Goal: Task Accomplishment & Management: Complete application form

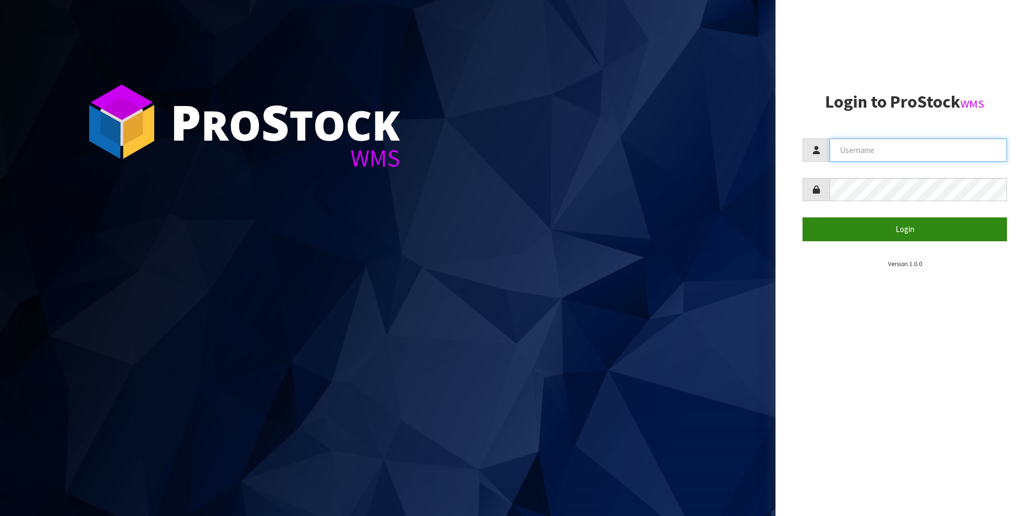
type input "DUTTNZ"
click at [856, 222] on button "Login" at bounding box center [904, 228] width 204 height 23
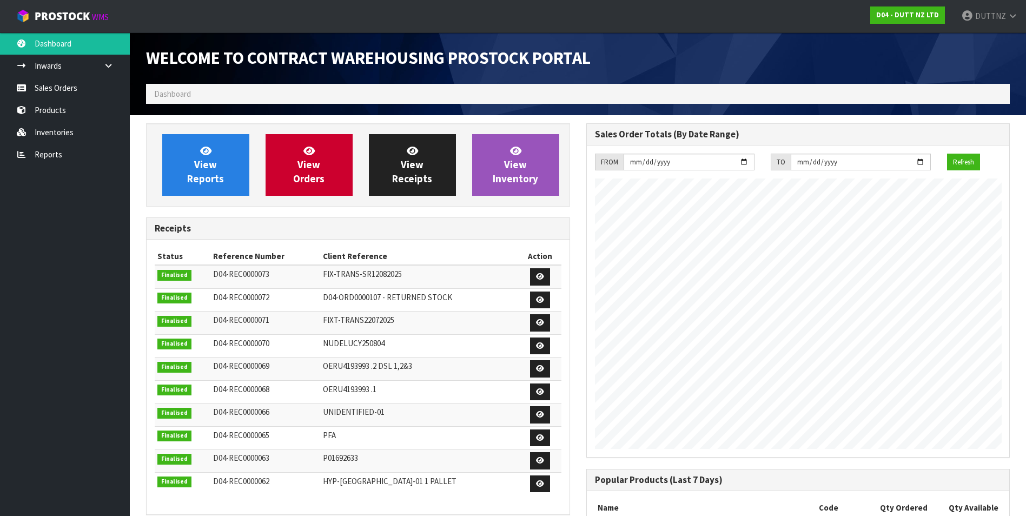
scroll to position [442, 440]
click at [263, 92] on ol "Dashboard" at bounding box center [578, 94] width 864 height 20
click at [71, 109] on link "Products" at bounding box center [65, 110] width 130 height 22
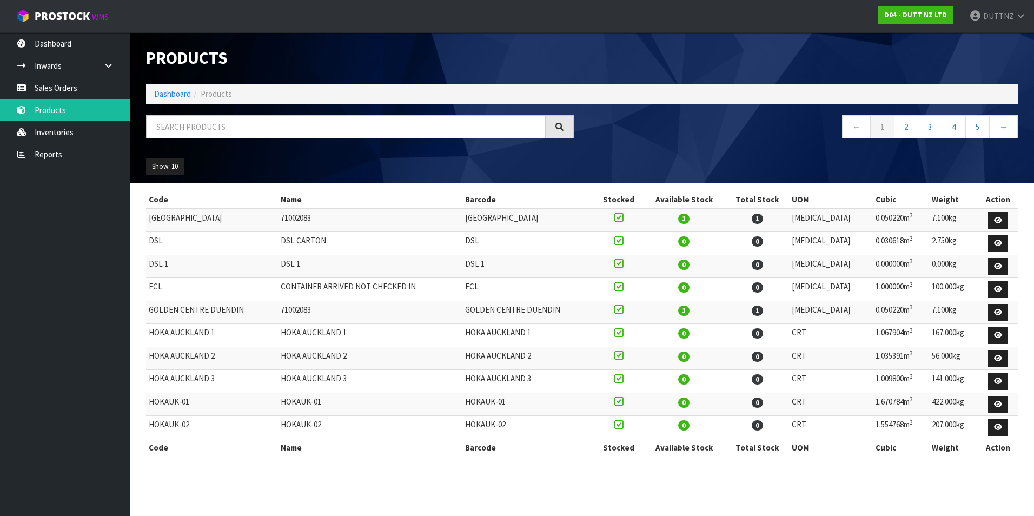
click at [76, 93] on div "Products Import Products Drop file here to import csv template Dashboard Produc…" at bounding box center [517, 237] width 1034 height 475
click at [80, 91] on link "Sales Orders" at bounding box center [65, 88] width 130 height 22
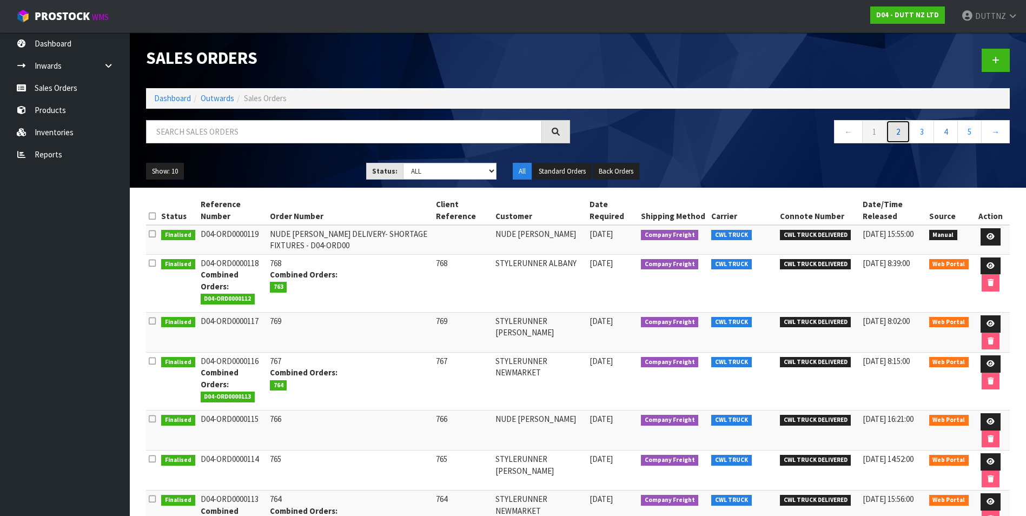
click at [899, 134] on link "2" at bounding box center [898, 131] width 24 height 23
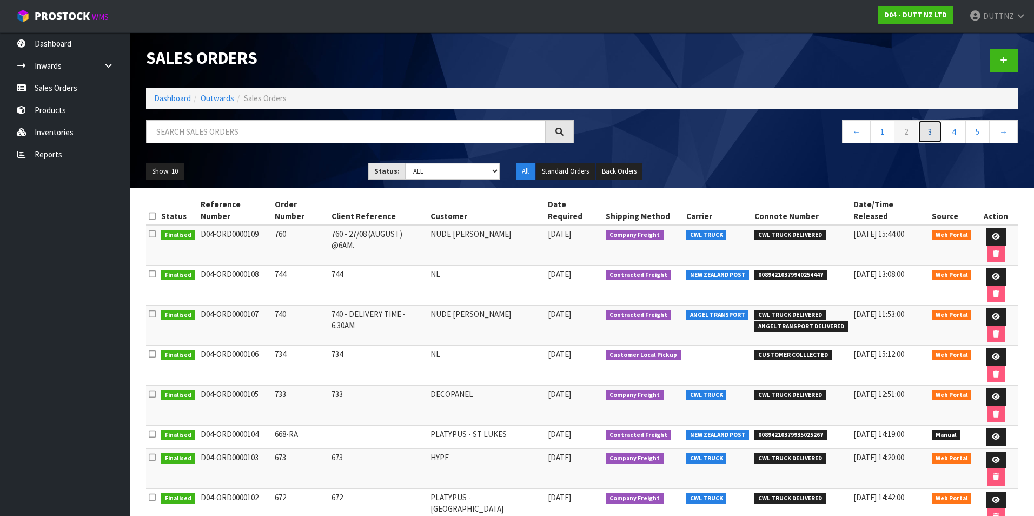
click at [931, 137] on link "3" at bounding box center [930, 131] width 24 height 23
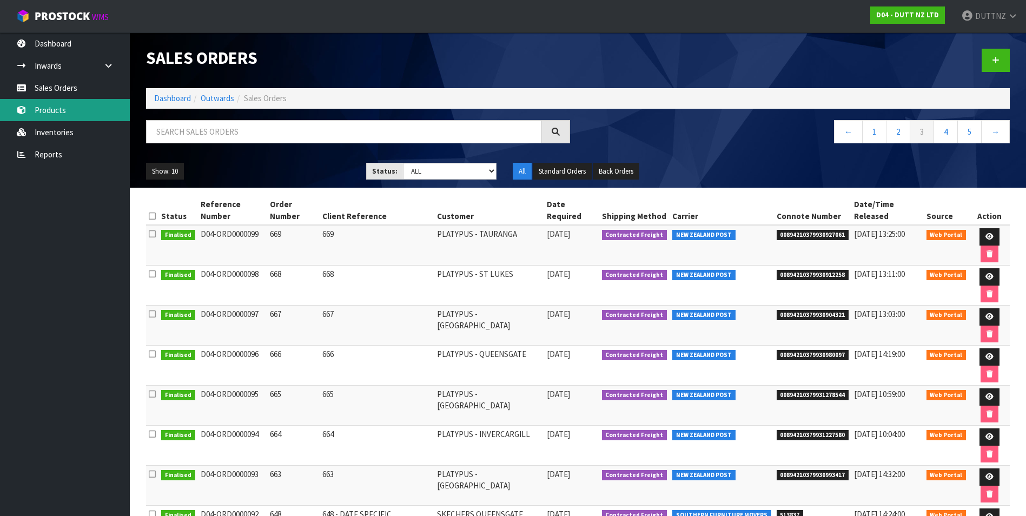
click at [70, 111] on link "Products" at bounding box center [65, 110] width 130 height 22
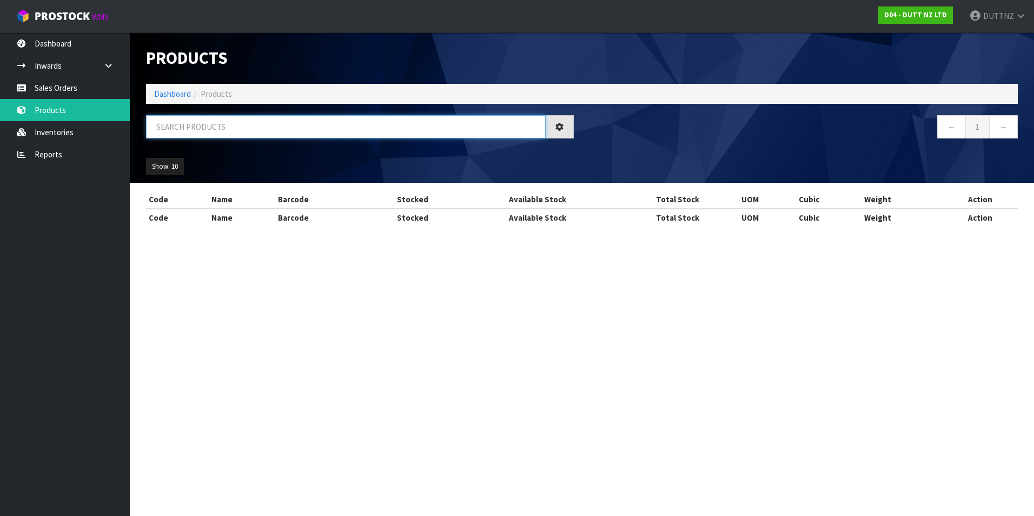
click at [212, 134] on input "text" at bounding box center [346, 126] width 400 height 23
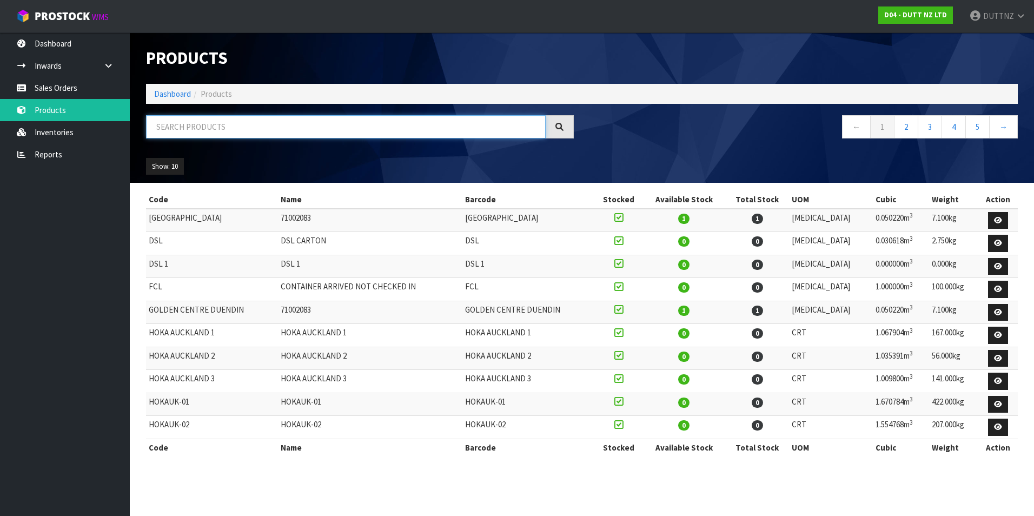
paste input "71001393"
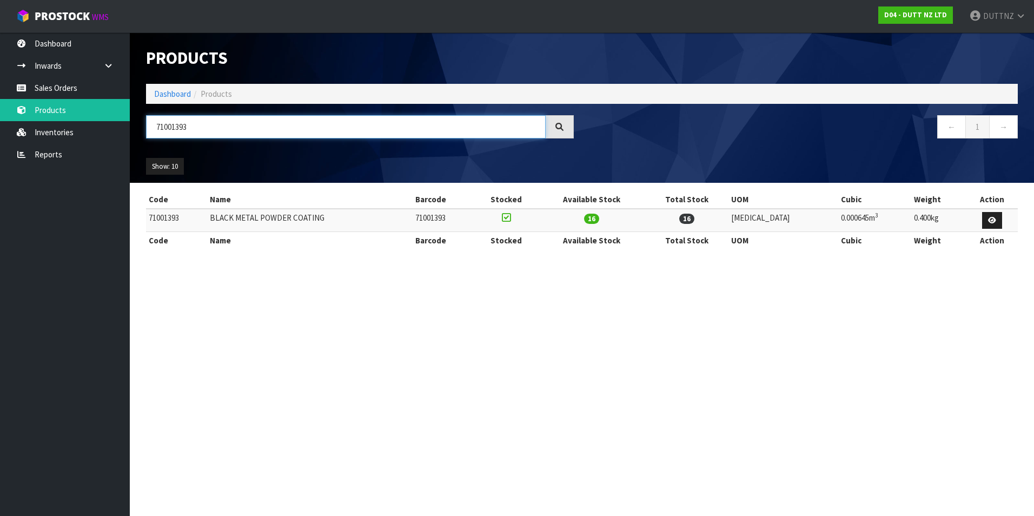
type input "71001393"
click at [63, 89] on link "Sales Orders" at bounding box center [65, 88] width 130 height 22
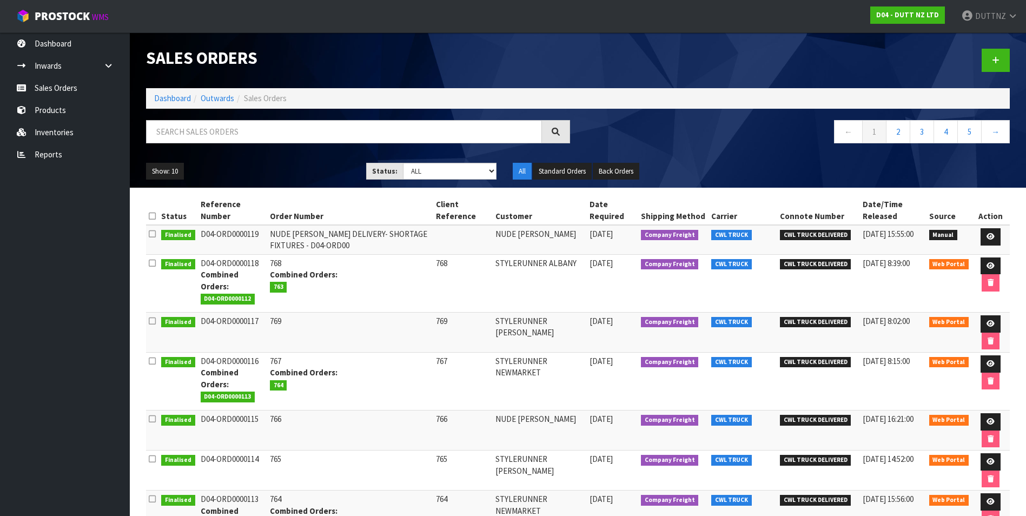
click at [1012, 59] on div at bounding box center [798, 60] width 440 height 56
click at [998, 59] on icon at bounding box center [996, 60] width 8 height 8
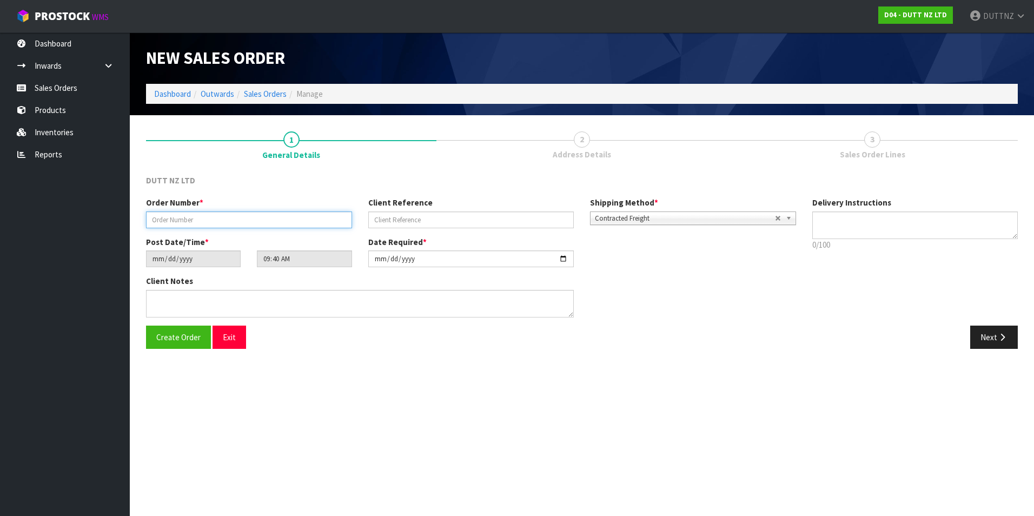
click at [241, 222] on input "text" at bounding box center [249, 219] width 206 height 17
type input "785"
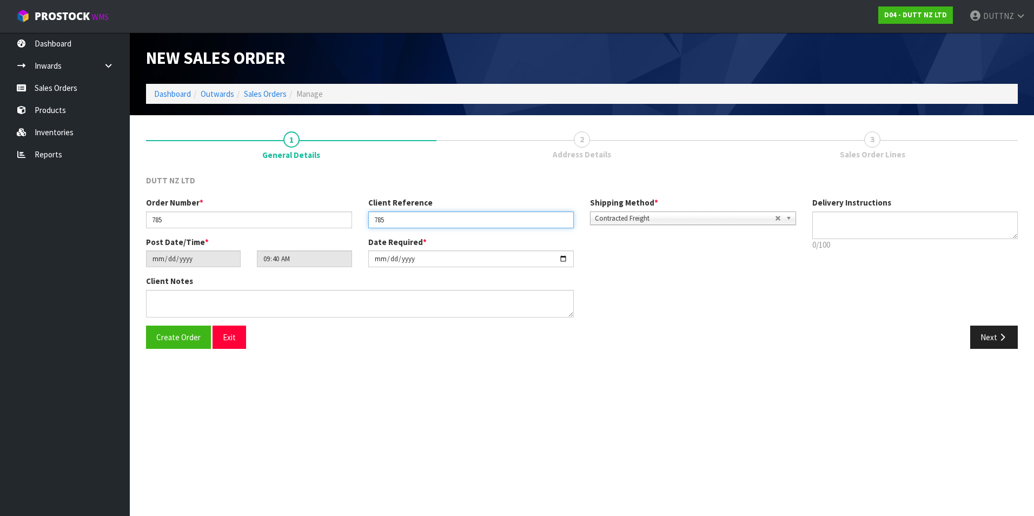
type input "785"
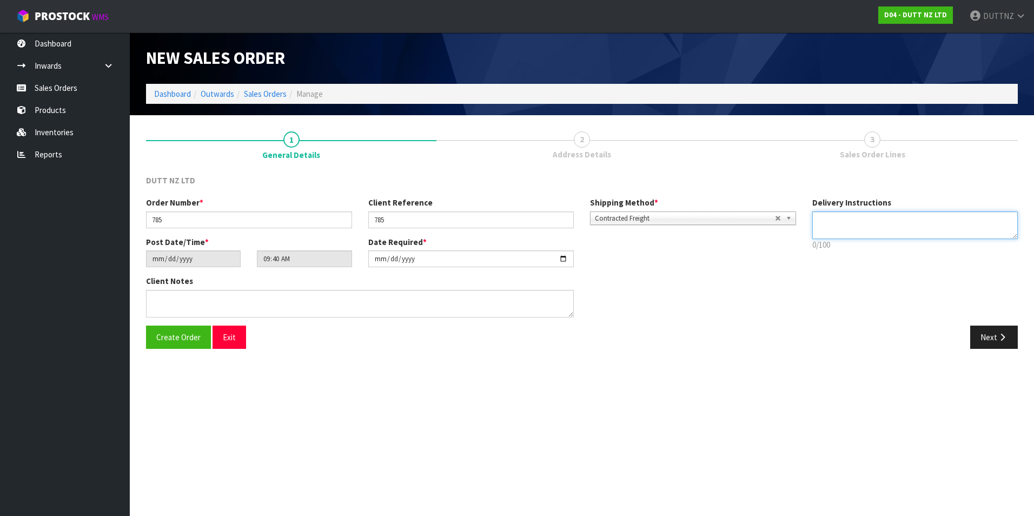
click at [874, 229] on textarea at bounding box center [915, 225] width 206 height 28
click at [873, 220] on textarea at bounding box center [915, 225] width 206 height 28
click at [821, 224] on textarea at bounding box center [915, 225] width 206 height 28
paste textarea "[PHONE_NUMBER]"
click at [892, 222] on textarea at bounding box center [915, 225] width 206 height 28
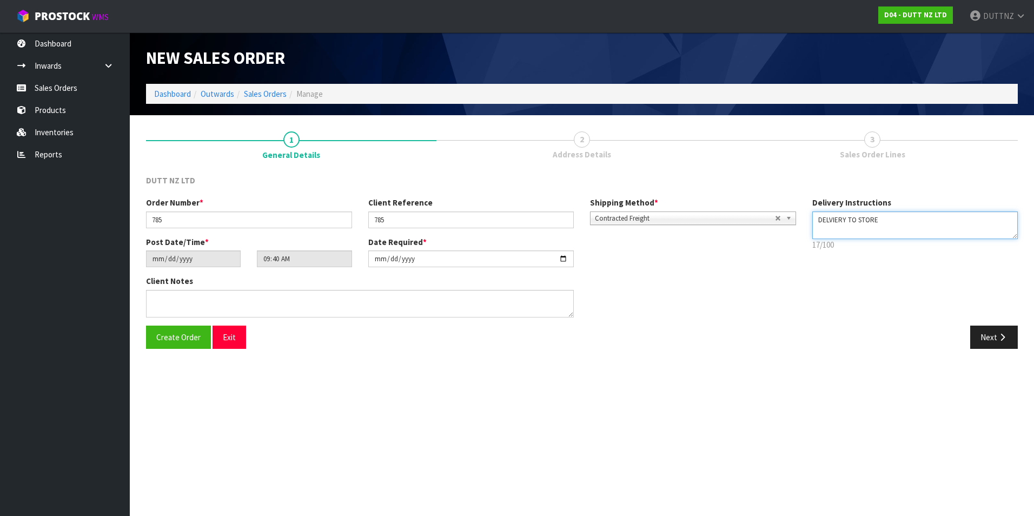
paste textarea "[PHONE_NUMBER]"
drag, startPoint x: 872, startPoint y: 232, endPoint x: 701, endPoint y: 168, distance: 181.9
click at [701, 168] on div "DUTT NZ LTD Order Number * 785 Client Reference 785 Shipping Method * Pickup Co…" at bounding box center [582, 262] width 872 height 190
type textarea "DELVIERY TO STORE [PHONE_NUMBER]"
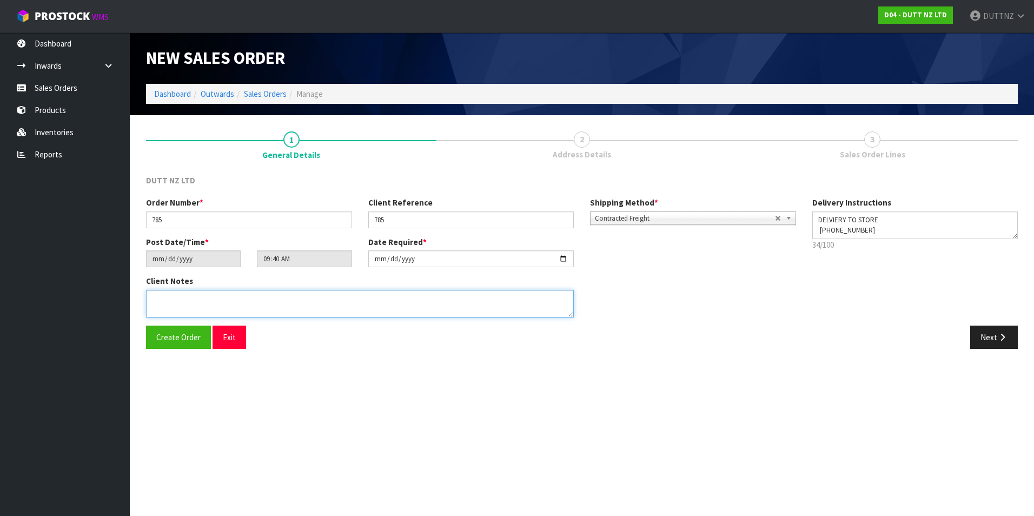
click at [291, 315] on textarea at bounding box center [360, 304] width 428 height 28
paste textarea "DELVIERY TO STORE [PHONE_NUMBER]"
type textarea "DELVIERY TO STORE [PHONE_NUMBER]"
click at [991, 328] on button "Next" at bounding box center [994, 337] width 48 height 23
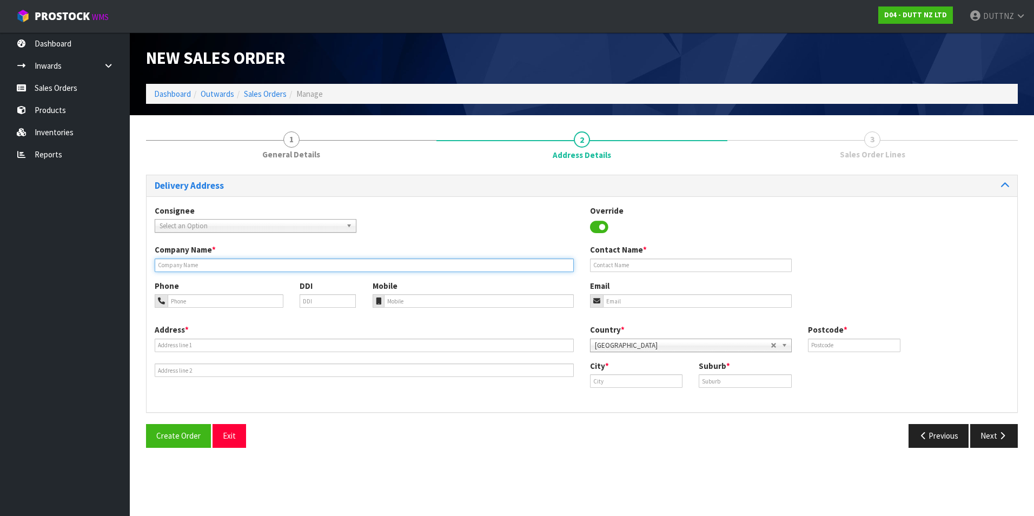
click at [215, 264] on input "text" at bounding box center [364, 265] width 419 height 14
click at [250, 263] on input "text" at bounding box center [364, 265] width 419 height 14
paste input "PLATYPUS MANNERS ST"
type input "PLATYPUS MANNERS ST"
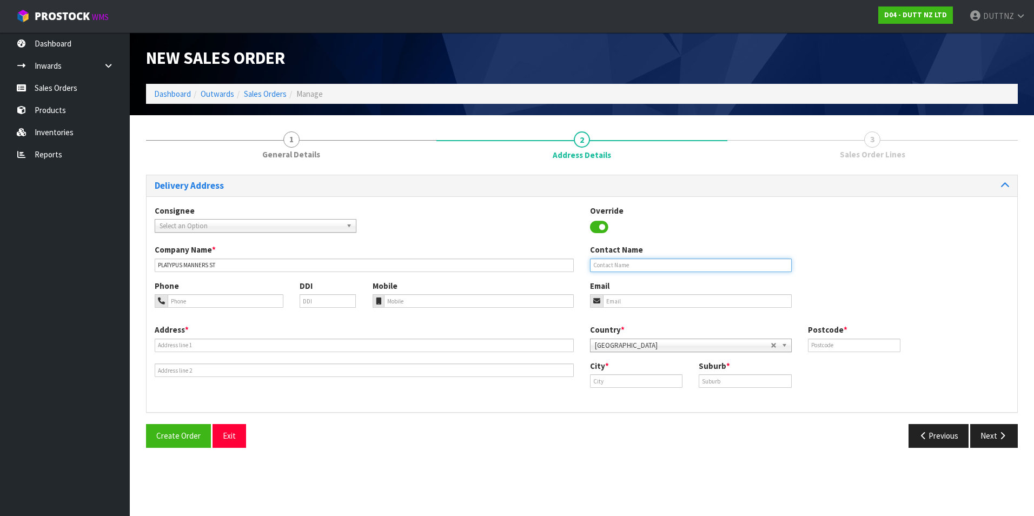
click at [699, 270] on input "text" at bounding box center [691, 265] width 202 height 14
type input "[PERSON_NAME]"
type input "[EMAIL_ADDRESS][DOMAIN_NAME]"
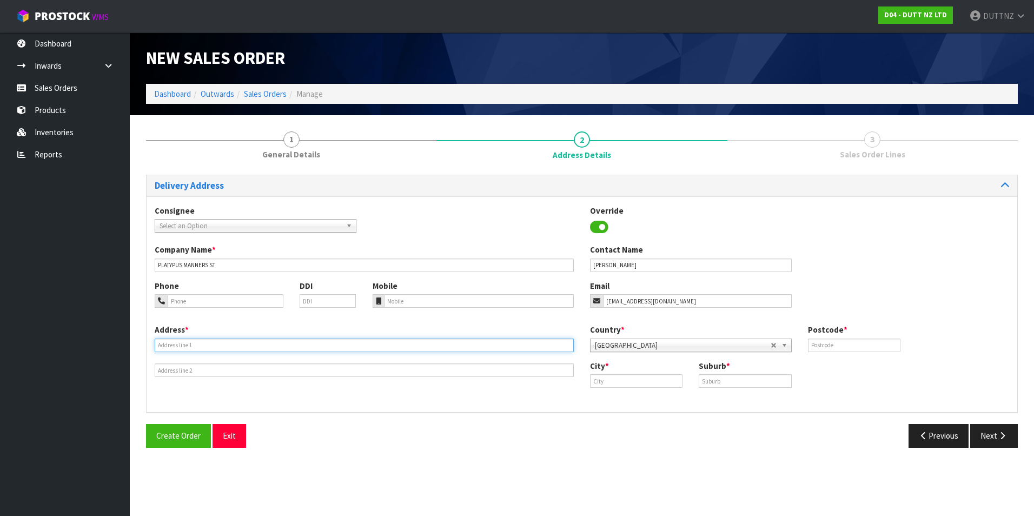
type input "SHOP 2"
type input "[STREET_ADDRESS]"
type input "1010"
click at [255, 346] on input "SHOP 2" at bounding box center [364, 345] width 419 height 14
drag, startPoint x: 255, startPoint y: 346, endPoint x: 69, endPoint y: 335, distance: 186.3
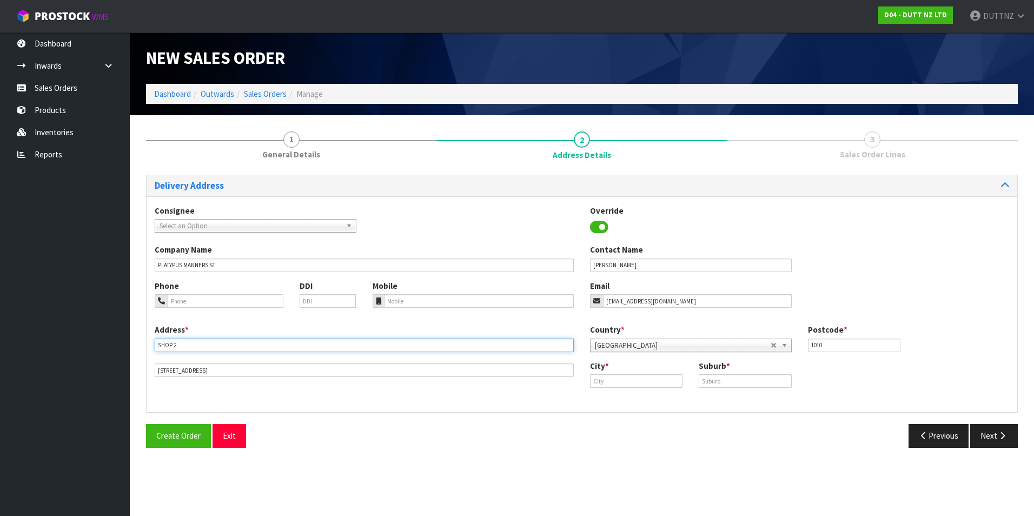
click at [69, 335] on body "Toggle navigation ProStock WMS D04 - DUTT NZ LTD DUTTNZ Logout Dashboard Inward…" at bounding box center [517, 258] width 1034 height 516
paste input "[STREET_ADDRESS]"
drag, startPoint x: 307, startPoint y: 344, endPoint x: 375, endPoint y: 344, distance: 68.1
click at [374, 344] on input "[STREET_ADDRESS]" at bounding box center [364, 345] width 419 height 14
type input "[STREET_ADDRESS]"
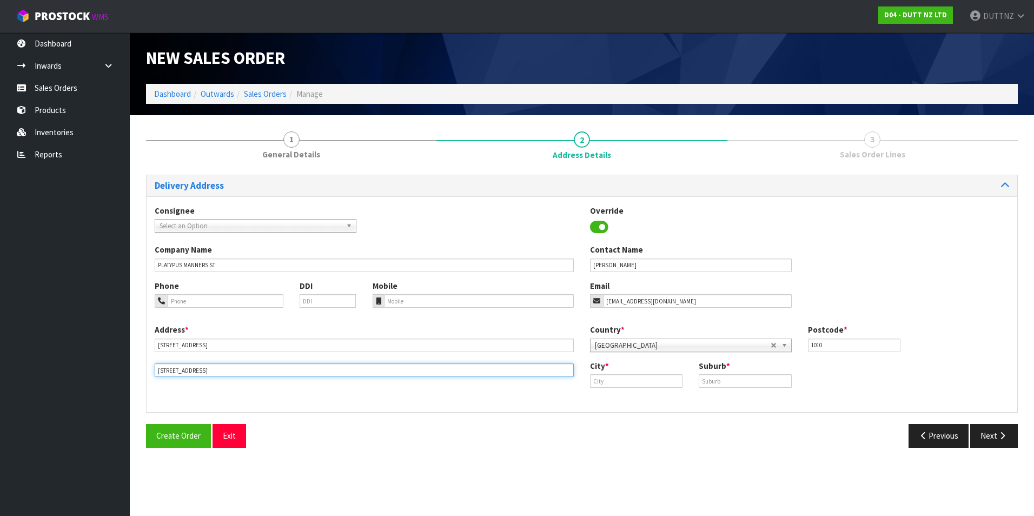
drag, startPoint x: 247, startPoint y: 374, endPoint x: 16, endPoint y: 351, distance: 232.0
click at [16, 351] on body "Toggle navigation ProStock WMS D04 - DUTT NZ LTD DUTTNZ Logout Dashboard Inward…" at bounding box center [517, 258] width 1034 height 516
paste input ", WELLINGTON 6011, [GEOGRAPHIC_DATA]"
click at [158, 373] on input "[STREET_ADDRESS]" at bounding box center [364, 370] width 419 height 14
click at [174, 372] on input "[STREET_ADDRESS]" at bounding box center [364, 370] width 419 height 14
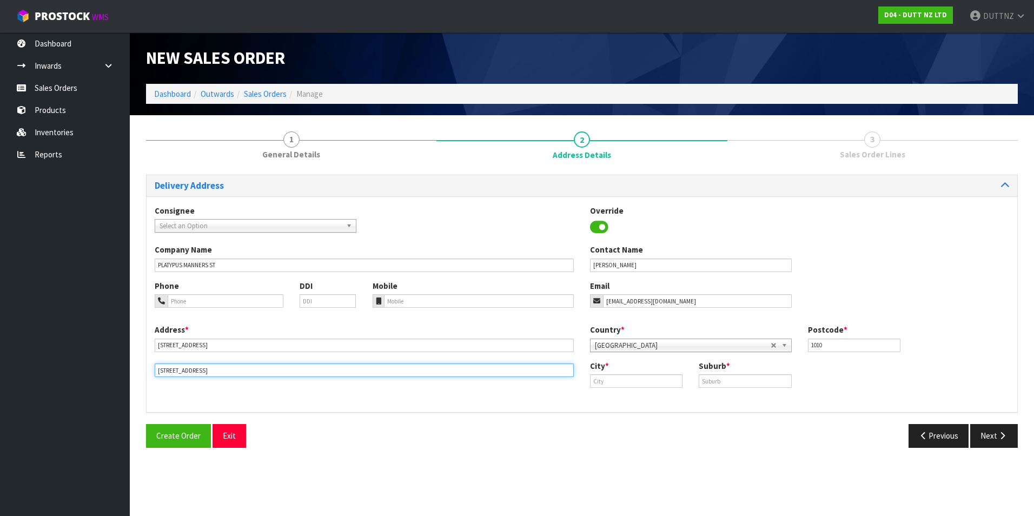
click at [174, 372] on input "[STREET_ADDRESS]" at bounding box center [364, 370] width 419 height 14
type input "[STREET_ADDRESS]"
click at [643, 386] on input "text" at bounding box center [636, 381] width 92 height 14
paste input "[GEOGRAPHIC_DATA]"
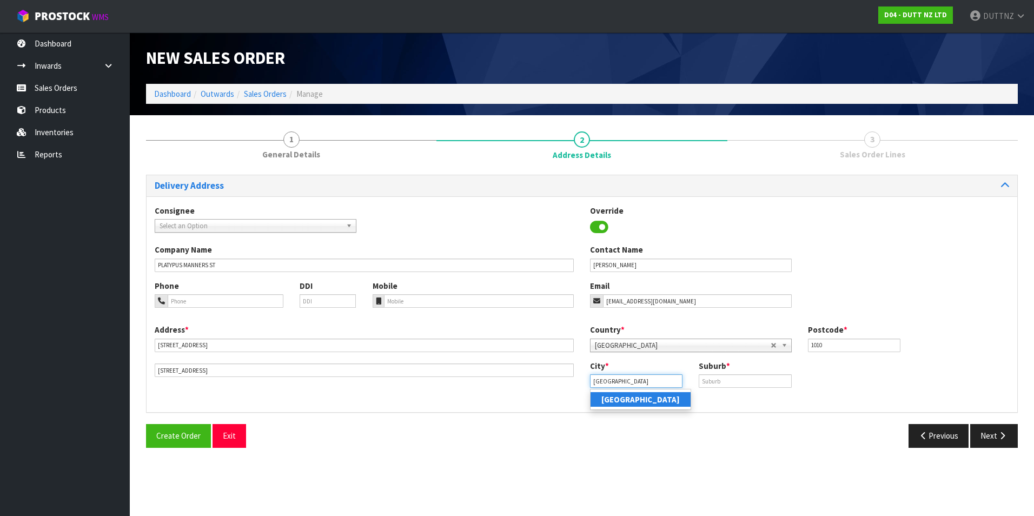
type input "[GEOGRAPHIC_DATA]"
click at [724, 385] on input "text" at bounding box center [745, 381] width 92 height 14
paste input "[GEOGRAPHIC_DATA]"
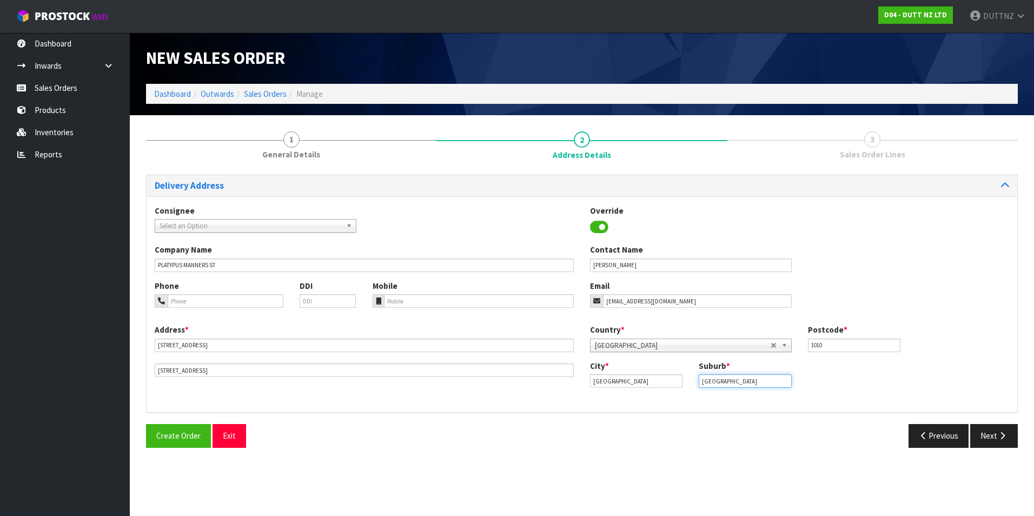
type input "[GEOGRAPHIC_DATA]"
click at [828, 350] on input "1010" at bounding box center [854, 345] width 92 height 14
drag, startPoint x: 828, startPoint y: 350, endPoint x: 793, endPoint y: 347, distance: 35.3
click at [793, 347] on div "Country * [GEOGRAPHIC_DATA] [GEOGRAPHIC_DATA] [GEOGRAPHIC_DATA] [GEOGRAPHIC_DAT…" at bounding box center [799, 342] width 435 height 36
type input "6011"
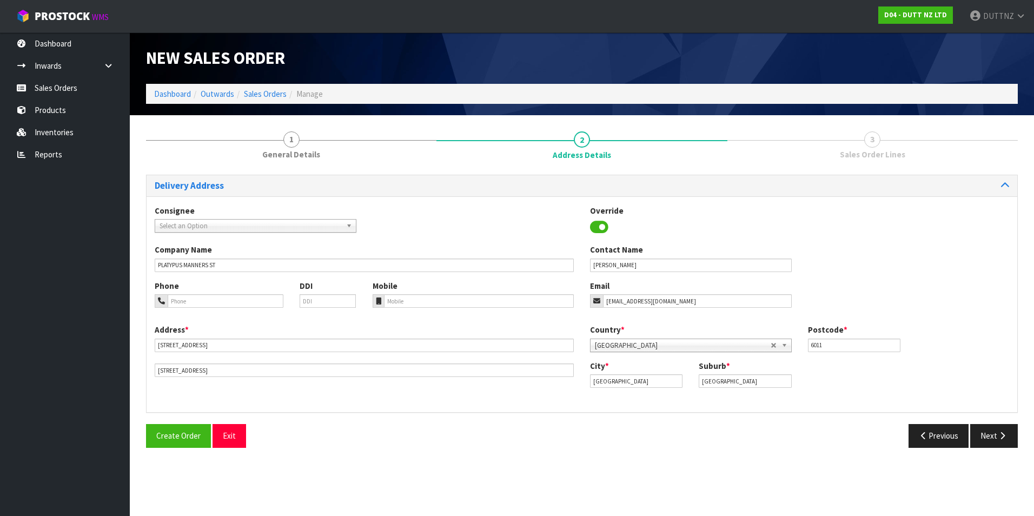
click at [874, 398] on div "Address * [STREET_ADDRESS] Country * [GEOGRAPHIC_DATA] [GEOGRAPHIC_DATA] [GEOGR…" at bounding box center [582, 364] width 871 height 80
click at [998, 430] on button "Next" at bounding box center [994, 435] width 48 height 23
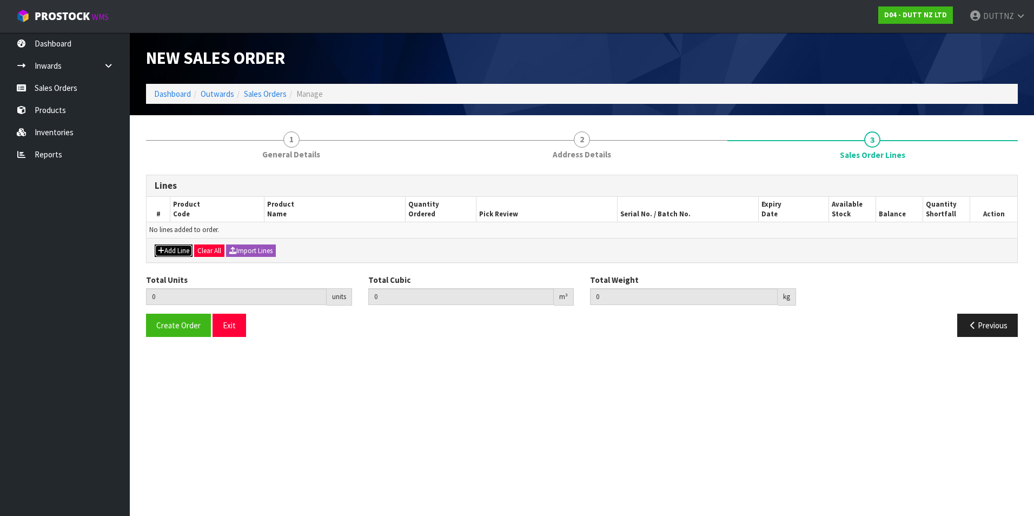
click at [177, 252] on button "Add Line" at bounding box center [174, 250] width 38 height 13
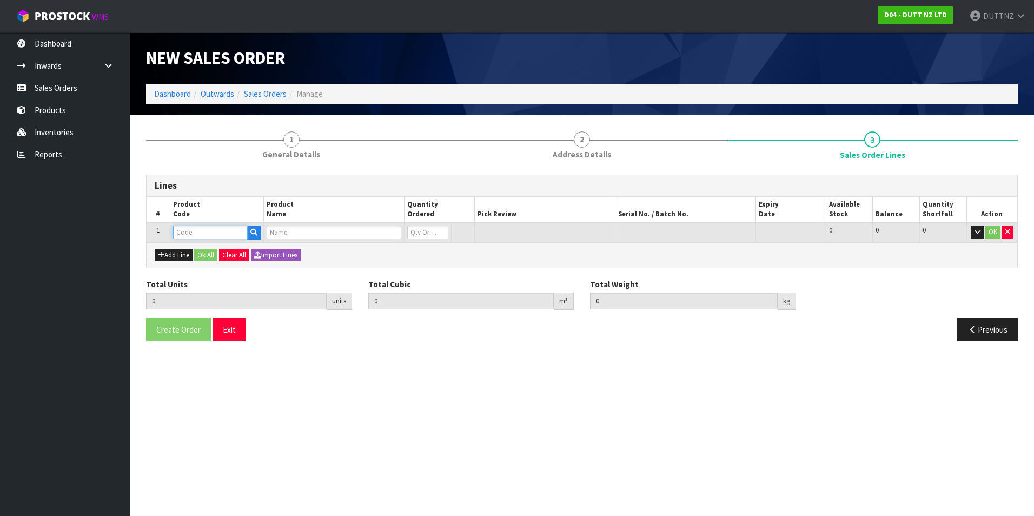
click at [209, 233] on input "text" at bounding box center [210, 232] width 75 height 14
paste input "71001393"
type input "71001393"
type input "0.000000"
type input "0.000"
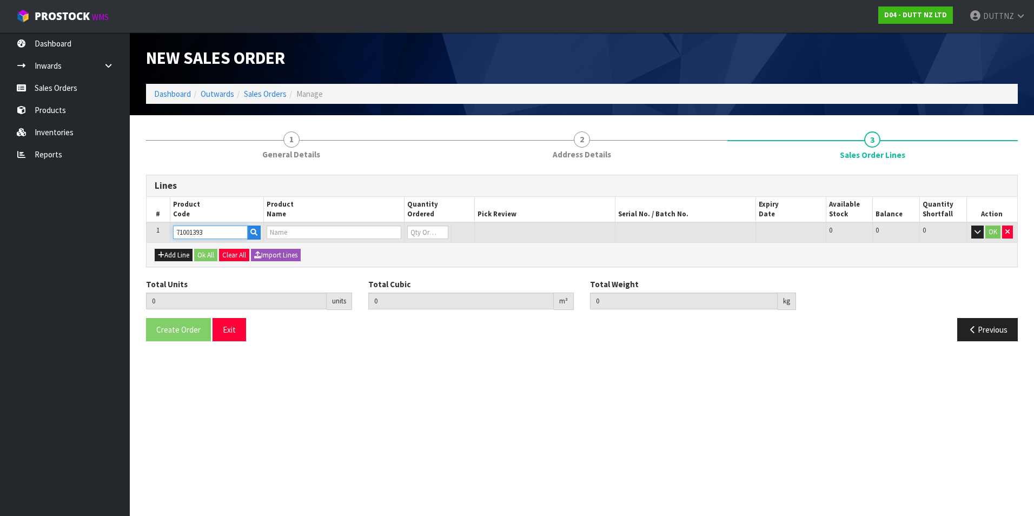
type input "BLACK METAL POWDER COATING"
type input "0"
type input "71001393"
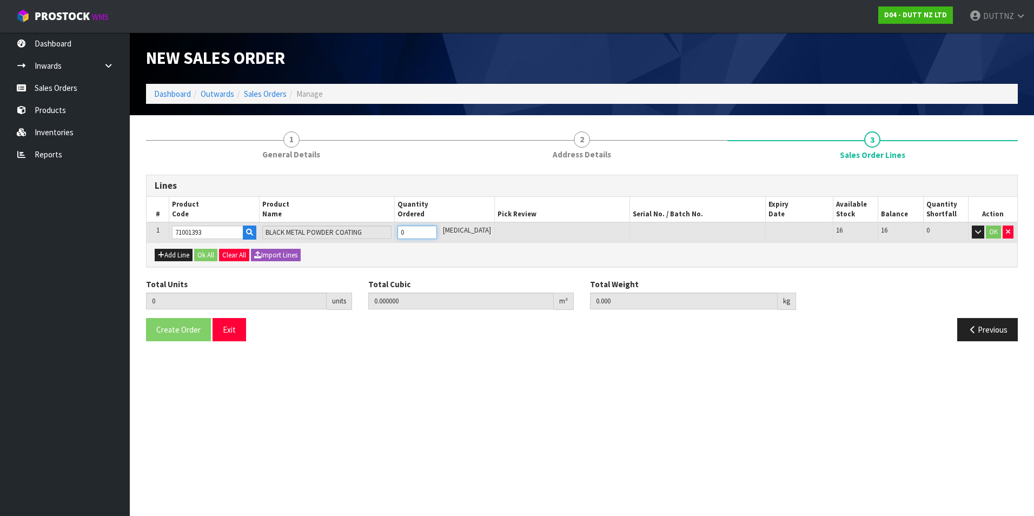
drag, startPoint x: 427, startPoint y: 236, endPoint x: 150, endPoint y: 212, distance: 277.8
click at [189, 218] on table "# Product Code Product Name Quantity Ordered Pick Review Serial No. / Batch No.…" at bounding box center [582, 219] width 871 height 45
type input "8"
type input "0.00516"
type input "3.2"
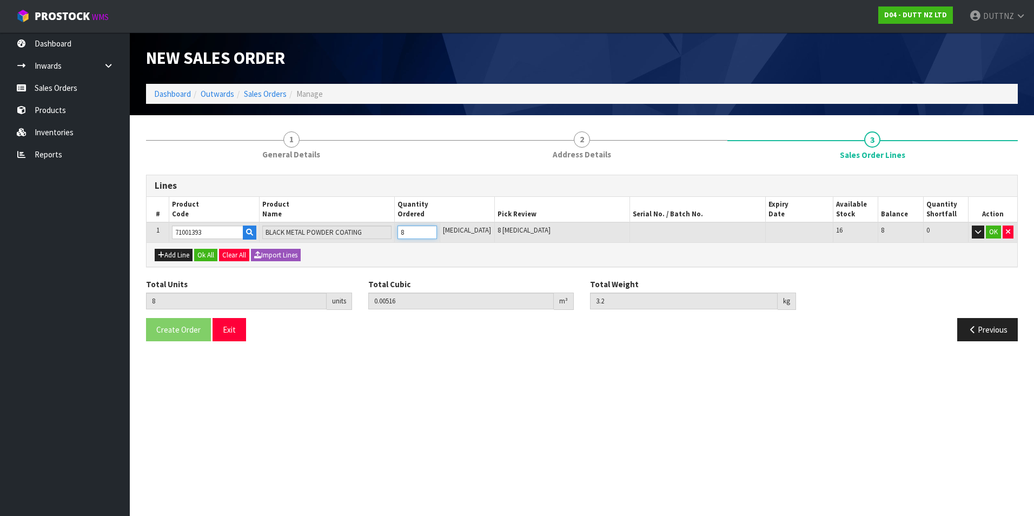
type input "8"
click at [169, 256] on button "Add Line" at bounding box center [174, 255] width 38 height 13
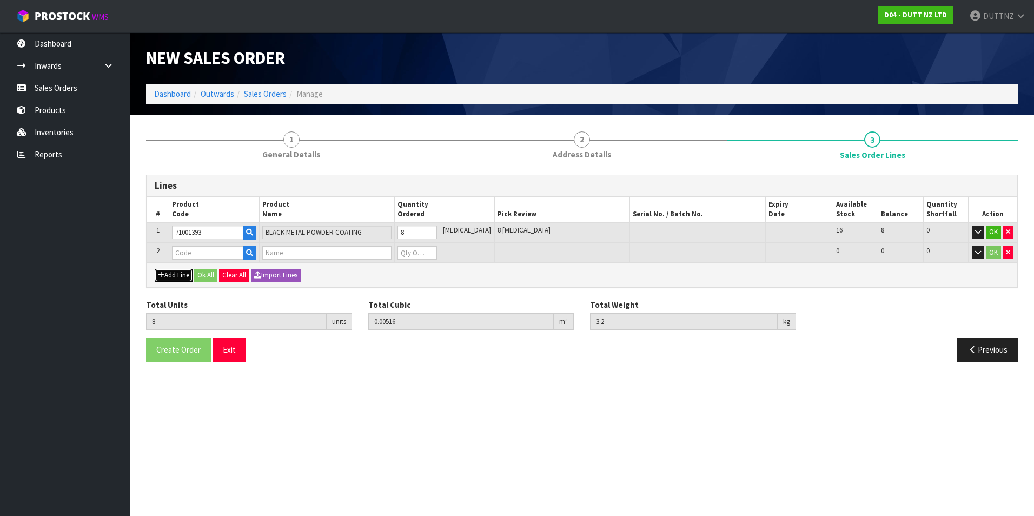
type input "0"
click at [204, 246] on input "text" at bounding box center [207, 253] width 71 height 14
paste input "71001954"
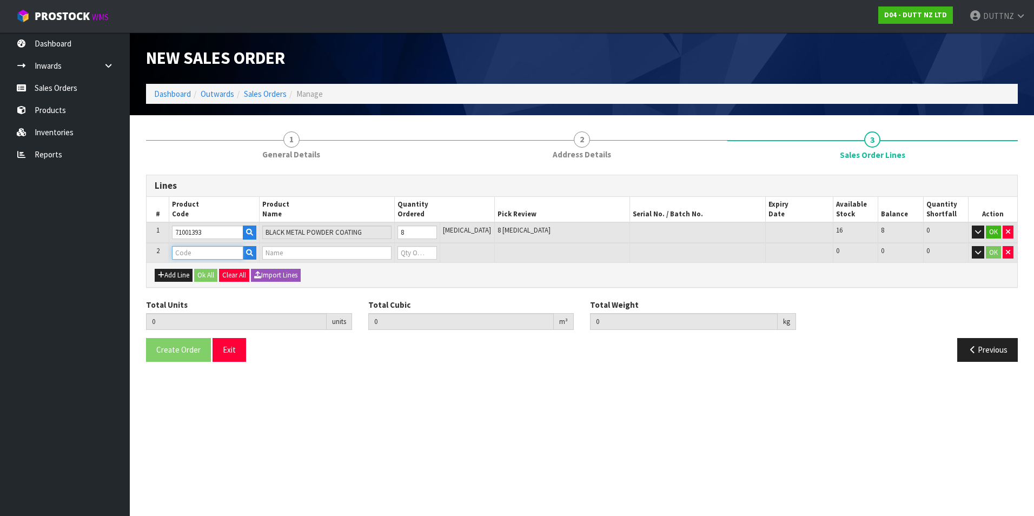
type input "71001954"
type input "8"
type input "0.00516"
type input "3.2"
type input "BLACK METAL POWDER COATING"
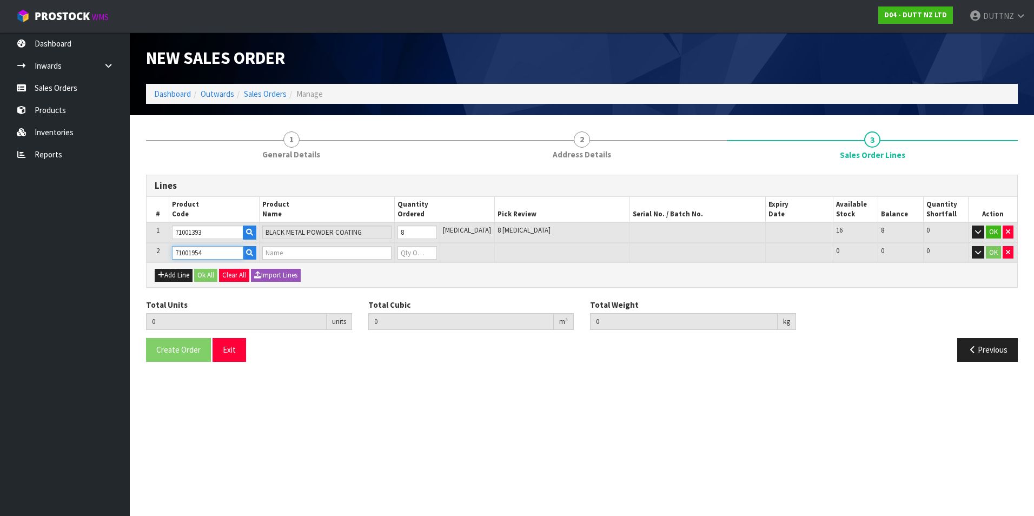
type input "0"
type input "71001954"
click at [349, 250] on tr "2 71001954 BLACK METAL POWDER COATING 0 [MEDICAL_DATA] 20 20 0 OK" at bounding box center [582, 253] width 871 height 20
type input "9"
type input "0.00761"
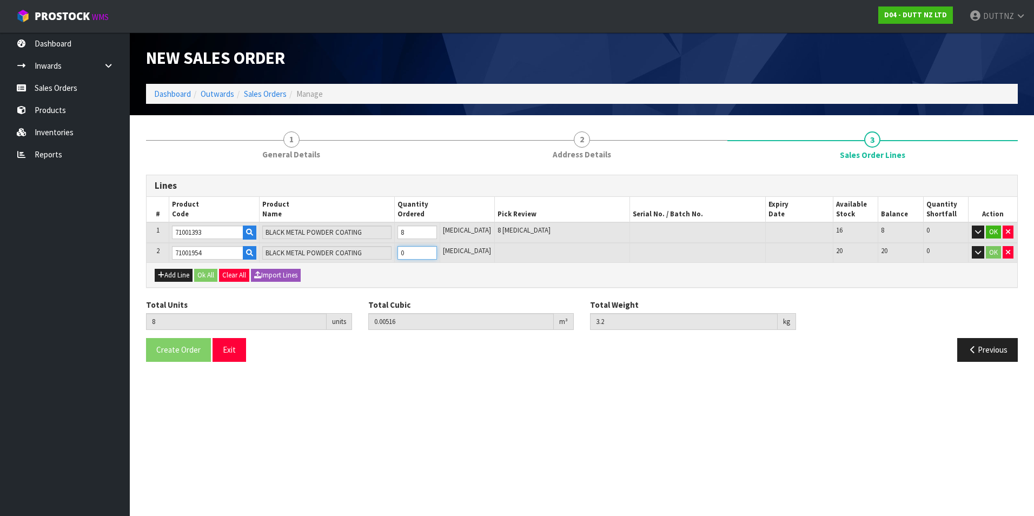
type input "4.15"
type input "1"
type input "18"
type input "0.02966"
type input "12.7"
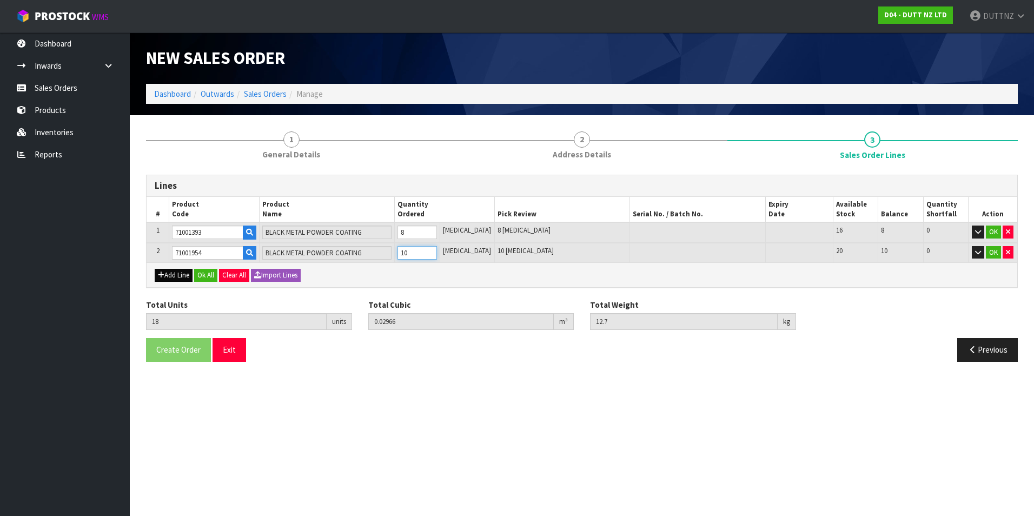
type input "10"
click at [168, 274] on button "Add Line" at bounding box center [174, 275] width 38 height 13
type input "0"
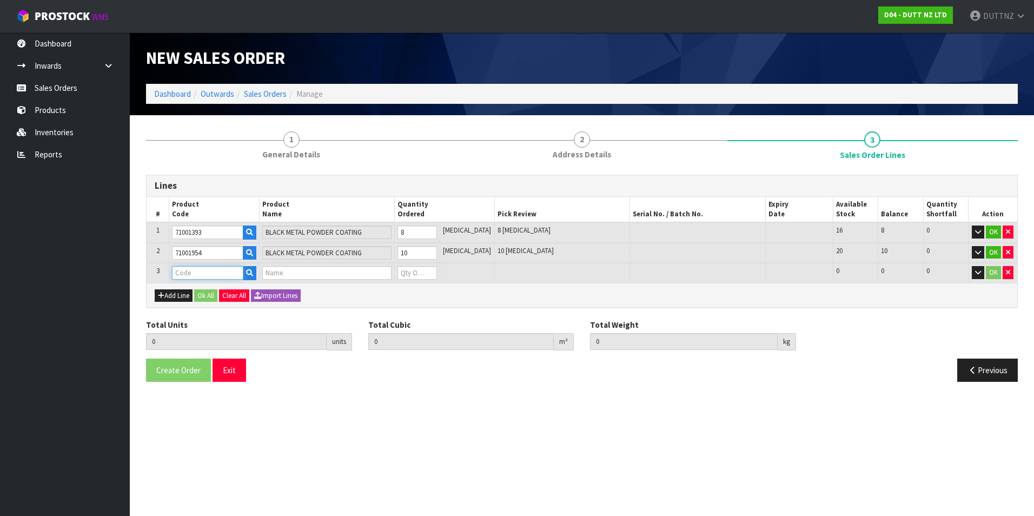
click at [208, 270] on input "text" at bounding box center [207, 273] width 71 height 14
paste input "71002014"
type input "71002014"
type input "18"
type input "0.02966"
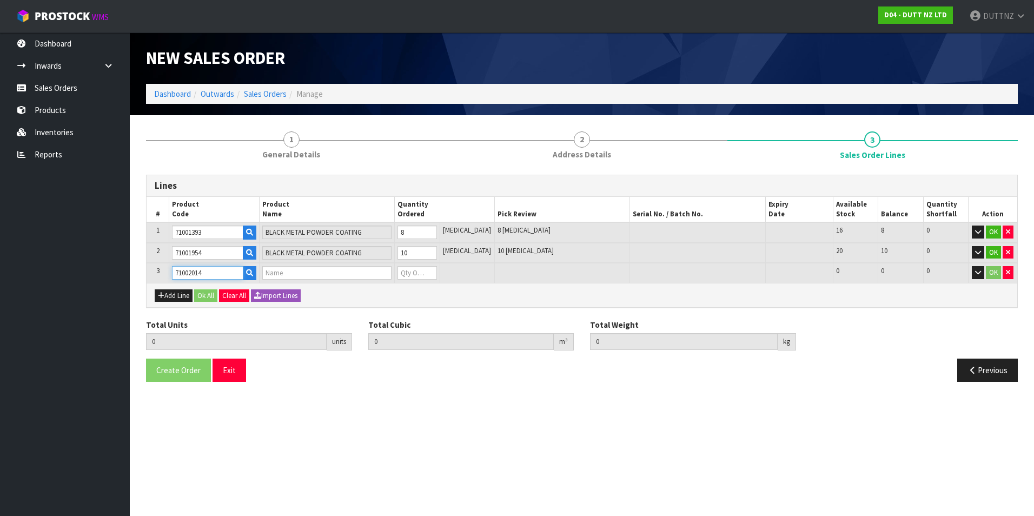
type input "12.7"
type input "1X STEEL SHELF POWDER COAT"
type input "0"
type input "71002014"
click at [329, 274] on tr "3 71002014 1X STEEL SHELF POWDER COAT 0 [MEDICAL_DATA] 22 22 0 OK" at bounding box center [582, 273] width 871 height 20
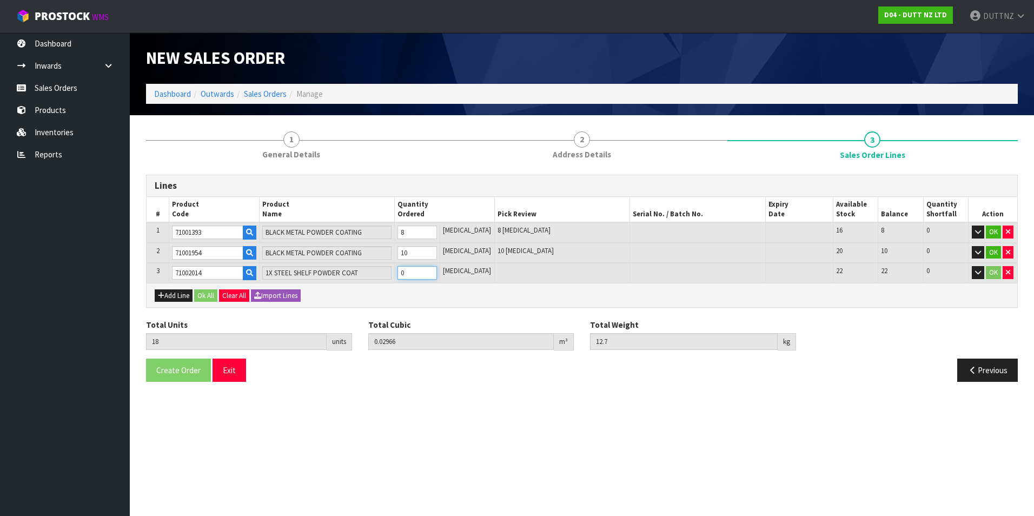
type input "19"
type input "0.07586"
type input "18.25"
type input "1"
type input "30"
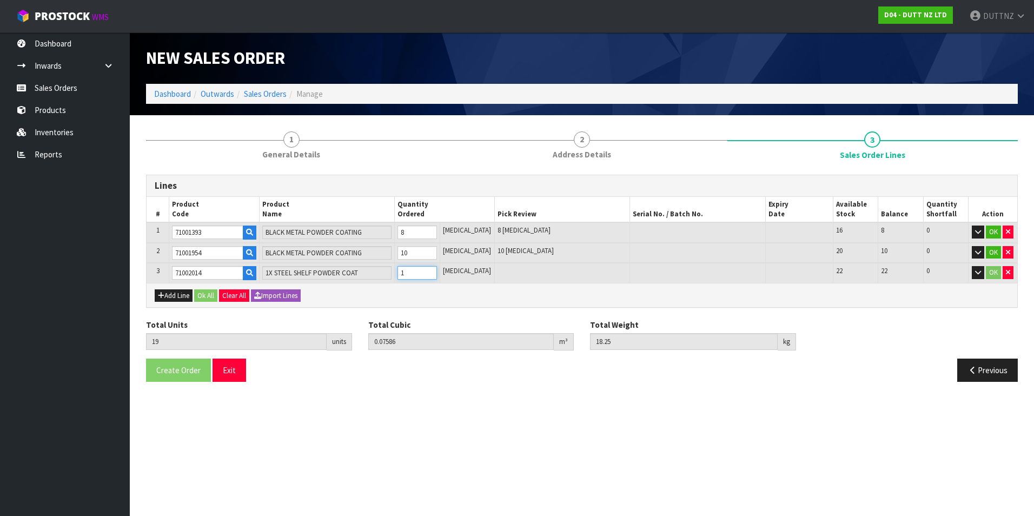
type input "0.46328"
type input "88.9"
type input "12"
click at [164, 296] on button "Add Line" at bounding box center [174, 295] width 38 height 13
type input "0"
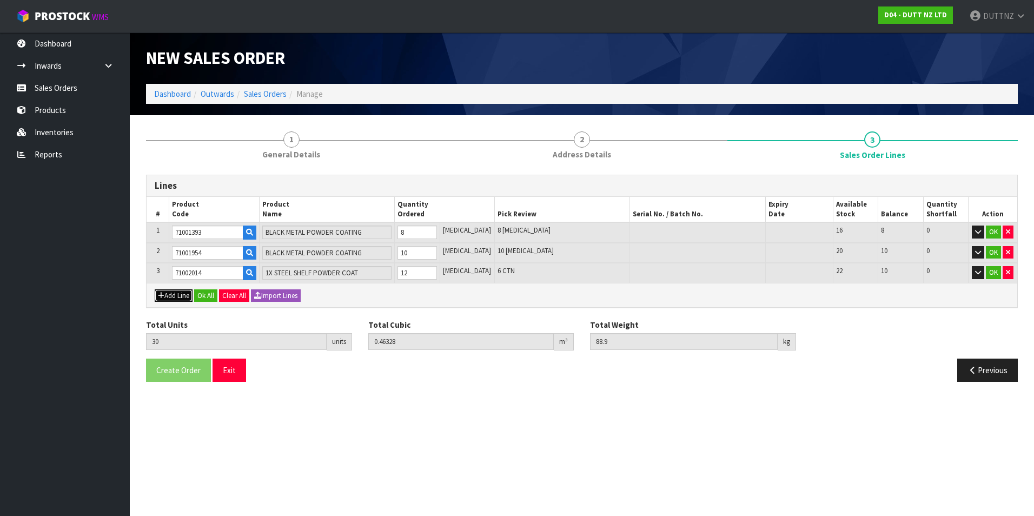
type input "0"
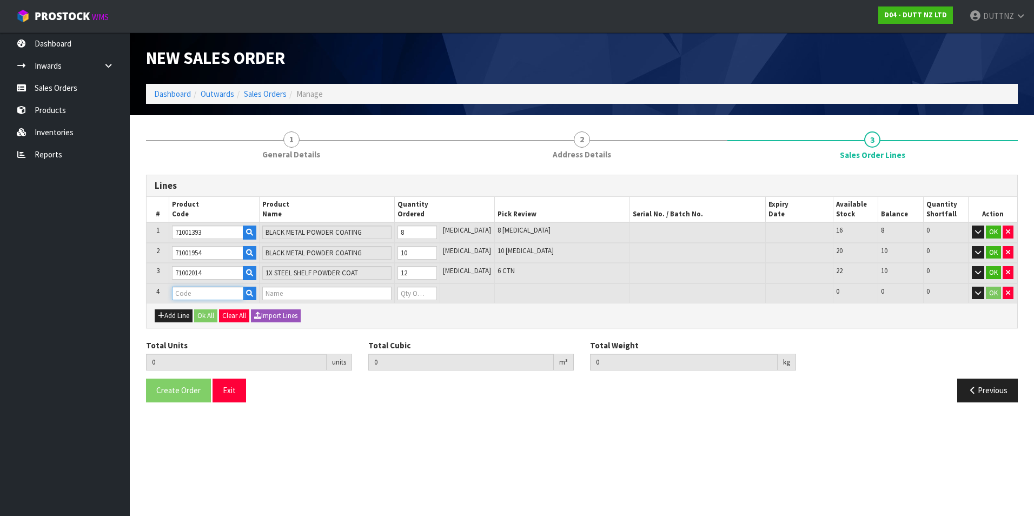
click at [219, 289] on input "text" at bounding box center [207, 294] width 71 height 14
paste input "71001956"
type input "71001956"
type input "30"
type input "0.46328"
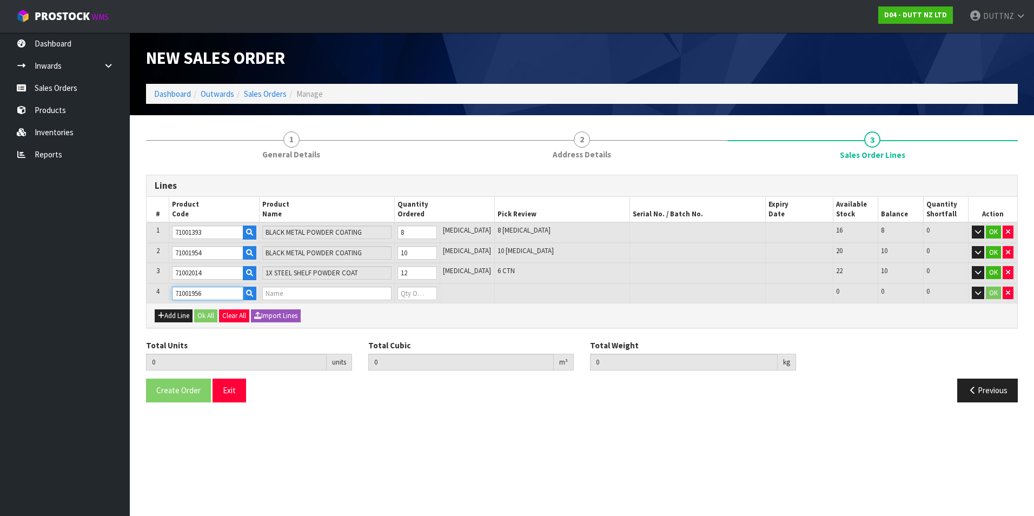
type input "88.9"
type input "BLACK METAL POWDER COATING"
type input "0"
type input "71001956"
click at [429, 292] on input "0" at bounding box center [416, 294] width 39 height 14
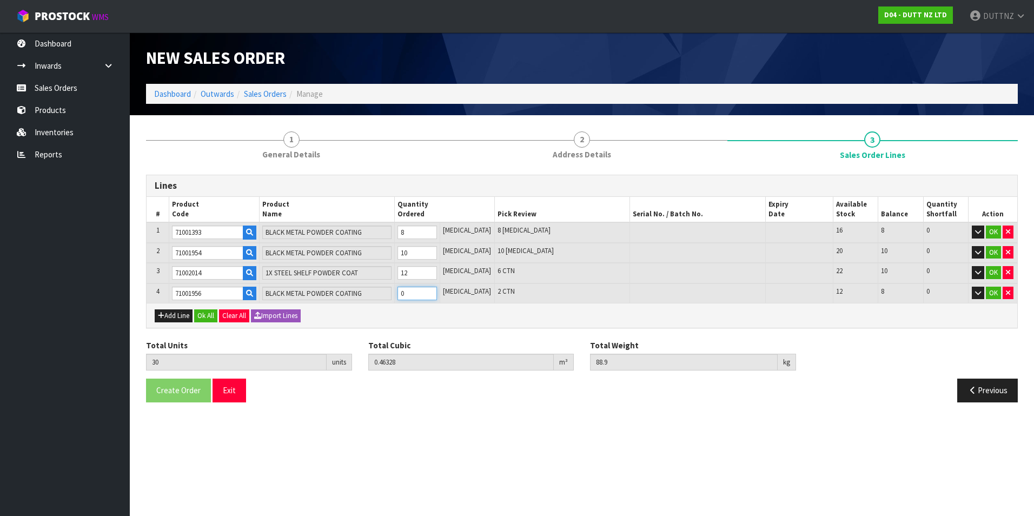
type input "34"
type input "0.50936"
type input "95.7"
type input "4"
click at [212, 315] on button "Ok All" at bounding box center [205, 315] width 23 height 13
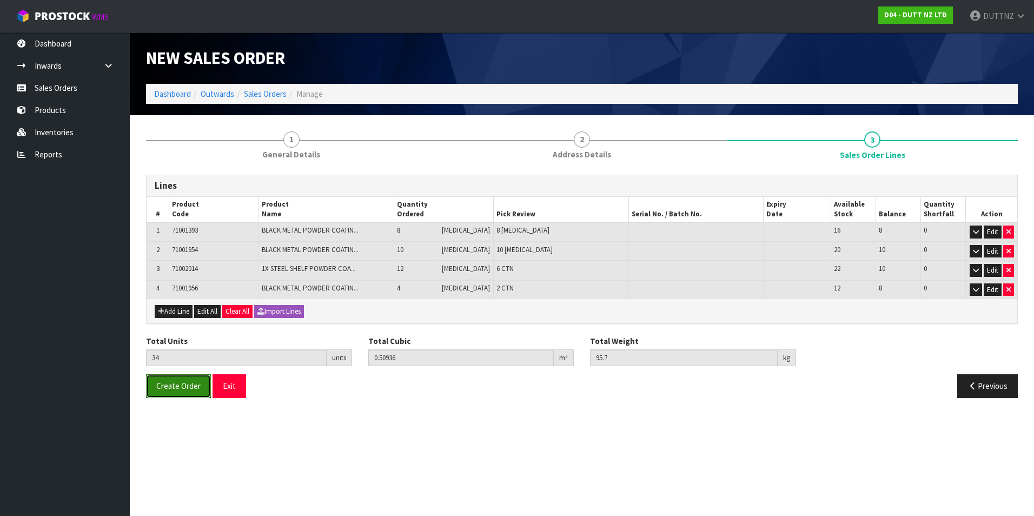
click at [172, 384] on span "Create Order" at bounding box center [178, 386] width 44 height 10
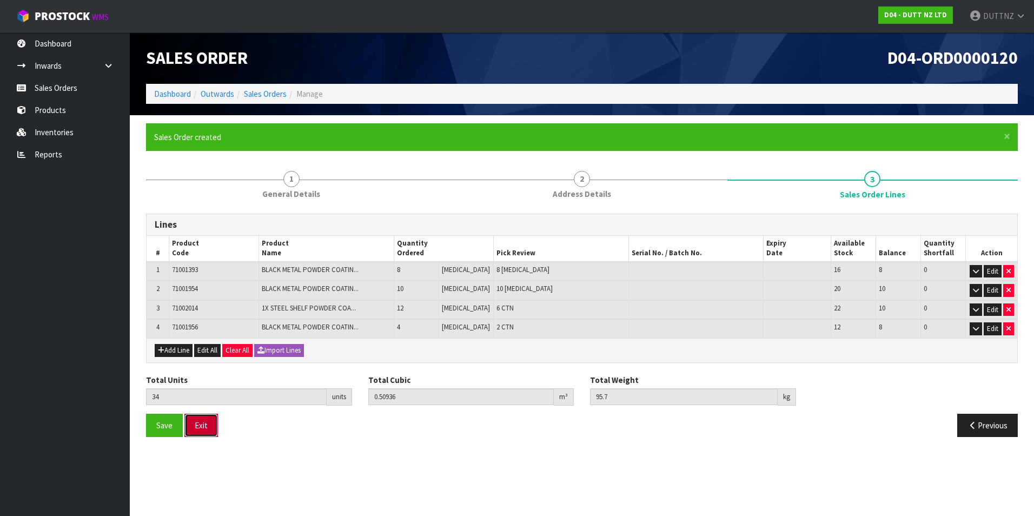
click at [209, 428] on button "Exit" at bounding box center [201, 425] width 34 height 23
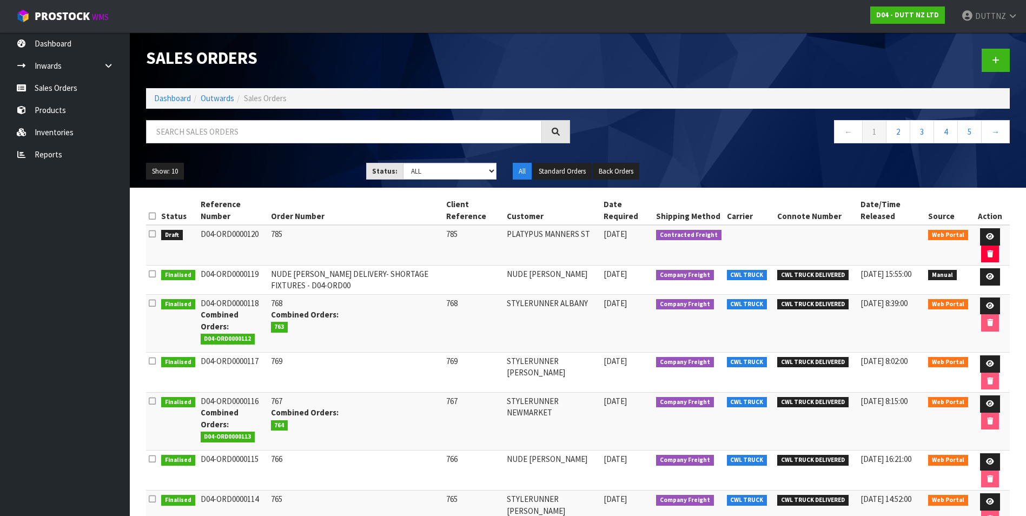
drag, startPoint x: 257, startPoint y: 238, endPoint x: 198, endPoint y: 231, distance: 59.4
click at [198, 231] on td "D04-ORD0000120" at bounding box center [233, 245] width 70 height 41
copy td "D04-ORD0000120"
drag, startPoint x: 998, startPoint y: 59, endPoint x: 992, endPoint y: 60, distance: 6.6
click at [998, 58] on icon at bounding box center [996, 60] width 8 height 8
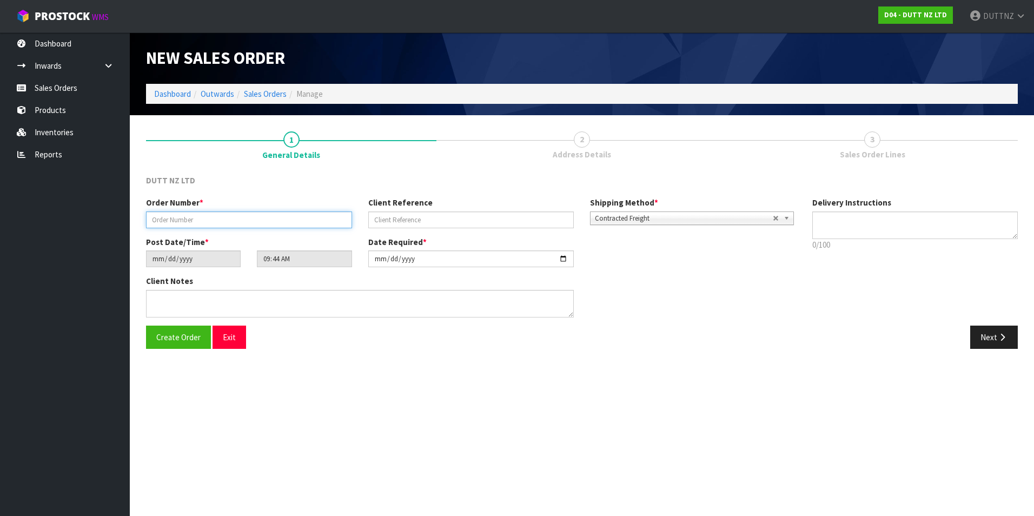
click at [322, 219] on input "text" at bounding box center [249, 219] width 206 height 17
type input "787"
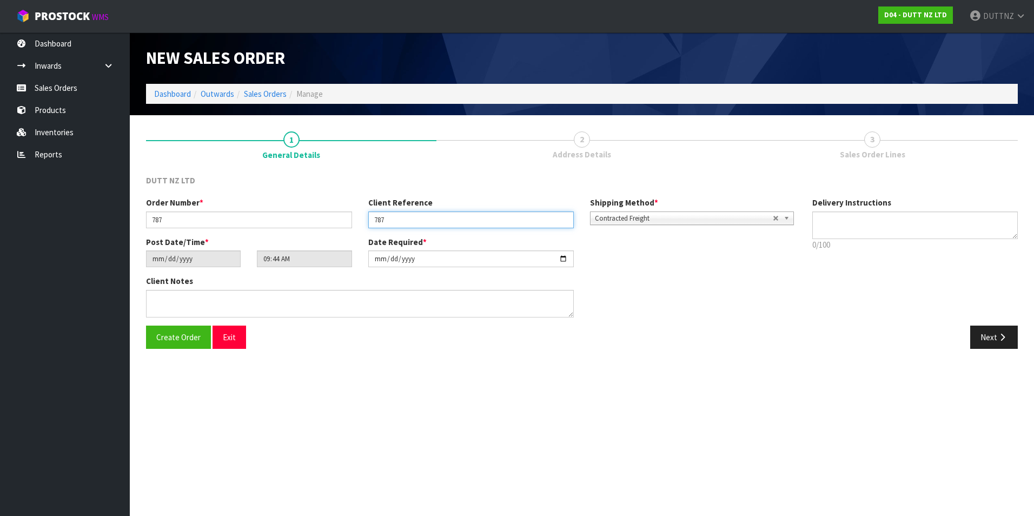
type input "787"
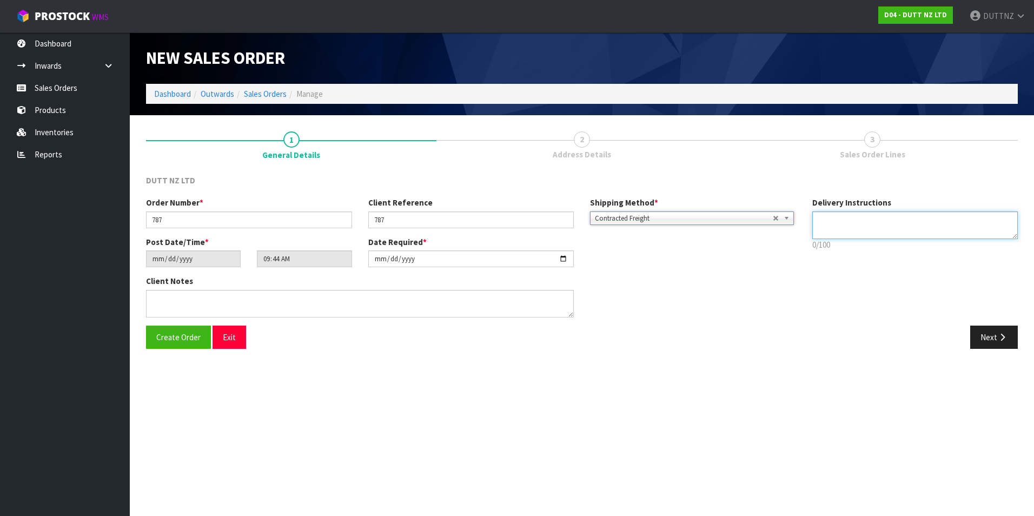
click at [868, 226] on textarea at bounding box center [915, 225] width 206 height 28
click at [878, 228] on textarea at bounding box center [915, 225] width 206 height 28
paste textarea "[PHONE_NUMBER]"
click at [880, 229] on textarea at bounding box center [915, 225] width 206 height 28
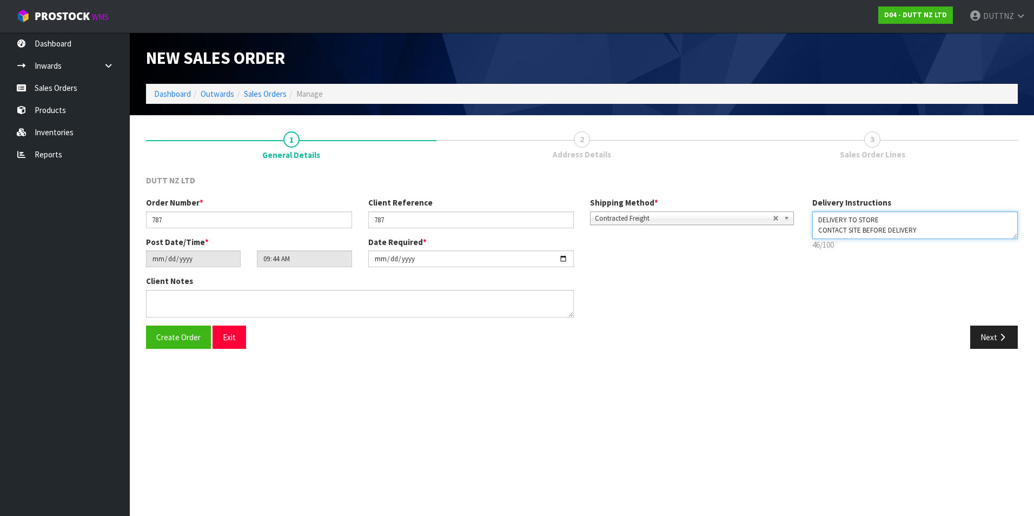
paste textarea "[PHONE_NUMBER]"
type textarea "DELIVERY TO STORE CONTACT SITE BEFORE DELIVERY [PHONE_NUMBER]"
drag, startPoint x: 880, startPoint y: 229, endPoint x: 708, endPoint y: 134, distance: 197.3
click at [716, 134] on div "1 General Details 2 Address Details 3 Sales Order Lines DUTT NZ LTD Order Numbe…" at bounding box center [582, 240] width 872 height 234
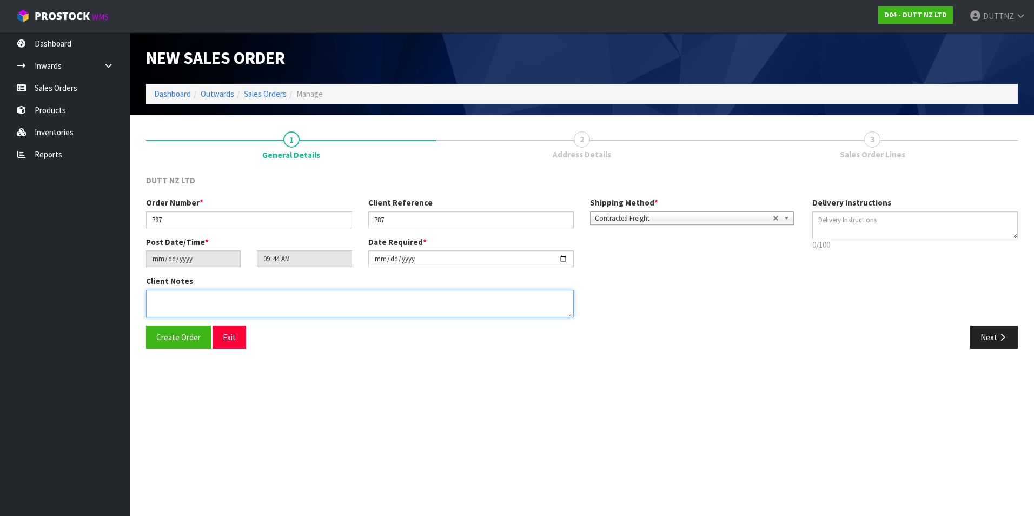
click at [231, 309] on textarea at bounding box center [360, 304] width 428 height 28
paste textarea "DELIVERY TO STORE CONTACT SITE BEFORE DELIVERY [PHONE_NUMBER]"
type textarea "DELIVERY TO STORE CONTACT SITE BEFORE DELIVERY [PHONE_NUMBER]"
click at [1001, 334] on icon "button" at bounding box center [1002, 337] width 10 height 8
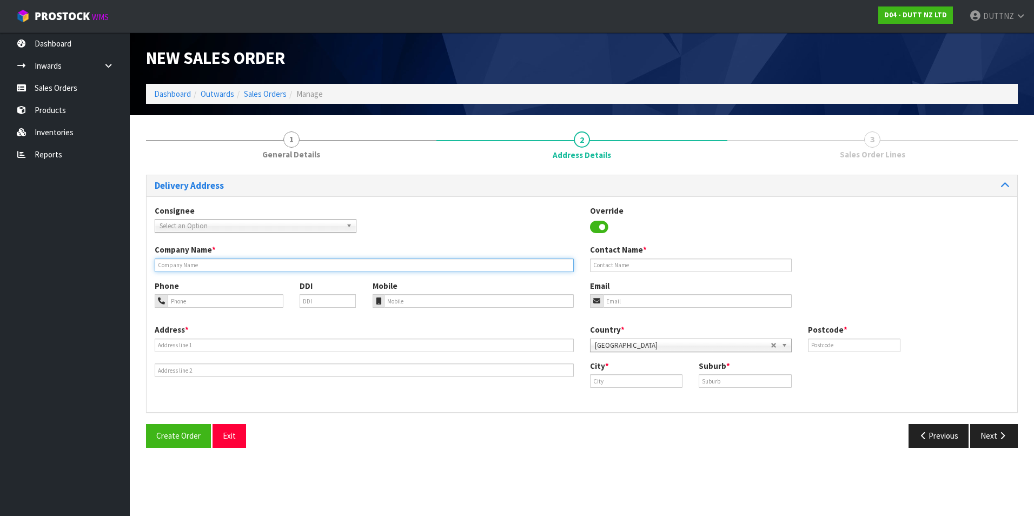
click at [201, 264] on input "text" at bounding box center [364, 265] width 419 height 14
click at [189, 266] on input "text" at bounding box center [364, 265] width 419 height 14
paste input "PLATYPUS [GEOGRAPHIC_DATA]"
type input "PLATYPUS [GEOGRAPHIC_DATA]"
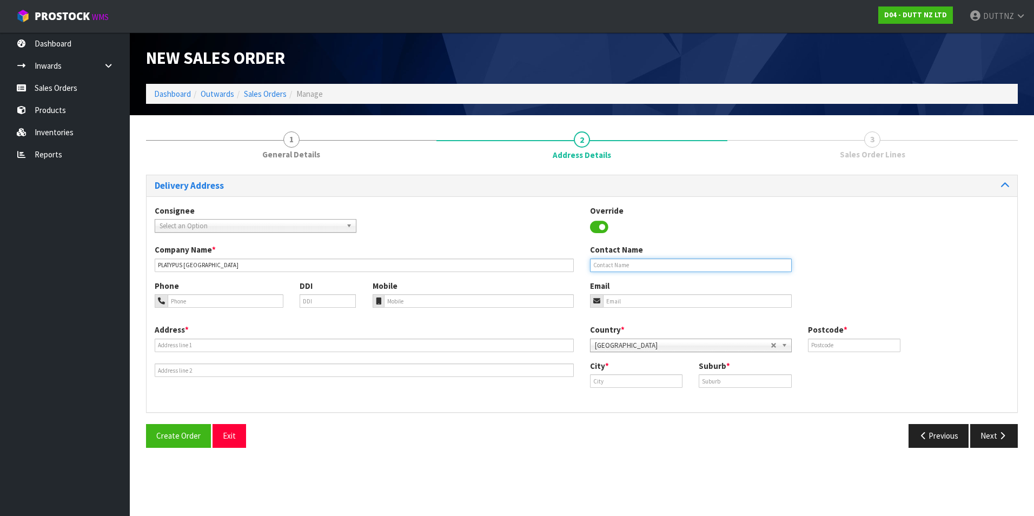
click at [659, 268] on input "text" at bounding box center [691, 265] width 202 height 14
type input "[PERSON_NAME]"
type input "[EMAIL_ADDRESS][DOMAIN_NAME]"
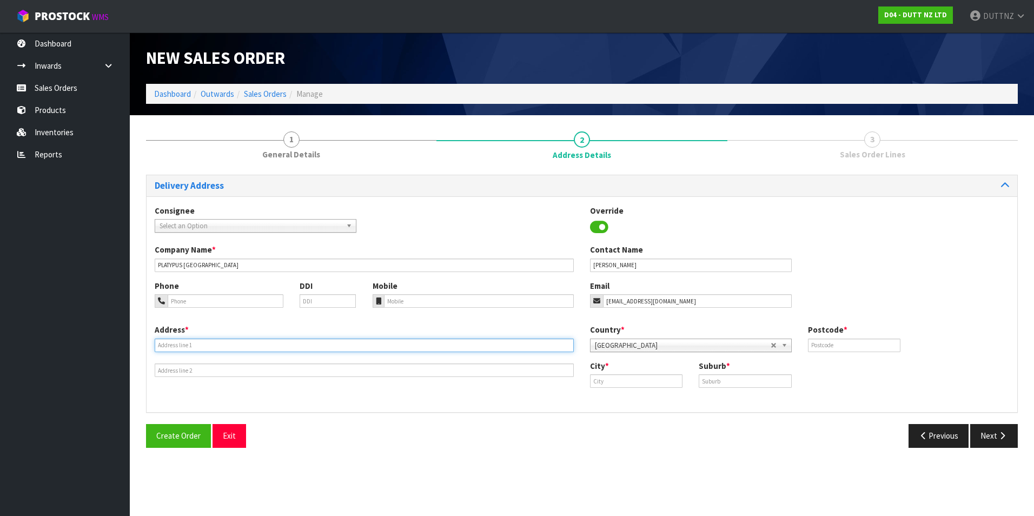
type input "SHOP 2"
type input "[STREET_ADDRESS]"
type input "1010"
click at [254, 356] on div "Address * SHOP [STREET_ADDRESS]" at bounding box center [364, 350] width 435 height 53
click at [249, 349] on input "SHOP 2" at bounding box center [364, 345] width 419 height 14
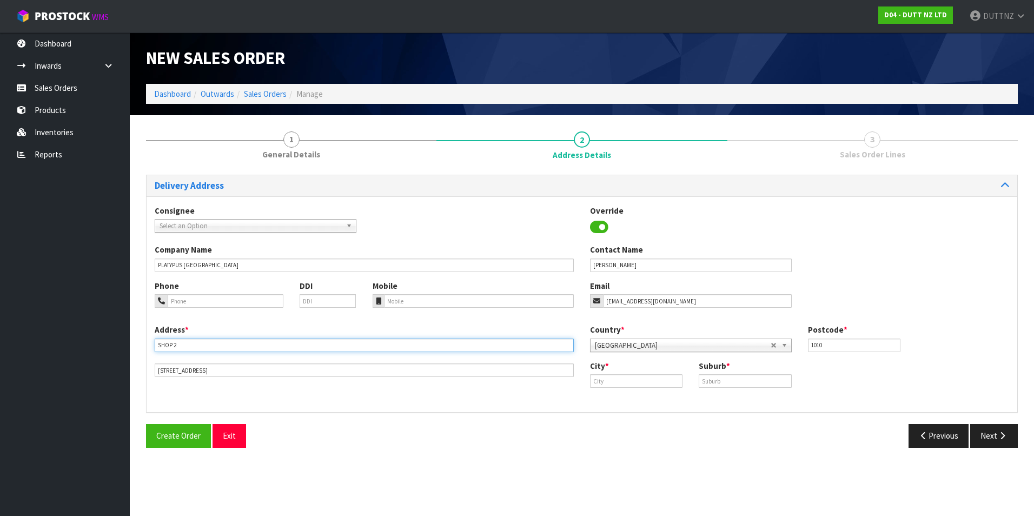
drag, startPoint x: 245, startPoint y: 345, endPoint x: -41, endPoint y: 333, distance: 286.3
click at [0, 333] on html "Toggle navigation ProStock WMS D04 - DUTT NZ LTD DUTTNZ Logout Dashboard Inward…" at bounding box center [517, 258] width 1034 height 516
paste input "MANAWA BAY PREMIUM OUTLETS, SHOP [STREET_ADDRESS][PERSON_NAME]"
drag, startPoint x: 330, startPoint y: 346, endPoint x: 485, endPoint y: 344, distance: 155.2
click at [485, 344] on input "MANAWA BAY PREMIUM OUTLETS, SHOP [STREET_ADDRESS][PERSON_NAME]" at bounding box center [364, 345] width 419 height 14
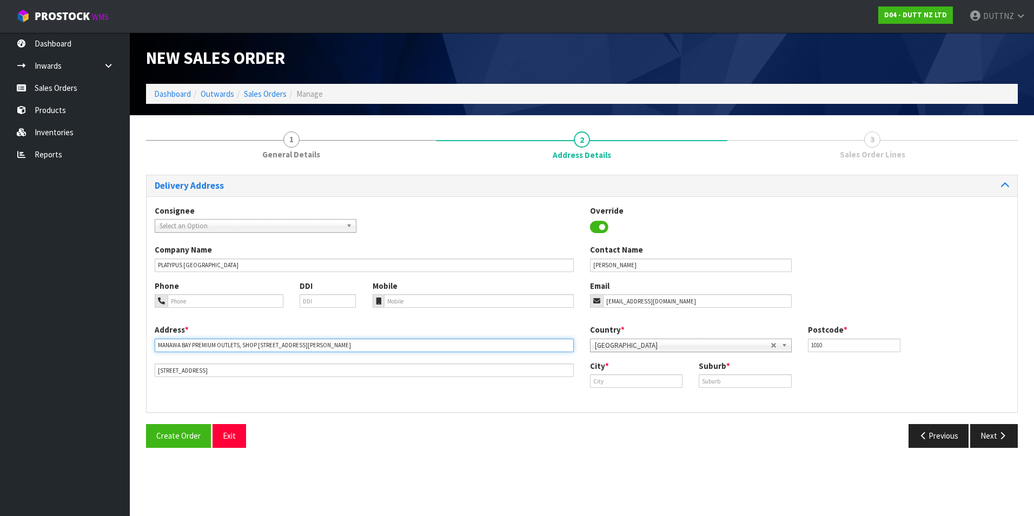
type input "MANAWA BAY PREMIUM OUTLETS, SHOP [STREET_ADDRESS][PERSON_NAME]"
click at [268, 375] on input "[STREET_ADDRESS]" at bounding box center [364, 370] width 419 height 14
drag, startPoint x: 237, startPoint y: 372, endPoint x: 75, endPoint y: 370, distance: 161.7
click at [75, 370] on body "Toggle navigation ProStock WMS D04 - DUTT NZ LTD DUTTNZ Logout Dashboard Inward…" at bounding box center [517, 258] width 1034 height 516
paste input ", [GEOGRAPHIC_DATA], [GEOGRAPHIC_DATA], [GEOGRAPHIC_DATA]"
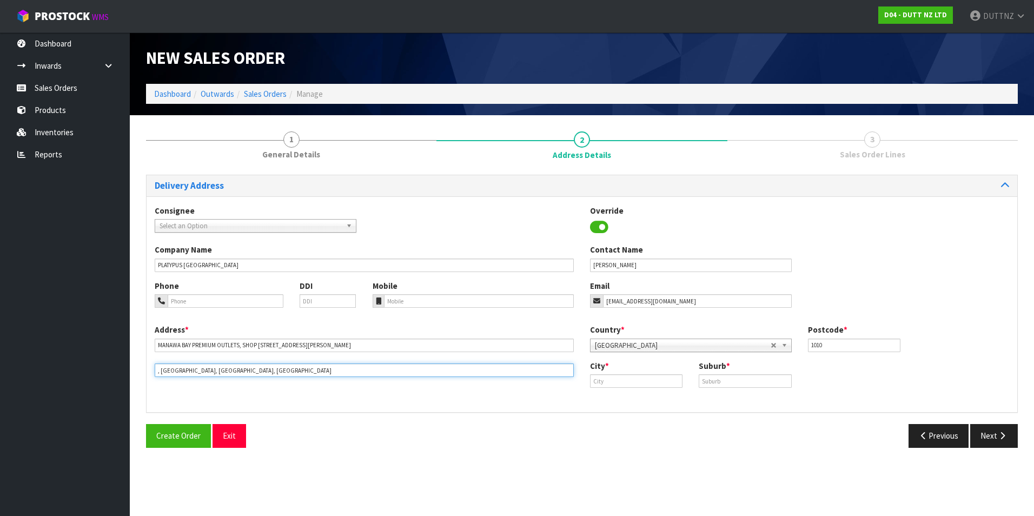
click at [161, 371] on input ", [GEOGRAPHIC_DATA], [GEOGRAPHIC_DATA], [GEOGRAPHIC_DATA]" at bounding box center [364, 370] width 419 height 14
type input "[GEOGRAPHIC_DATA], [GEOGRAPHIC_DATA], [GEOGRAPHIC_DATA]"
click at [621, 382] on input "text" at bounding box center [636, 381] width 92 height 14
paste input "[GEOGRAPHIC_DATA]"
type input "[GEOGRAPHIC_DATA]"
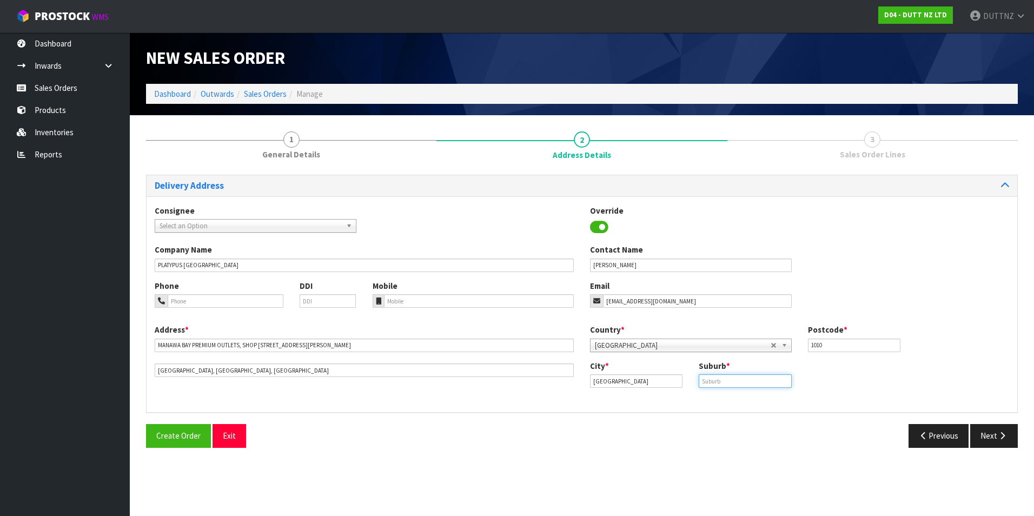
drag, startPoint x: 719, startPoint y: 381, endPoint x: 726, endPoint y: 381, distance: 7.6
click at [720, 381] on input "text" at bounding box center [745, 381] width 92 height 14
paste input "[GEOGRAPHIC_DATA]"
type input "[GEOGRAPHIC_DATA]"
drag, startPoint x: 847, startPoint y: 349, endPoint x: 653, endPoint y: 344, distance: 194.7
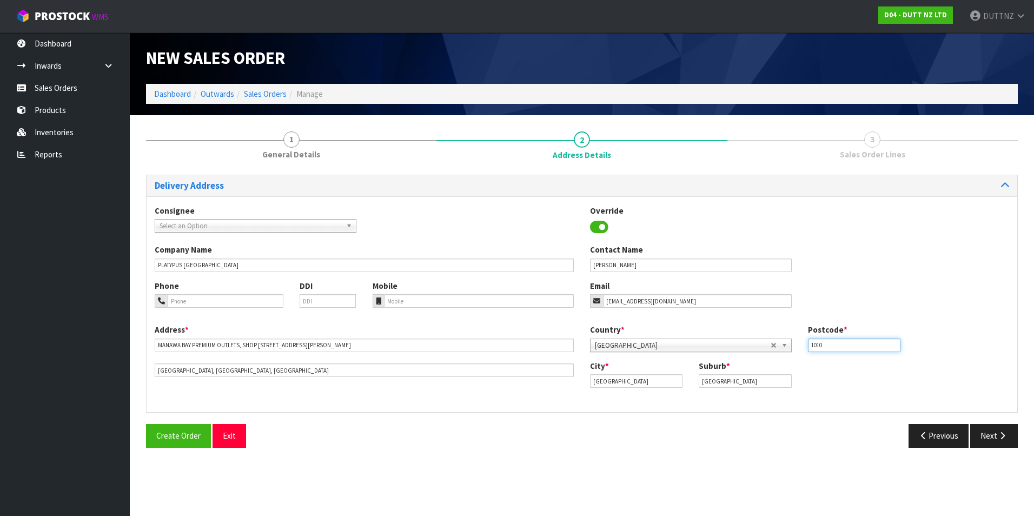
click at [653, 344] on div "Country * [GEOGRAPHIC_DATA] [GEOGRAPHIC_DATA] [GEOGRAPHIC_DATA] [GEOGRAPHIC_DAT…" at bounding box center [799, 342] width 435 height 36
type input "2022"
drag, startPoint x: 706, startPoint y: 421, endPoint x: 715, endPoint y: 417, distance: 9.7
click at [713, 417] on div "Delivery Address Consignee 000001.BAY MECHANICS - BAY MECHANICS 000001A - BRAKE…" at bounding box center [582, 315] width 872 height 281
click at [988, 435] on button "Next" at bounding box center [994, 435] width 48 height 23
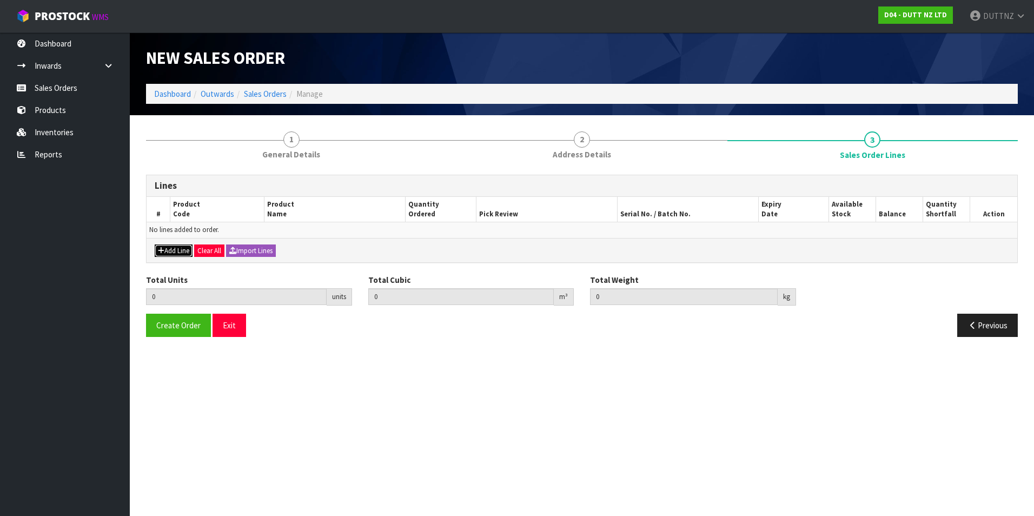
click at [172, 249] on button "Add Line" at bounding box center [174, 250] width 38 height 13
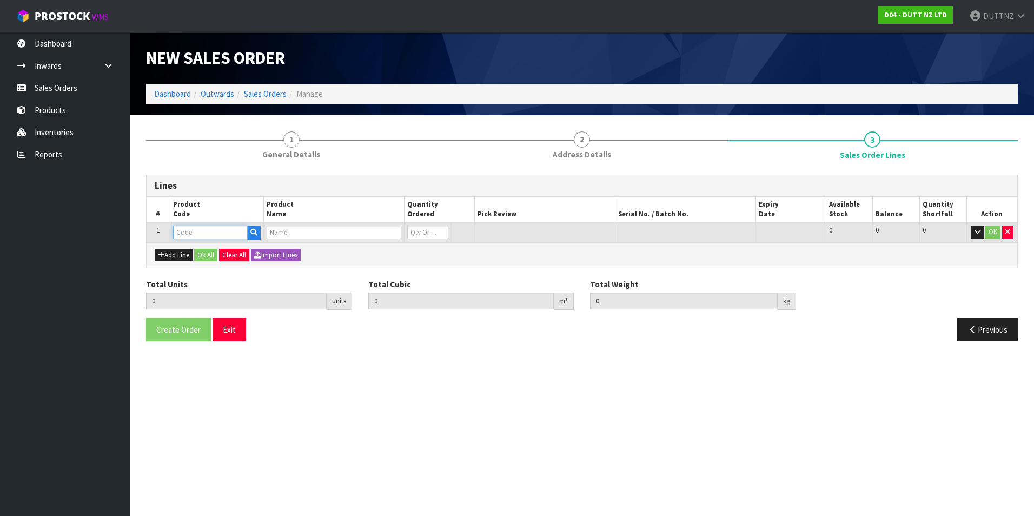
click at [232, 236] on input "text" at bounding box center [210, 232] width 75 height 14
paste input "71001393"
type input "71001393"
type input "0.000000"
type input "0.000"
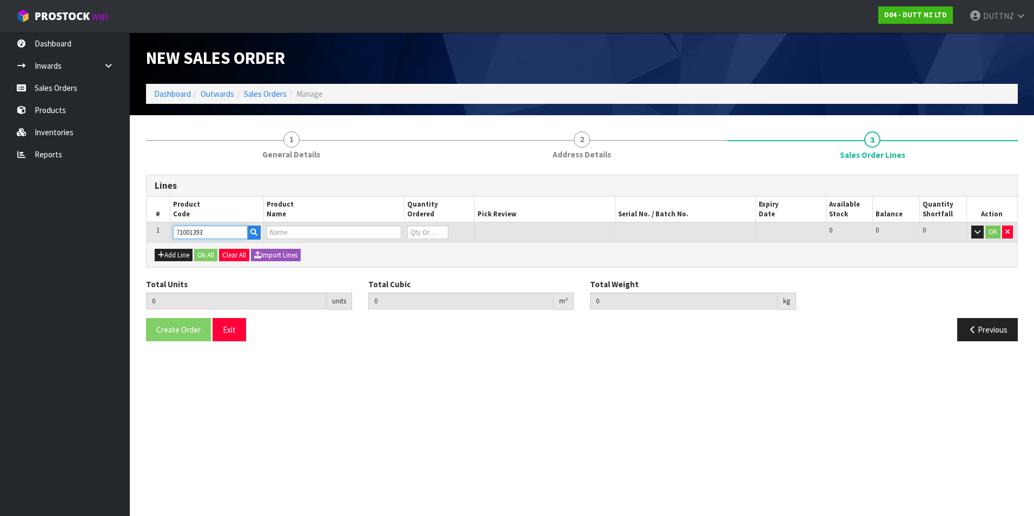
type input "BLACK METAL POWDER COATING"
type input "0"
type input "71001393"
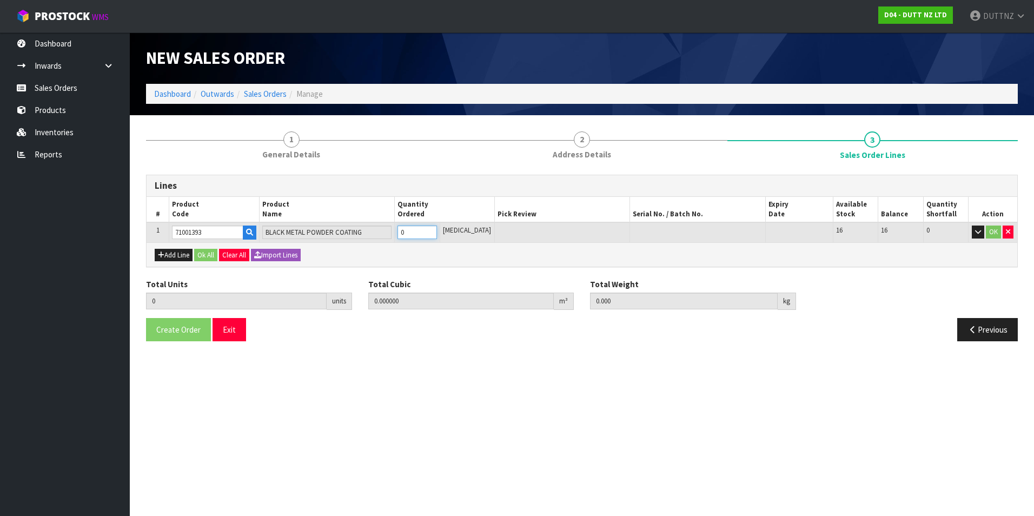
click at [391, 231] on tr "1 71001393 BLACK METAL POWDER COATING 0 [MEDICAL_DATA] 16 16 0 OK" at bounding box center [582, 232] width 871 height 20
type input "8"
type input "0.00516"
type input "3.2"
type input "8"
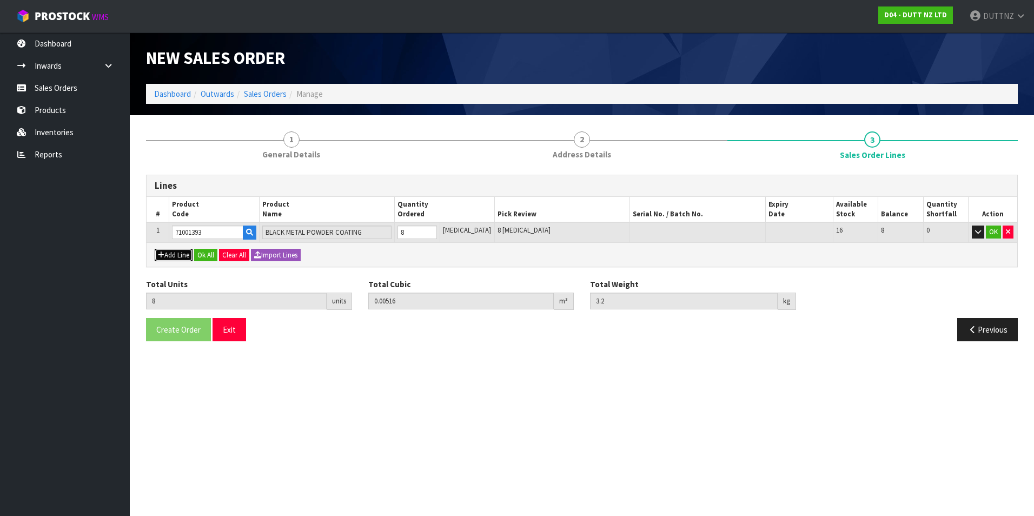
drag, startPoint x: 183, startPoint y: 256, endPoint x: 27, endPoint y: 250, distance: 155.9
click at [182, 256] on button "Add Line" at bounding box center [174, 255] width 38 height 13
type input "0"
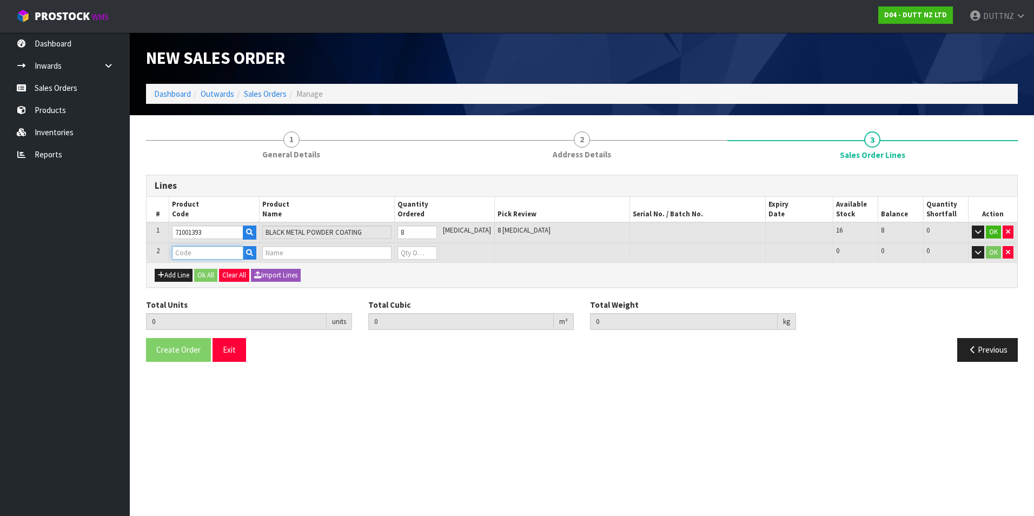
click at [206, 254] on input "text" at bounding box center [207, 253] width 71 height 14
paste input "71001954"
type input "71001954"
type input "8"
type input "0.00516"
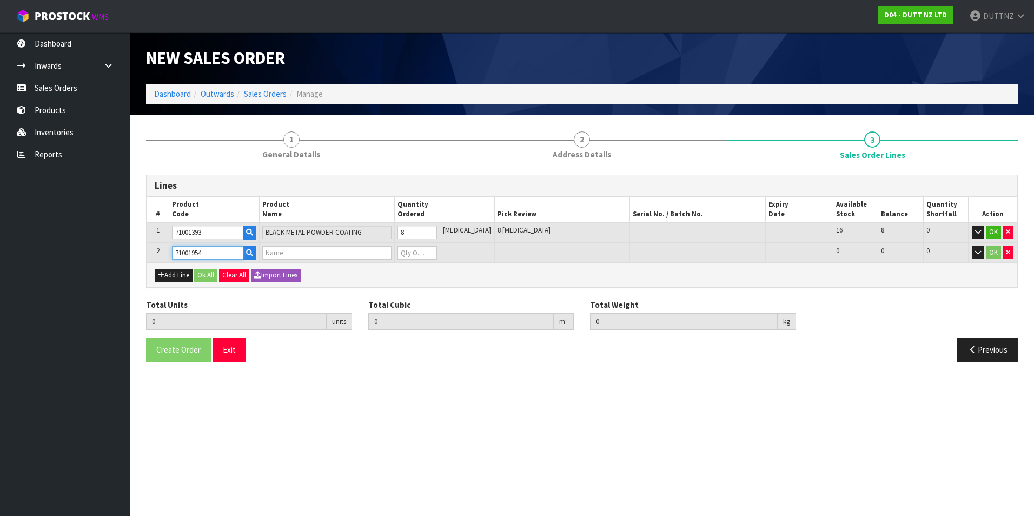
type input "3.2"
type input "BLACK METAL POWDER COATING"
type input "0"
type input "71001954"
click at [396, 249] on tr "2 71001954 BLACK METAL POWDER COATING 0 [MEDICAL_DATA] 20 20 0 OK" at bounding box center [582, 253] width 871 height 20
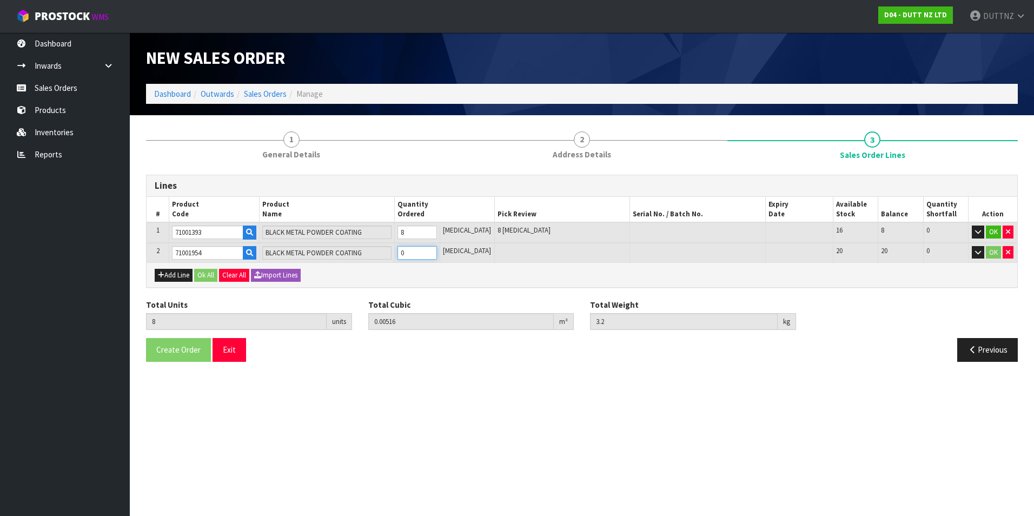
type input "9"
type input "0.00761"
type input "4.15"
type input "1"
type input "18"
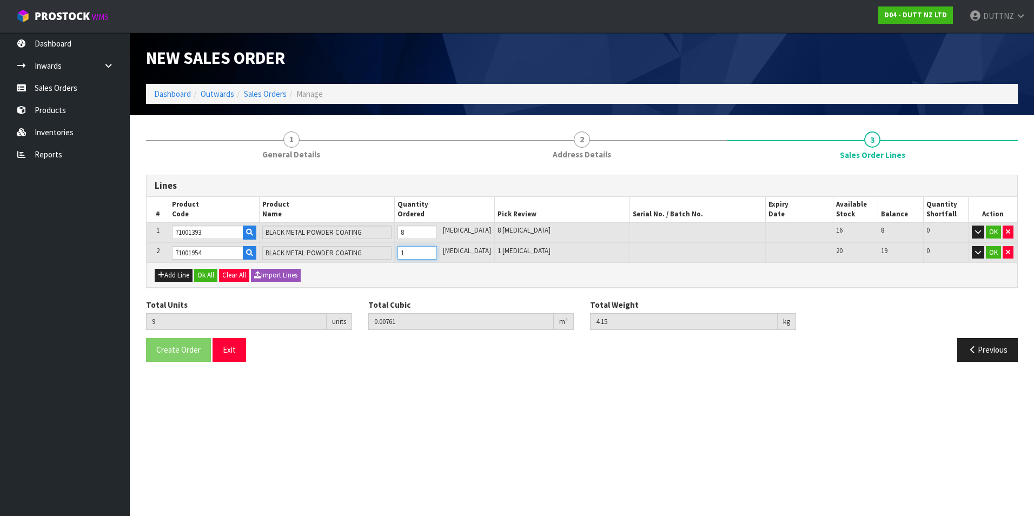
type input "0.02966"
type input "12.7"
type input "10"
click at [170, 271] on button "Add Line" at bounding box center [174, 275] width 38 height 13
type input "0"
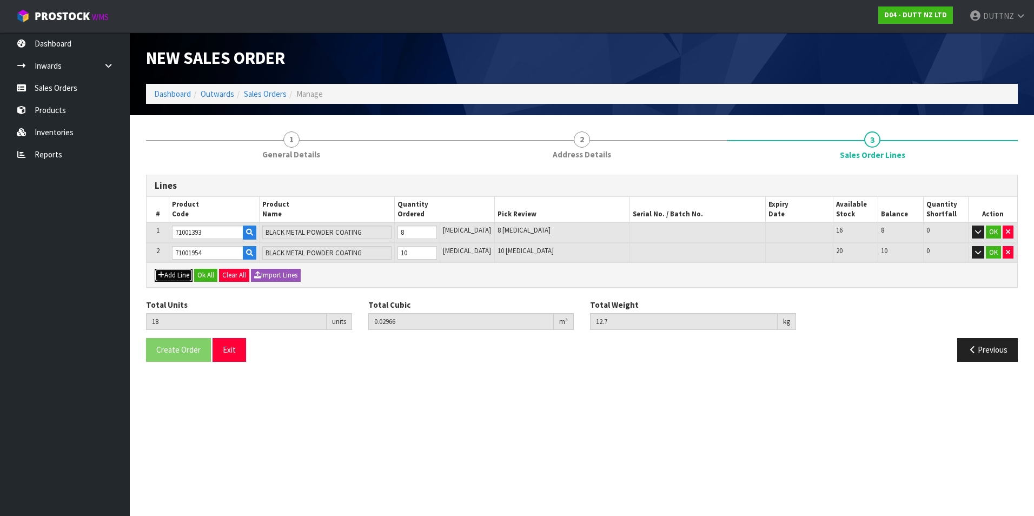
type input "0"
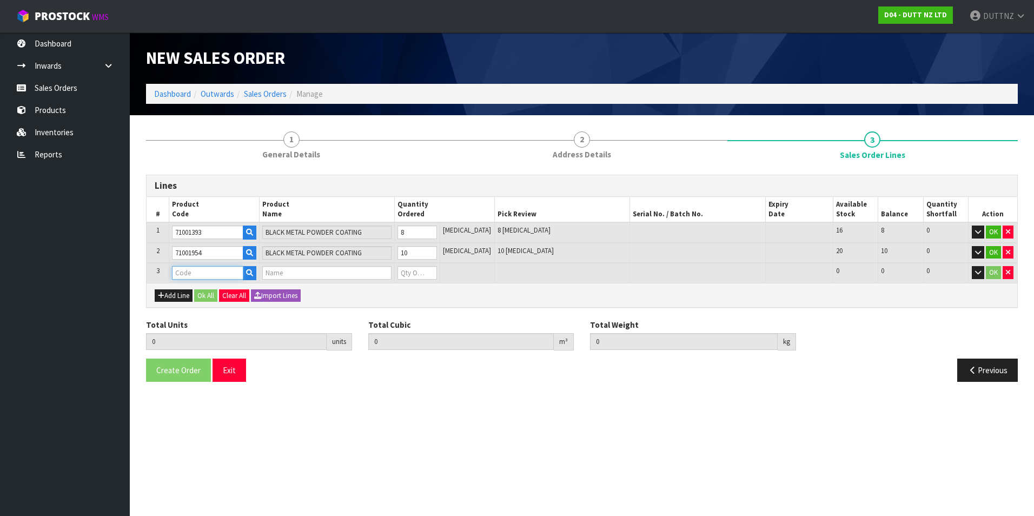
click at [202, 271] on input "text" at bounding box center [207, 273] width 71 height 14
paste input "71002014"
type input "71002014"
type input "18"
type input "0.02966"
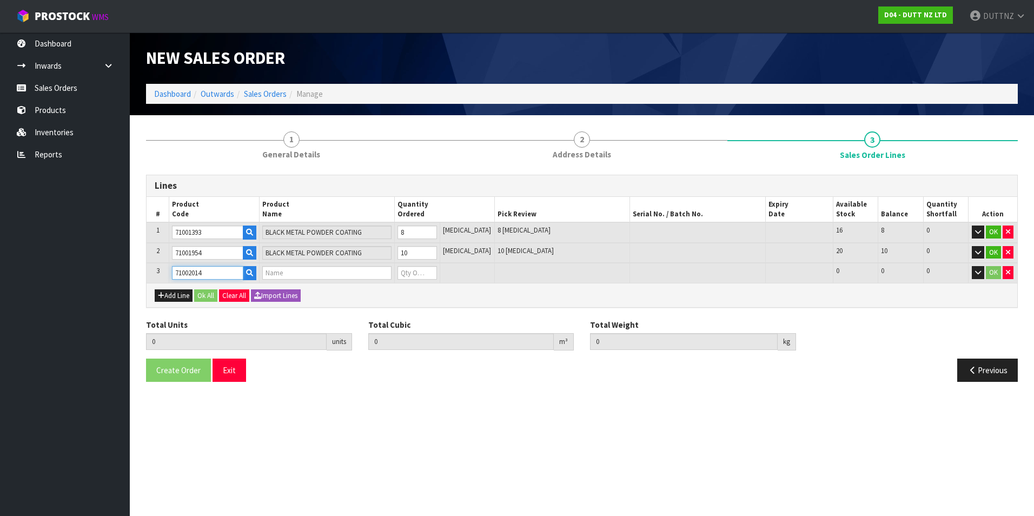
type input "12.7"
type input "1X STEEL SHELF POWDER COAT"
type input "0"
type input "71002014"
click at [343, 270] on tr "3 71002014 1X STEEL SHELF POWDER COAT 0 [MEDICAL_DATA] 22 22 0 OK" at bounding box center [582, 273] width 871 height 20
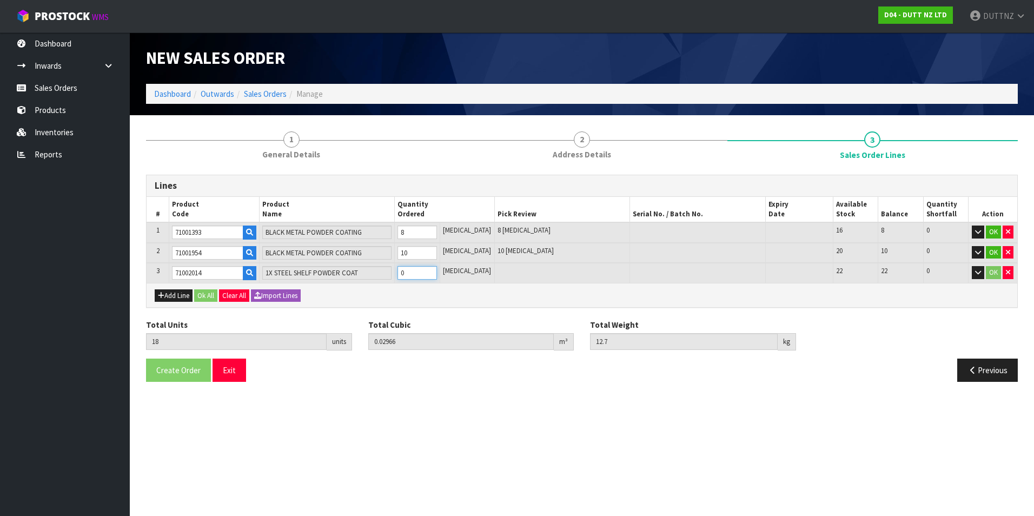
type input "19"
type input "0.07586"
type input "18.25"
type input "1"
type input "28"
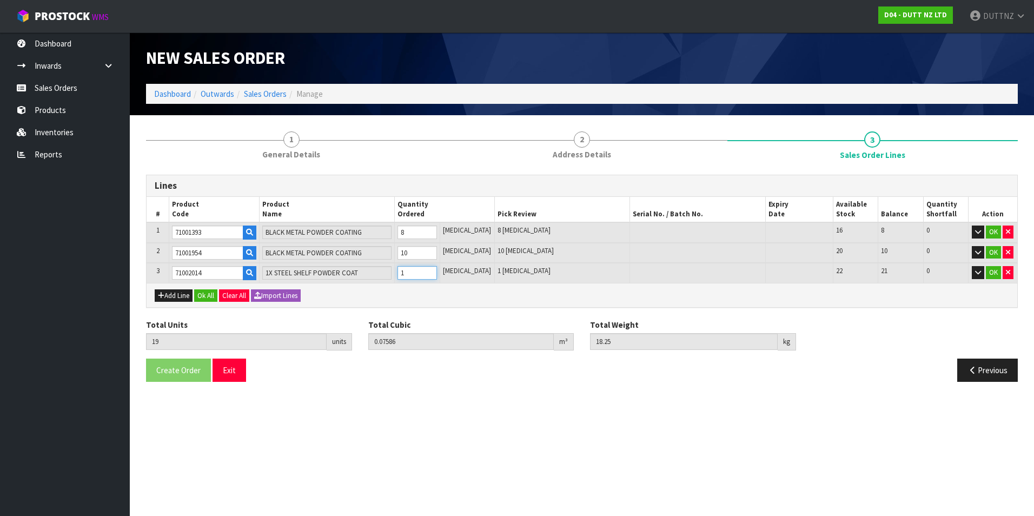
type input "0.39101"
type input "76.2"
type input "10"
click at [178, 295] on button "Add Line" at bounding box center [174, 295] width 38 height 13
type input "0"
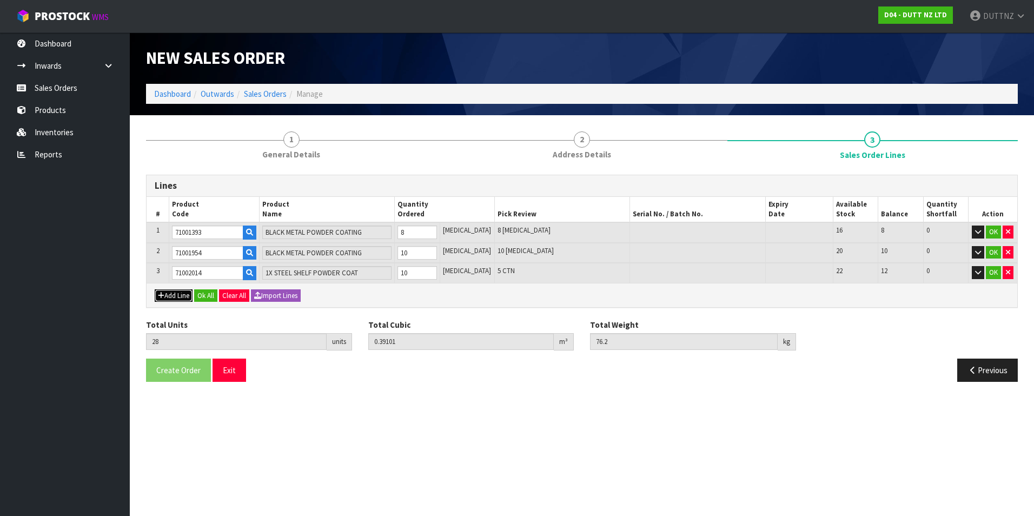
type input "0"
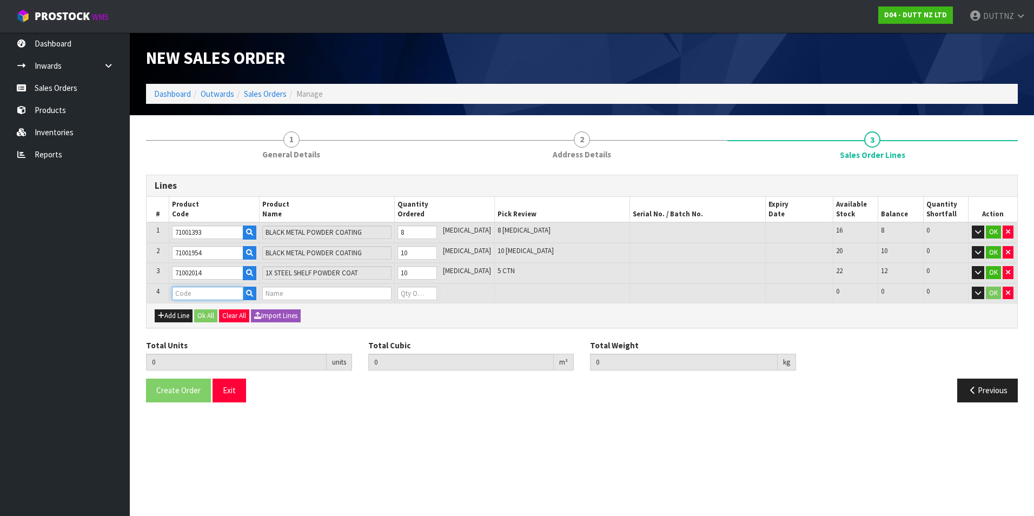
click at [204, 294] on input "text" at bounding box center [207, 294] width 71 height 14
paste input "71001956"
type input "71001956"
type input "28"
type input "0.39101"
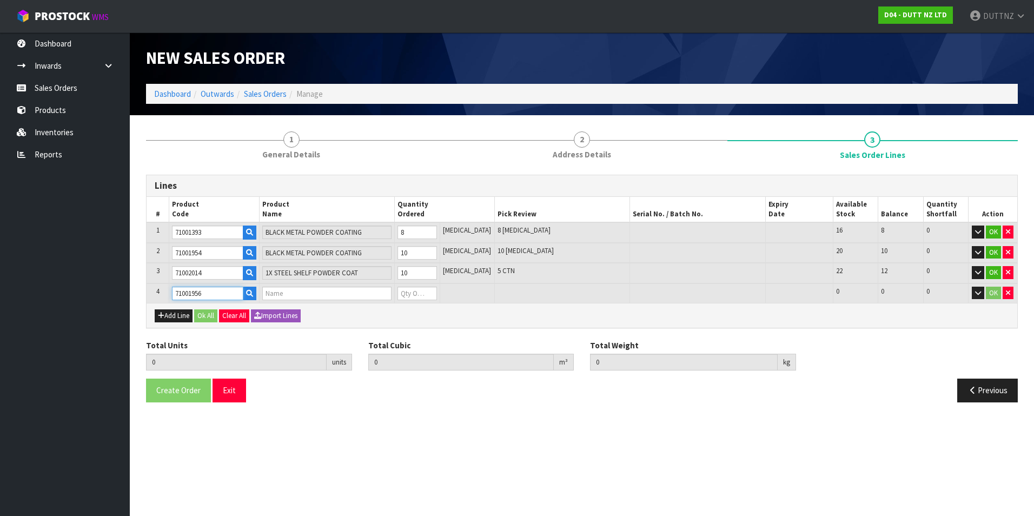
type input "76.2"
type input "BLACK METAL POWDER COATING"
type input "0"
type input "71001956"
drag, startPoint x: 422, startPoint y: 291, endPoint x: 296, endPoint y: 285, distance: 125.6
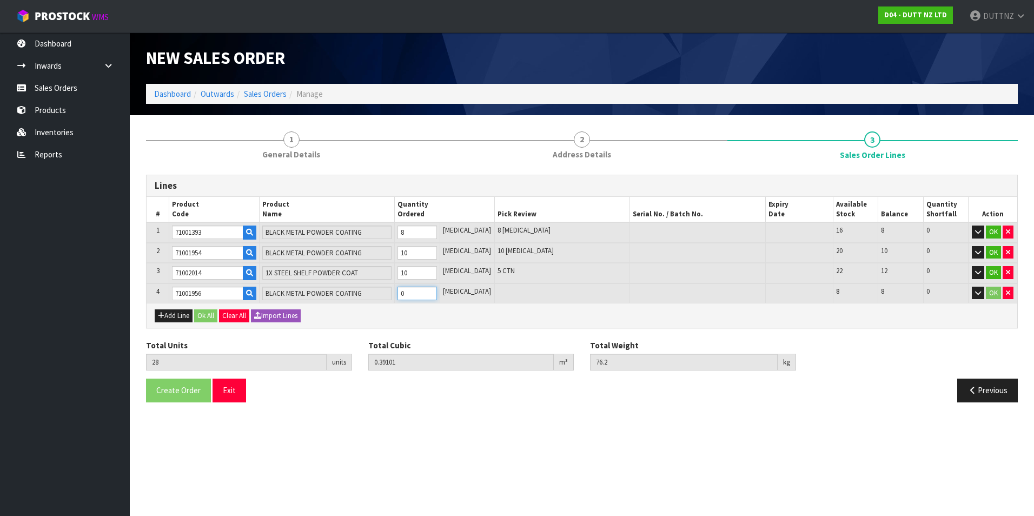
click at [297, 285] on tr "4 71001956 BLACK METAL POWDER COATING 0 [MEDICAL_DATA] 8 8 0 OK" at bounding box center [582, 293] width 871 height 20
type input "36"
type input "0.48317"
type input "89.8"
type input "7"
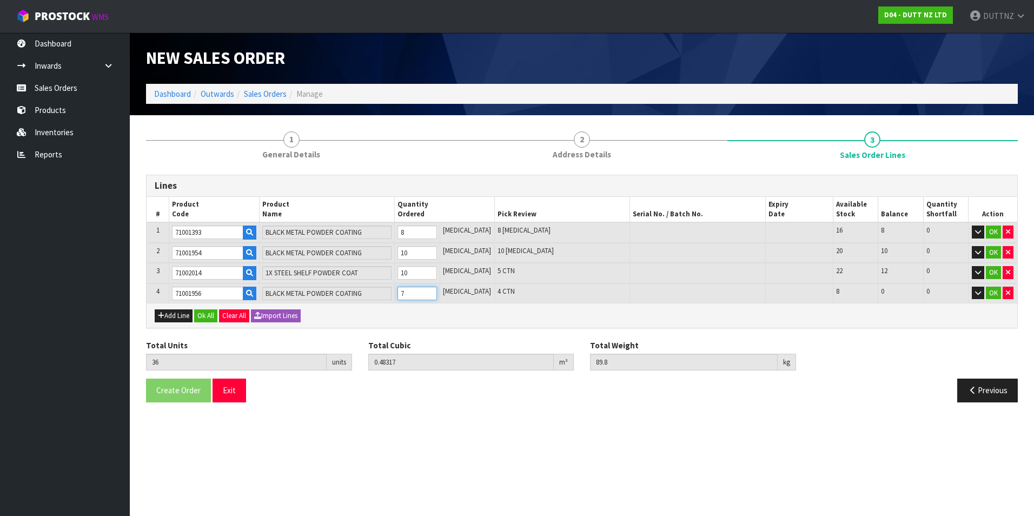
type input "35"
type input "0.46958"
type input "87.8"
type input "8"
type input "36"
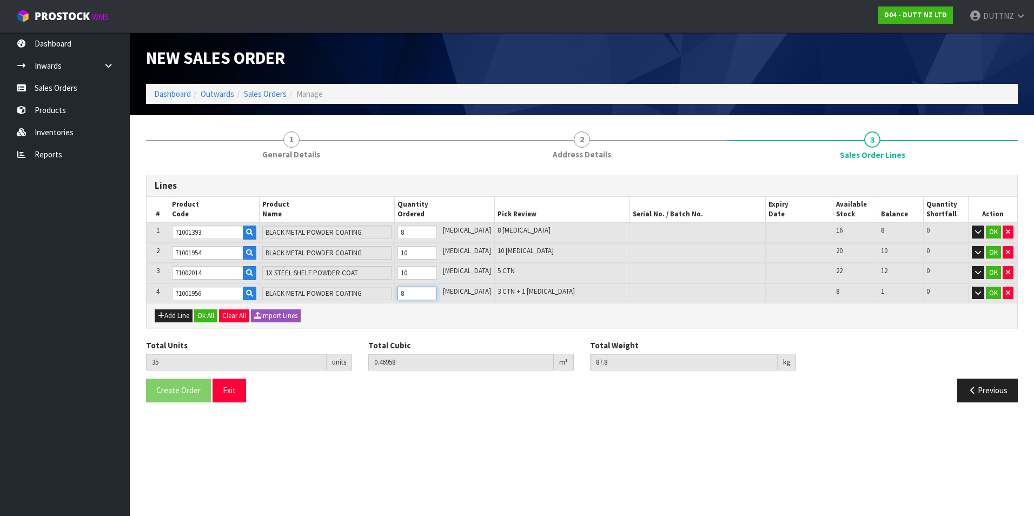
type input "0.48317"
type input "89.8"
click at [209, 318] on button "Ok All" at bounding box center [205, 315] width 23 height 13
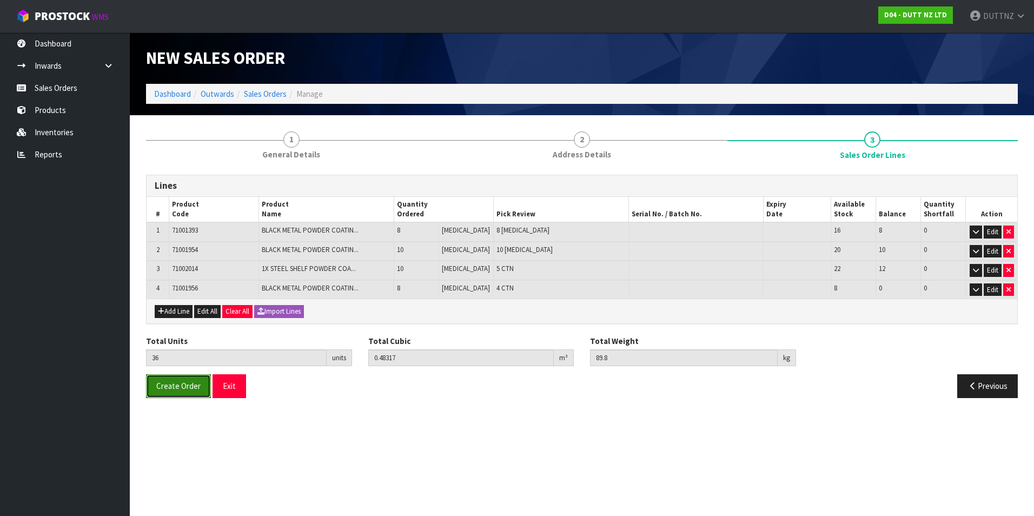
click at [174, 381] on span "Create Order" at bounding box center [178, 386] width 44 height 10
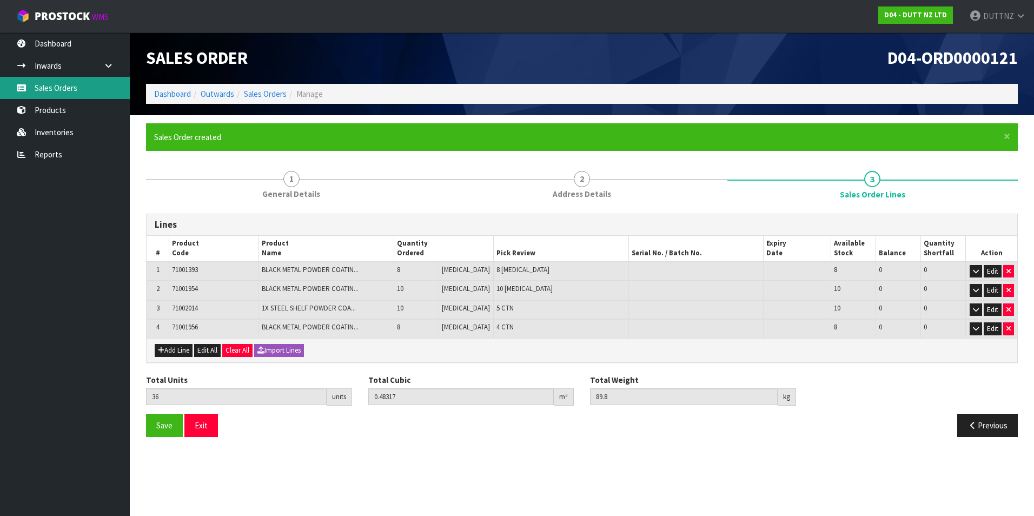
click at [77, 87] on link "Sales Orders" at bounding box center [65, 88] width 130 height 22
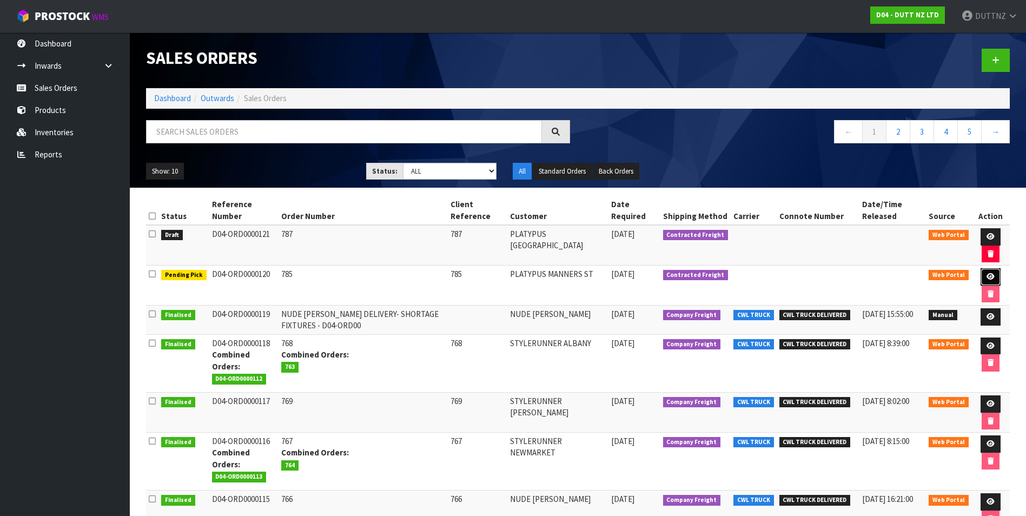
click at [992, 276] on link at bounding box center [990, 276] width 20 height 17
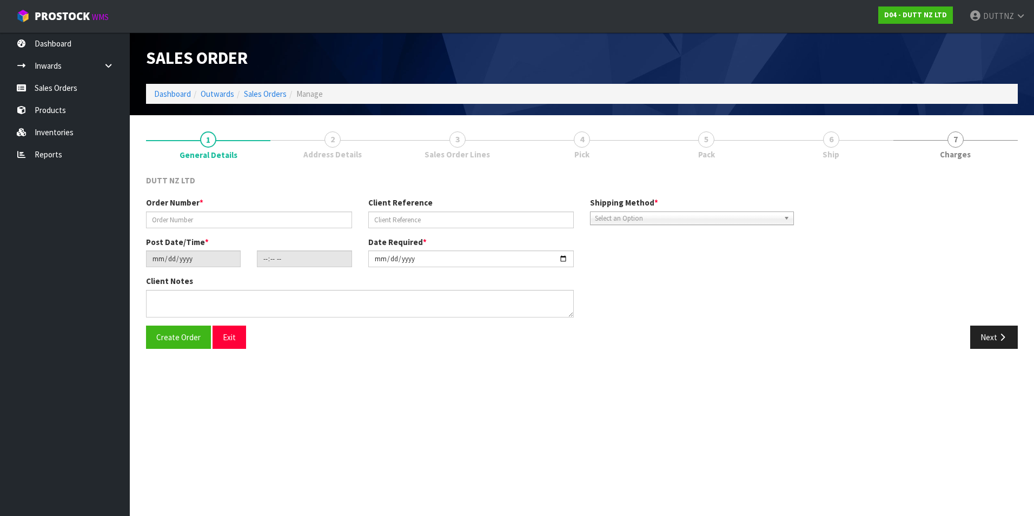
type input "785"
type input "[DATE]"
type input "11:40:00.000"
type input "[DATE]"
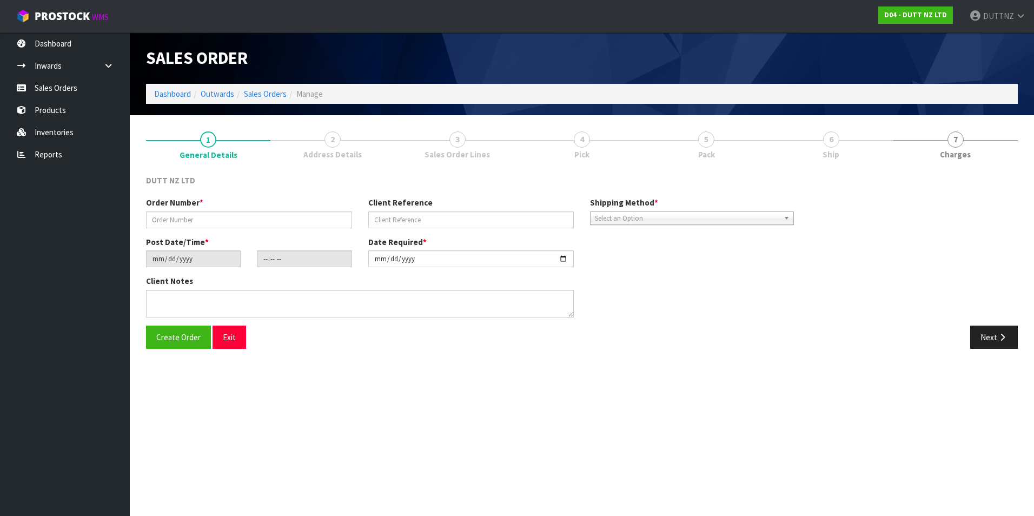
type textarea "DELVIERY TO STORE [PHONE_NUMBER]"
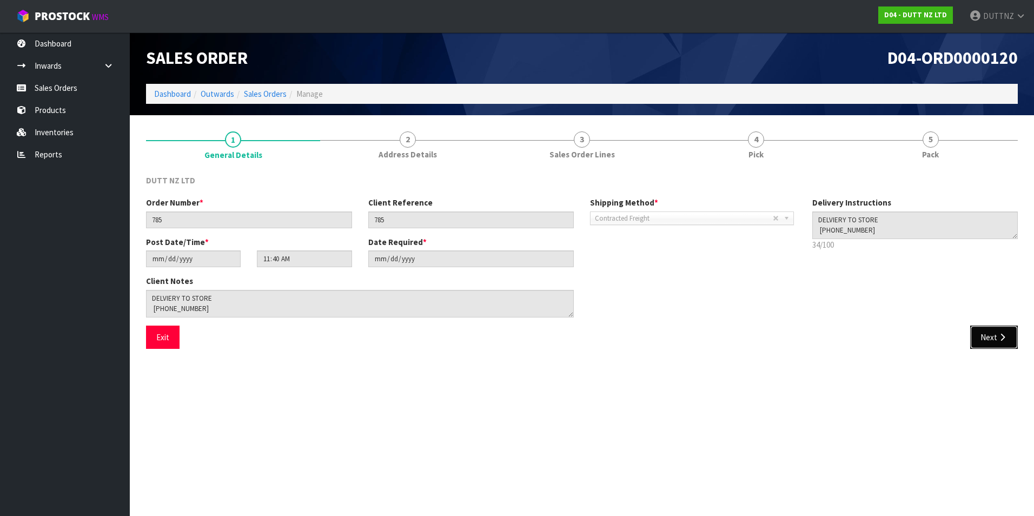
click at [1002, 330] on button "Next" at bounding box center [994, 337] width 48 height 23
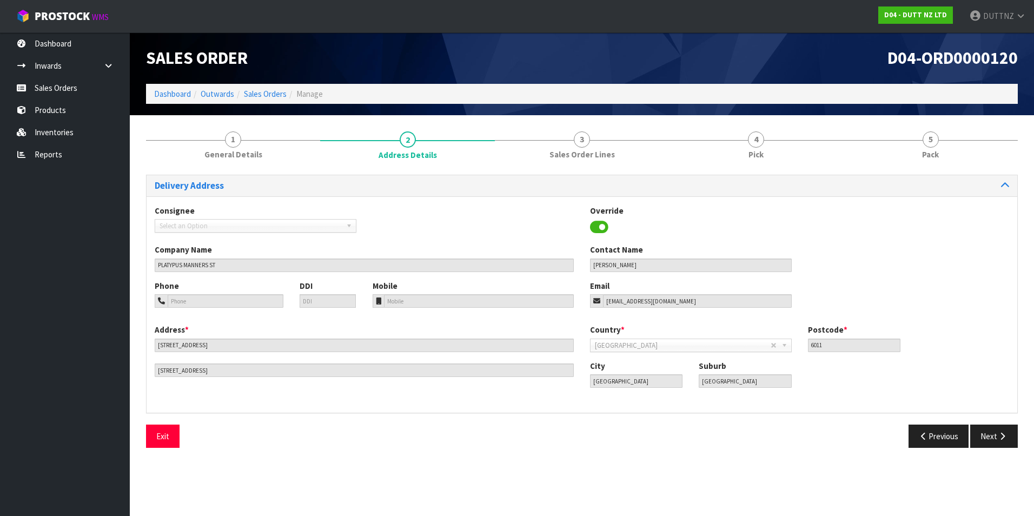
click at [1002, 333] on section "Edit Sales Order D04-ORD0000120 Dashboard Outwards Sales Orders Manage Sales Or…" at bounding box center [517, 258] width 1034 height 516
click at [1000, 441] on button "Next" at bounding box center [994, 435] width 48 height 23
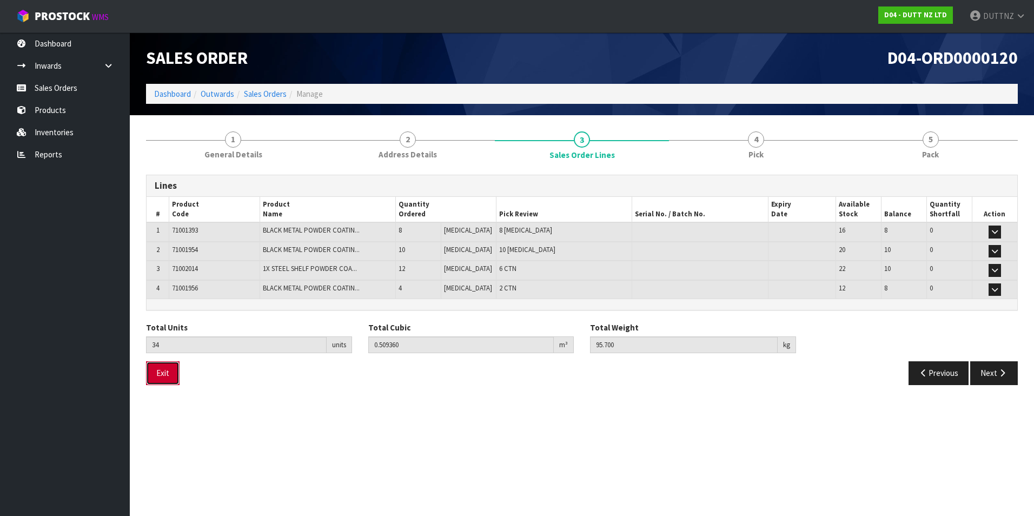
click at [160, 381] on button "Exit" at bounding box center [163, 372] width 34 height 23
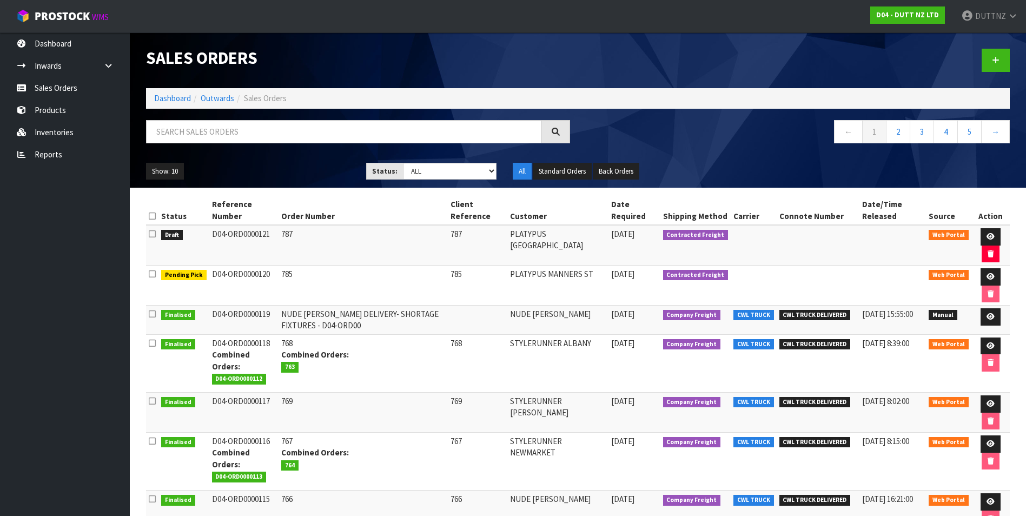
drag, startPoint x: 264, startPoint y: 235, endPoint x: 207, endPoint y: 236, distance: 57.3
click at [209, 236] on td "D04-ORD0000121" at bounding box center [244, 245] width 70 height 41
drag, startPoint x: 207, startPoint y: 236, endPoint x: 269, endPoint y: 234, distance: 62.2
click at [269, 234] on td "D04-ORD0000121" at bounding box center [244, 245] width 70 height 41
drag, startPoint x: 270, startPoint y: 235, endPoint x: 209, endPoint y: 236, distance: 60.6
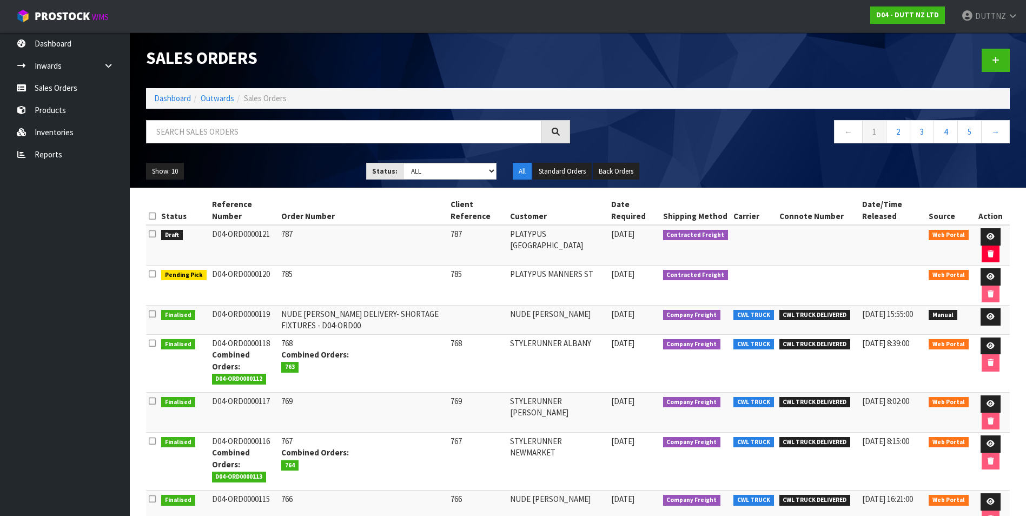
click at [209, 236] on td "D04-ORD0000121" at bounding box center [244, 245] width 70 height 41
copy td "D04-ORD0000121"
click at [993, 64] on link at bounding box center [995, 60] width 28 height 23
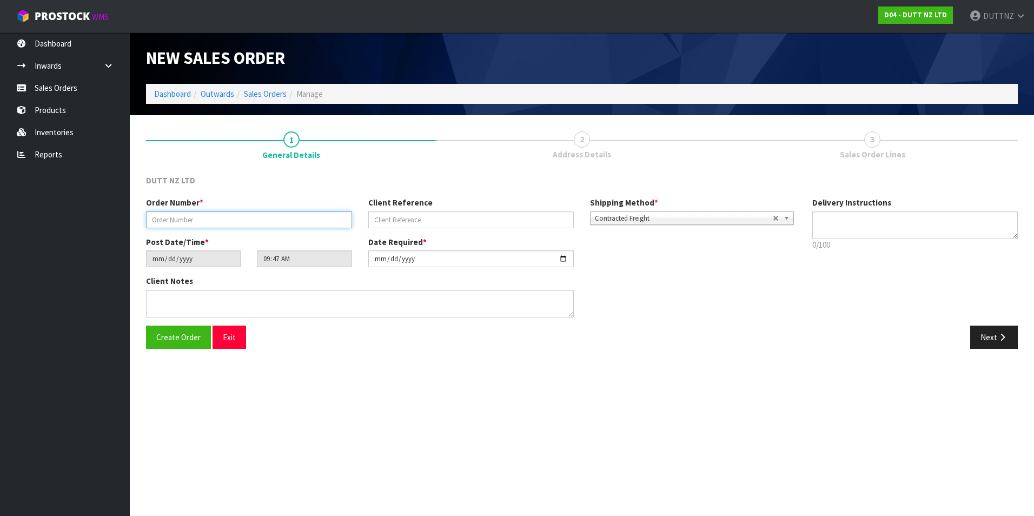
click at [293, 228] on input "text" at bounding box center [249, 219] width 206 height 17
type input "788"
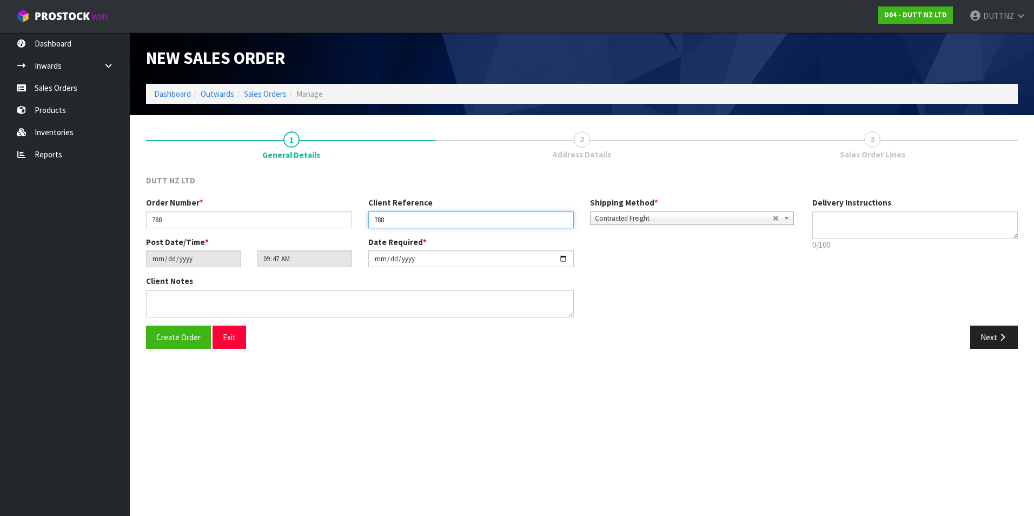
type input "788"
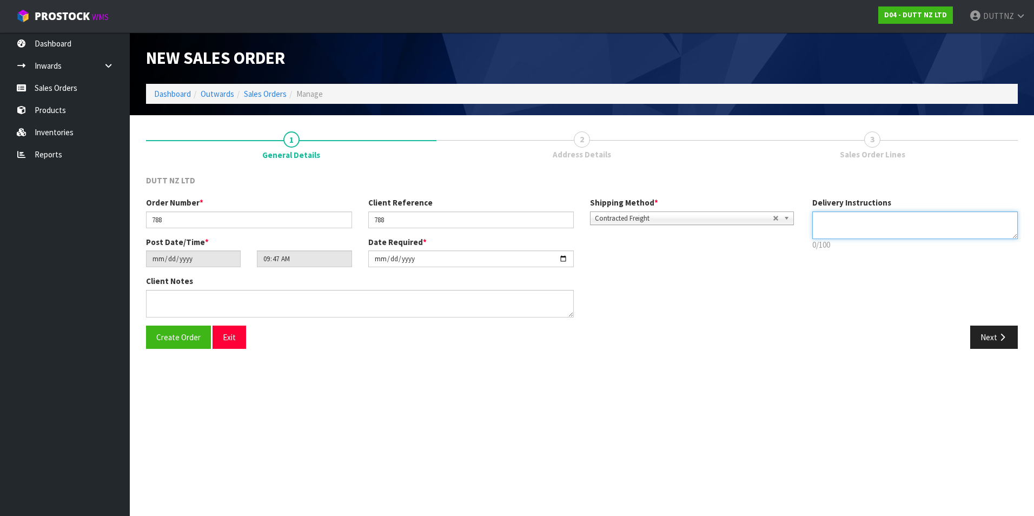
click at [855, 217] on textarea at bounding box center [915, 225] width 206 height 28
click at [844, 235] on textarea at bounding box center [915, 225] width 206 height 28
paste textarea "[PHONE_NUMBER]"
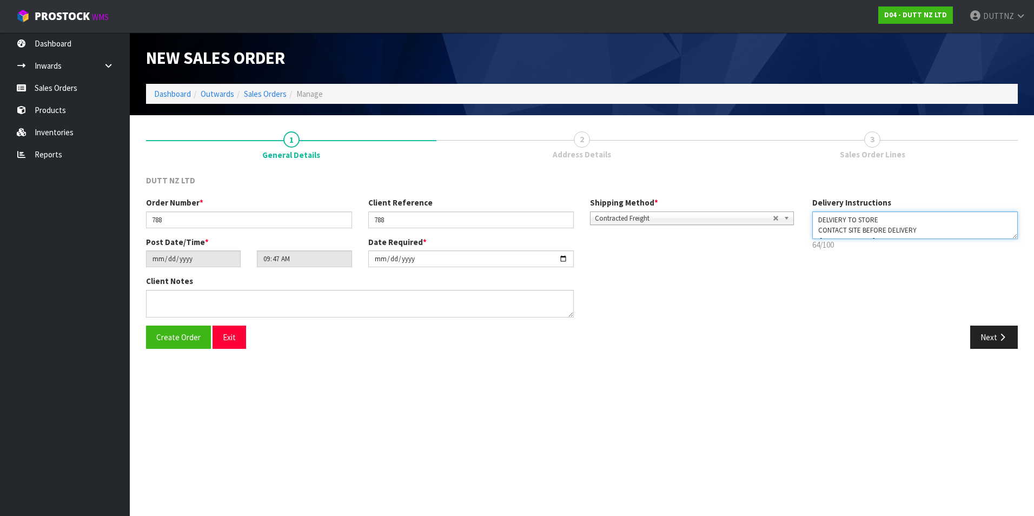
drag, startPoint x: 851, startPoint y: 227, endPoint x: 639, endPoint y: 102, distance: 246.0
click at [639, 103] on div "New Sales Order Dashboard Outwards Sales Orders Manage New Sales Order Dashboar…" at bounding box center [517, 182] width 1034 height 365
type textarea "DELVIERY TO STORE CONTACT SITE BEFORE DELIVERY [PHONE_NUMBER]"
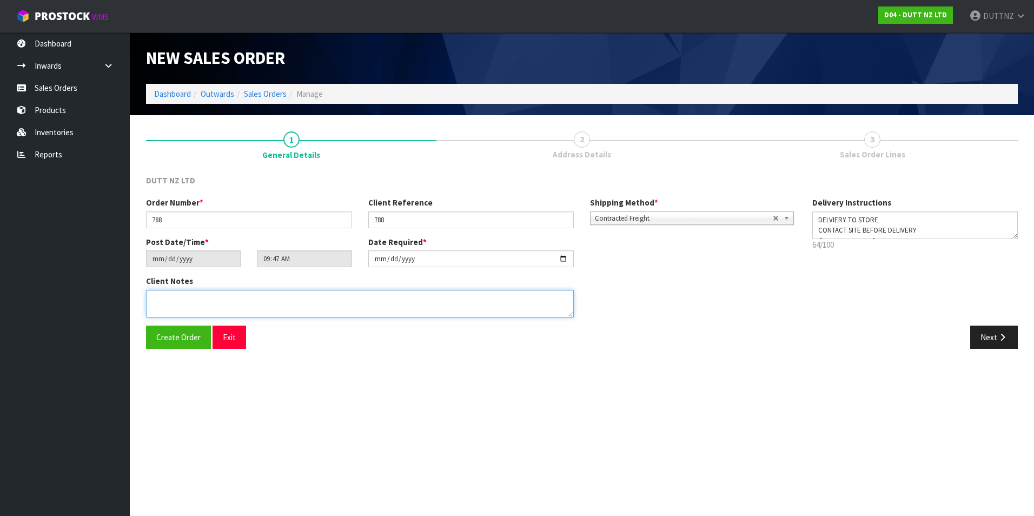
click at [268, 304] on textarea at bounding box center [360, 304] width 428 height 28
paste textarea "DELVIERY TO STORE CONTACT SITE BEFORE DELIVERY [PHONE_NUMBER]"
type textarea "DELVIERY TO STORE CONTACT SITE BEFORE DELIVERY [PHONE_NUMBER]"
click at [992, 327] on button "Next" at bounding box center [994, 337] width 48 height 23
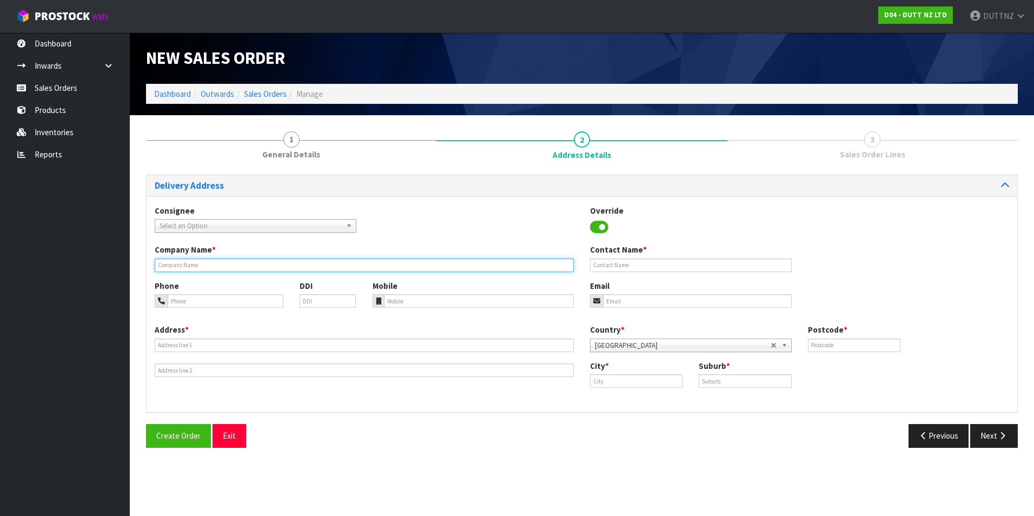
click at [239, 262] on input "text" at bounding box center [364, 265] width 419 height 14
paste input "PLATYPUS ALBANY"
type input "PLATYPUS ALBANY"
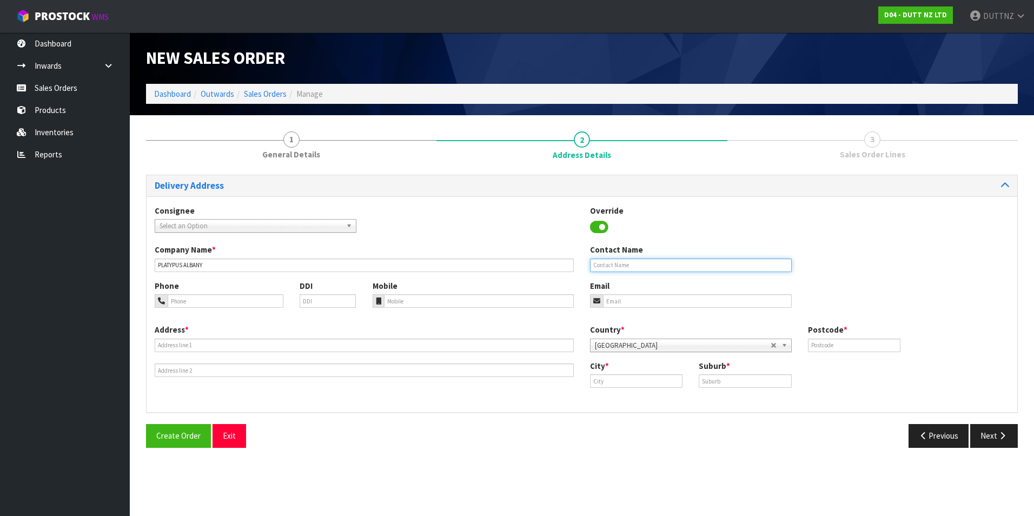
click at [687, 270] on input "text" at bounding box center [691, 265] width 202 height 14
type input "[PERSON_NAME]"
type input "[EMAIL_ADDRESS][DOMAIN_NAME]"
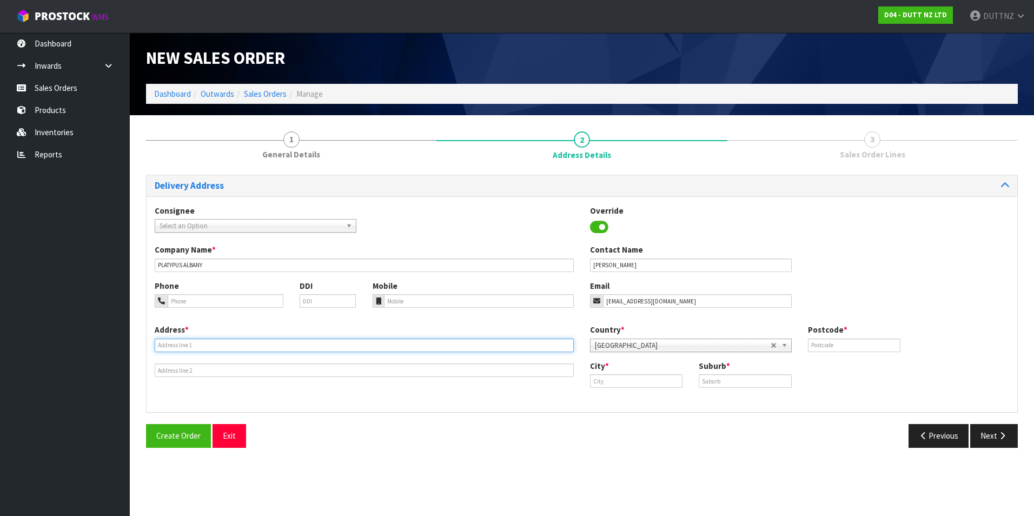
type input "SHOP 2"
type input "[STREET_ADDRESS]"
type input "1010"
click at [256, 349] on input "SHOP 2" at bounding box center [364, 345] width 419 height 14
click at [180, 346] on input "SHOP 2" at bounding box center [364, 345] width 419 height 14
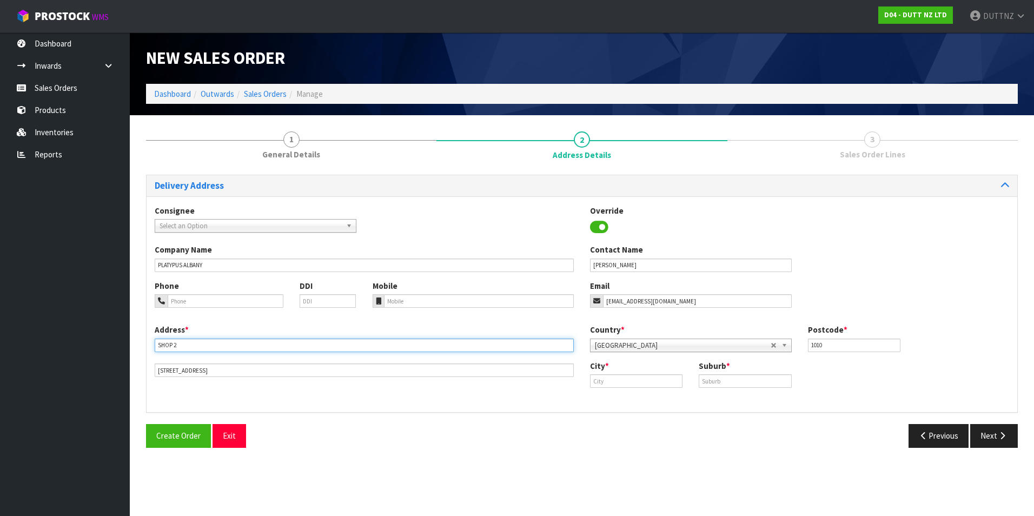
drag, startPoint x: 180, startPoint y: 346, endPoint x: -12, endPoint y: 339, distance: 191.5
click at [0, 339] on html "Toggle navigation ProStock WMS D04 - DUTT NZ LTD DUTTNZ Logout Dashboard Inward…" at bounding box center [517, 258] width 1034 height 516
paste input "[GEOGRAPHIC_DATA], [STREET_ADDRESS][PERSON_NAME]"
drag, startPoint x: 394, startPoint y: 346, endPoint x: 279, endPoint y: 344, distance: 115.2
click at [279, 344] on input "[GEOGRAPHIC_DATA], [STREET_ADDRESS][PERSON_NAME]" at bounding box center [364, 345] width 419 height 14
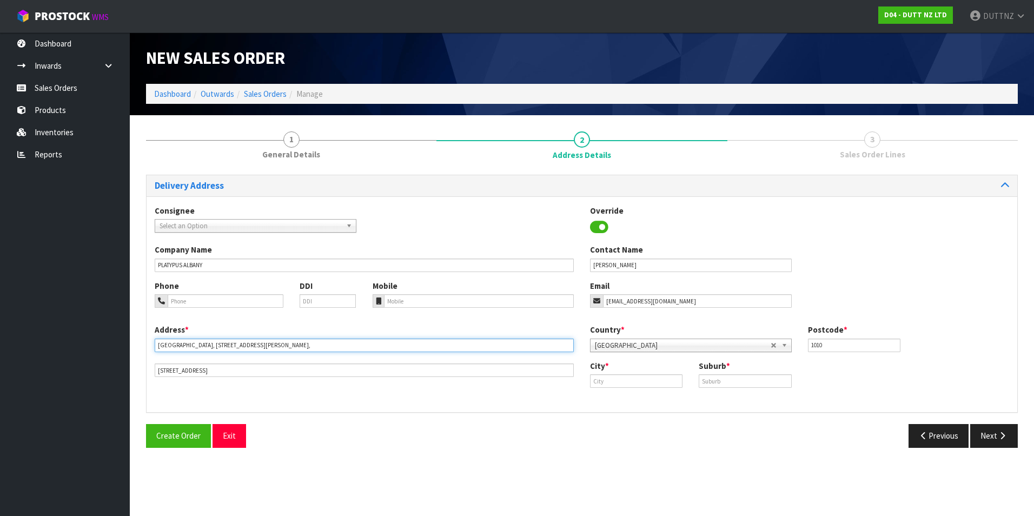
type input "[GEOGRAPHIC_DATA], [STREET_ADDRESS][PERSON_NAME],"
drag, startPoint x: 270, startPoint y: 373, endPoint x: -115, endPoint y: 349, distance: 385.7
click at [0, 349] on html "Toggle navigation ProStock WMS D04 - DUTT NZ LTD DUTTNZ Logout Dashboard Inward…" at bounding box center [517, 258] width 1034 height 516
paste input "[GEOGRAPHIC_DATA], [GEOGRAPHIC_DATA]"
click at [162, 371] on input "[STREET_ADDRESS]" at bounding box center [364, 370] width 419 height 14
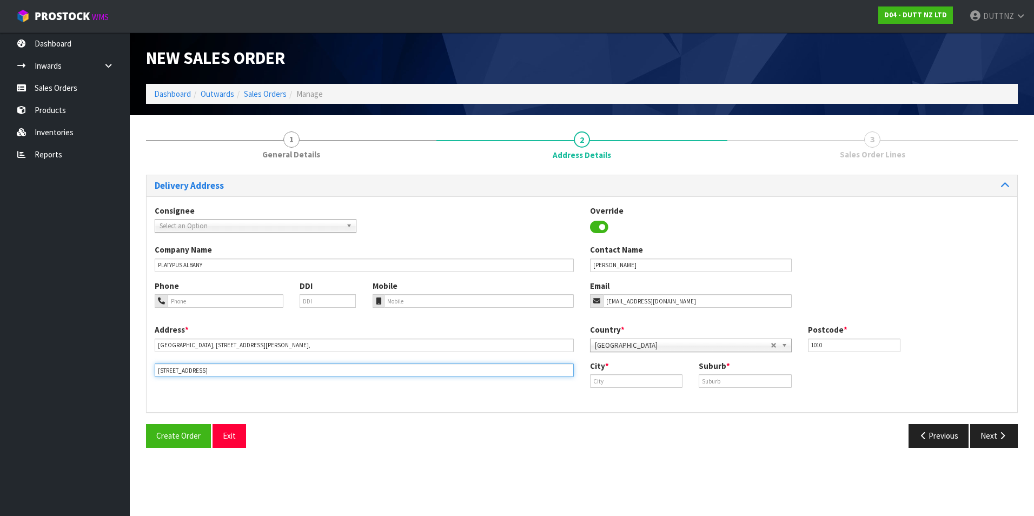
click at [162, 371] on input "[STREET_ADDRESS]" at bounding box center [364, 370] width 419 height 14
type input "[STREET_ADDRESS]"
click at [646, 380] on input "text" at bounding box center [636, 381] width 92 height 14
paste input "[GEOGRAPHIC_DATA]"
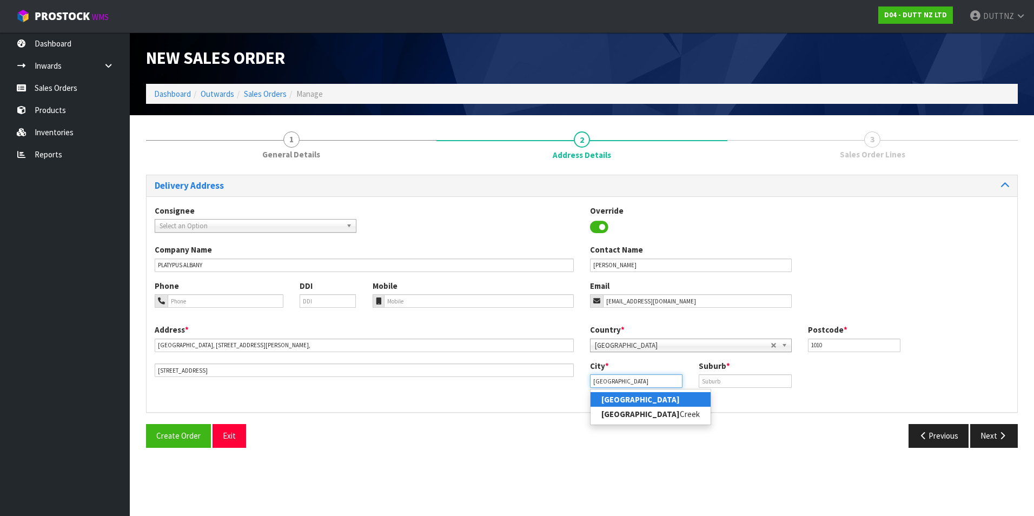
type input "[GEOGRAPHIC_DATA]"
click at [736, 384] on input "text" at bounding box center [745, 381] width 92 height 14
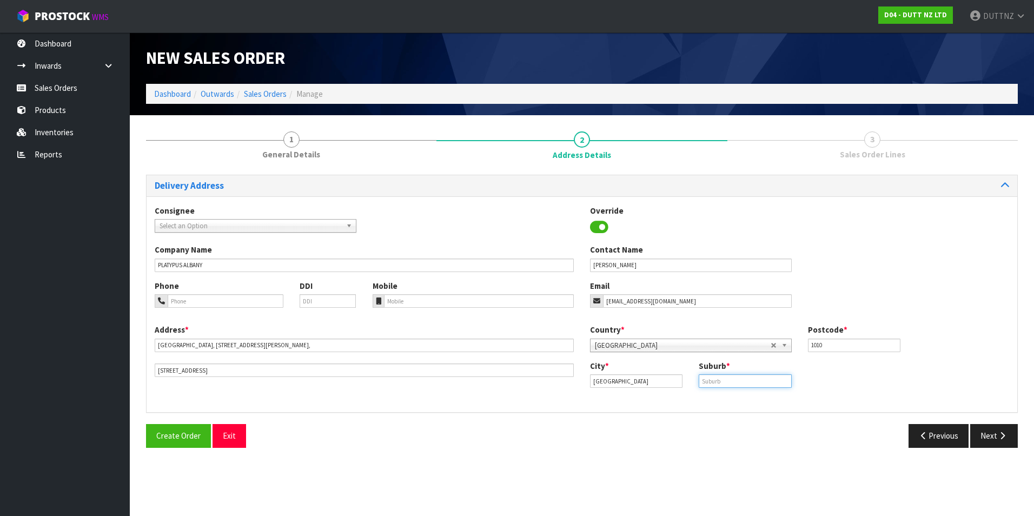
paste input "[GEOGRAPHIC_DATA]"
type input "[GEOGRAPHIC_DATA]"
drag, startPoint x: 839, startPoint y: 348, endPoint x: 701, endPoint y: 343, distance: 137.4
click at [701, 343] on div "Country * [GEOGRAPHIC_DATA] [GEOGRAPHIC_DATA] [GEOGRAPHIC_DATA] [GEOGRAPHIC_DAT…" at bounding box center [799, 342] width 435 height 36
type input "0632"
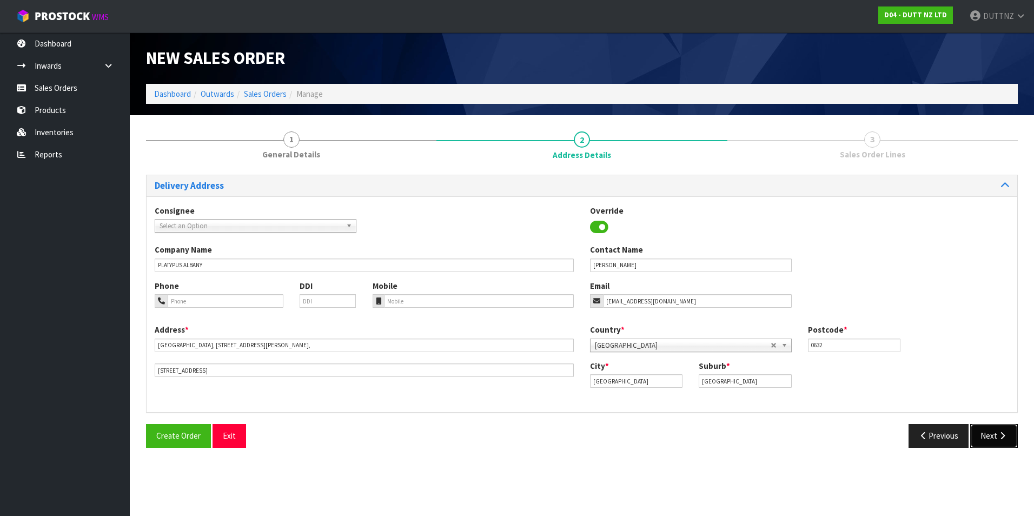
click at [1005, 446] on button "Next" at bounding box center [994, 435] width 48 height 23
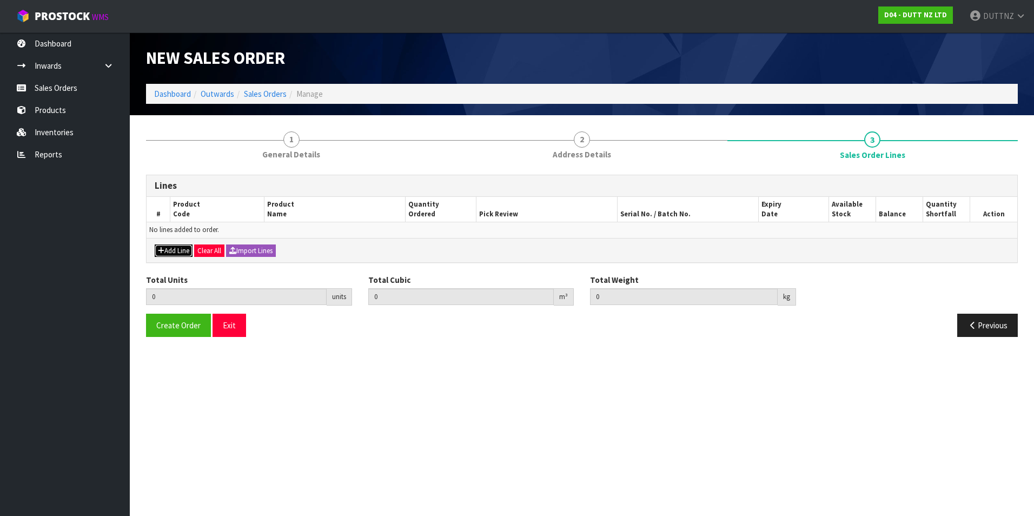
click at [179, 255] on button "Add Line" at bounding box center [174, 250] width 38 height 13
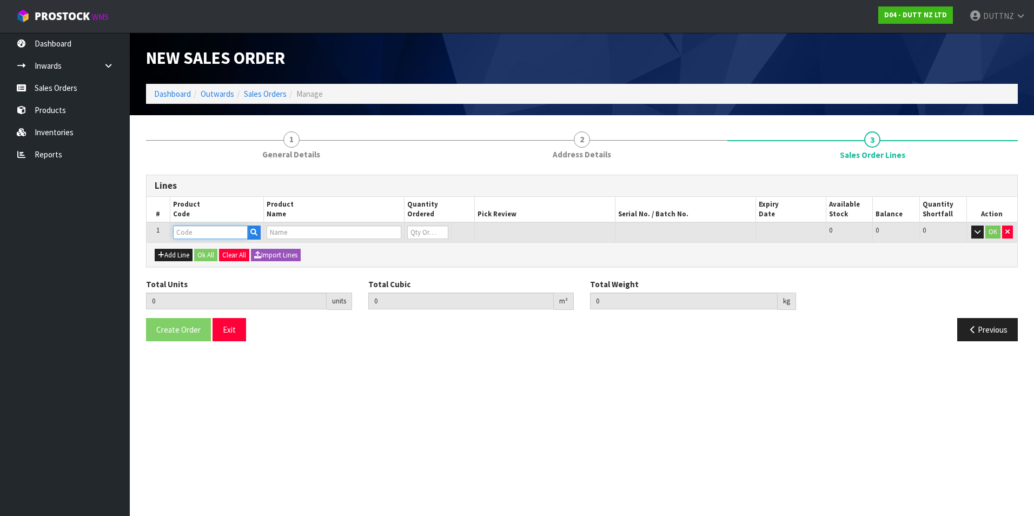
click at [212, 233] on input "text" at bounding box center [210, 232] width 75 height 14
paste input "71002323"
type input "71002323"
type input "0.000000"
type input "0.000"
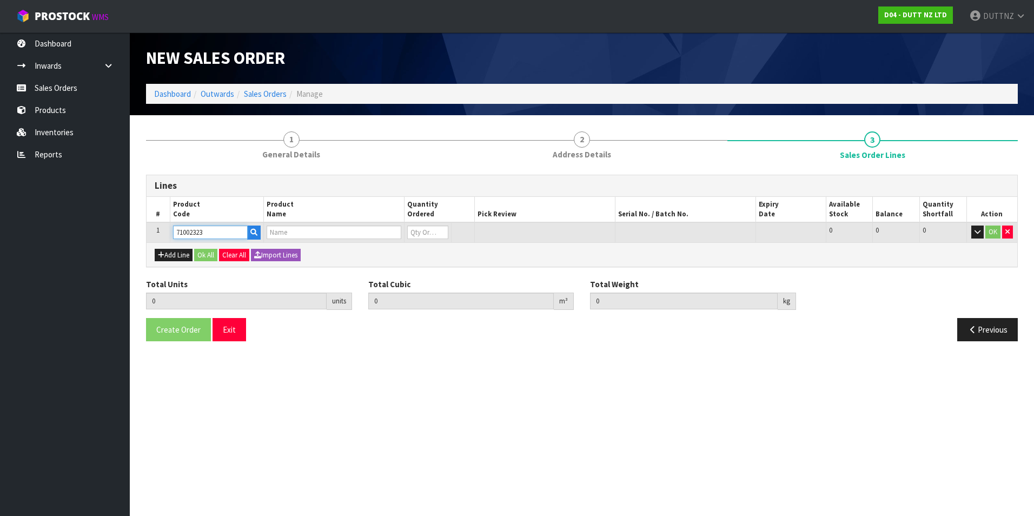
type input "400MM T-SHIRT FRONT HANG"
type input "0"
type input "71002323"
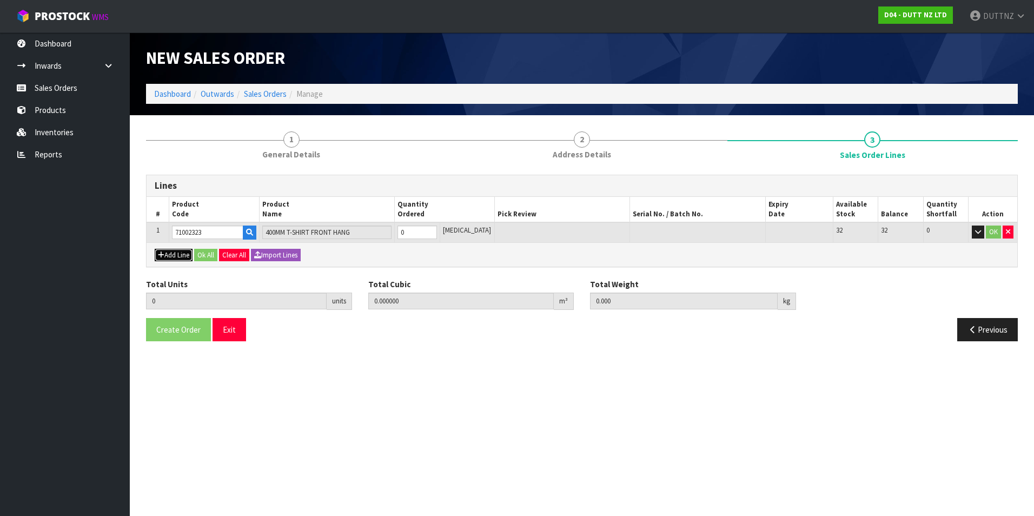
click at [180, 257] on button "Add Line" at bounding box center [174, 255] width 38 height 13
type input "0"
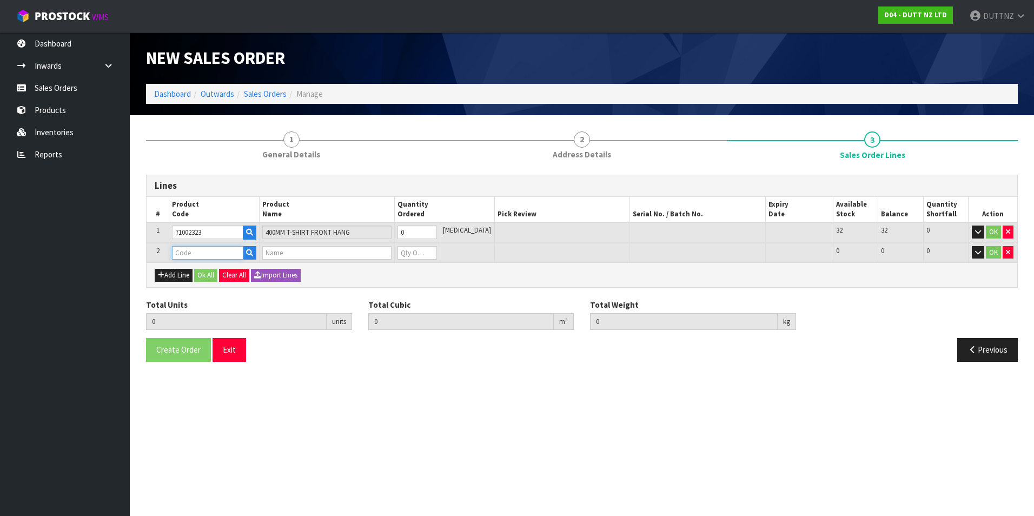
click at [208, 248] on input "text" at bounding box center [207, 253] width 71 height 14
paste input "71002320"
type input "71002320"
type input "0.000000"
type input "0.000"
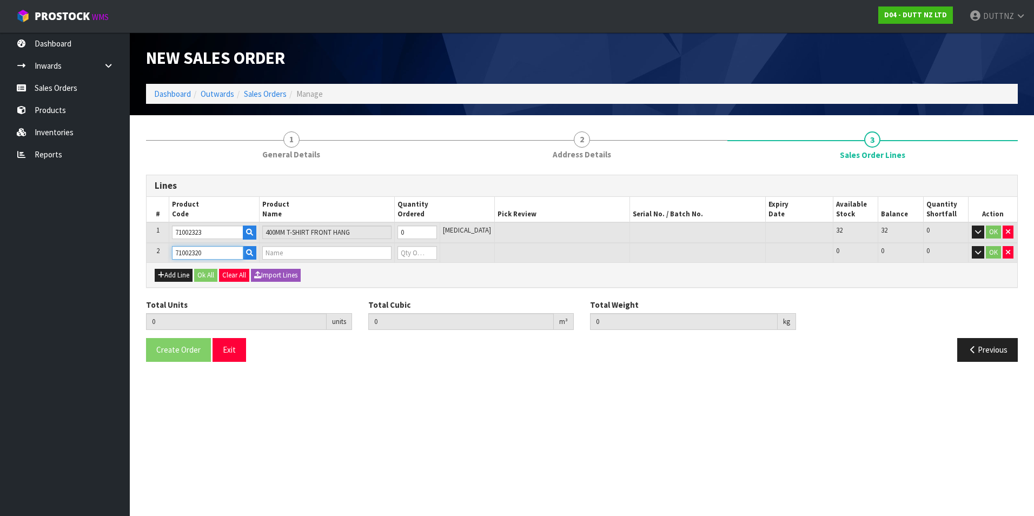
type input "600MM T-SHIRT SIDE HANG BAR"
type input "0"
type input "71002320"
click at [363, 234] on tr "1 71002323 400MM T-SHIRT FRONT HANG 0 [MEDICAL_DATA] 32 32 0 OK" at bounding box center [582, 232] width 871 height 21
type input "1"
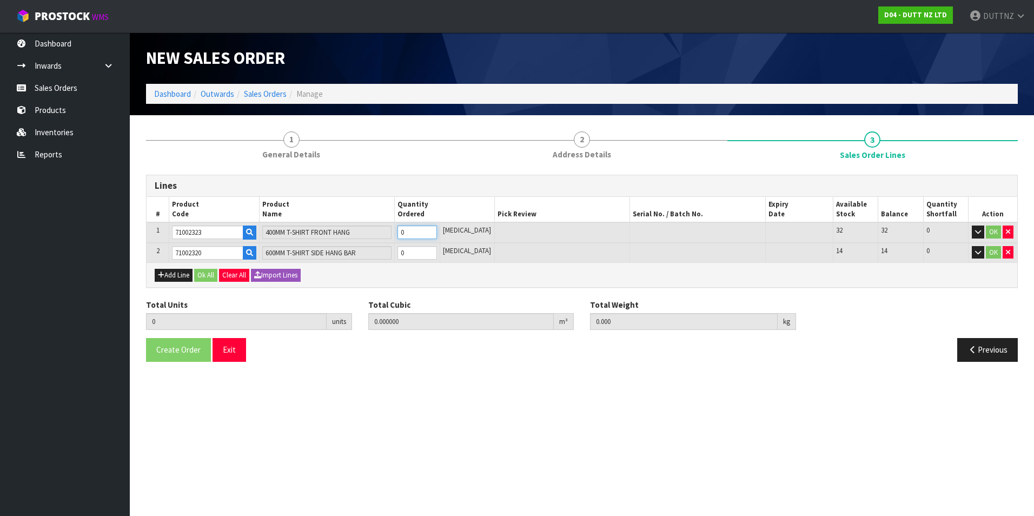
type input "0.000675"
type input "0.4"
type input "1"
type input "10"
click at [360, 251] on tr "2 71002320 600MM T-SHIRT SIDE HANG BAR 0 [MEDICAL_DATA] 14 14 0 OK" at bounding box center [582, 253] width 871 height 20
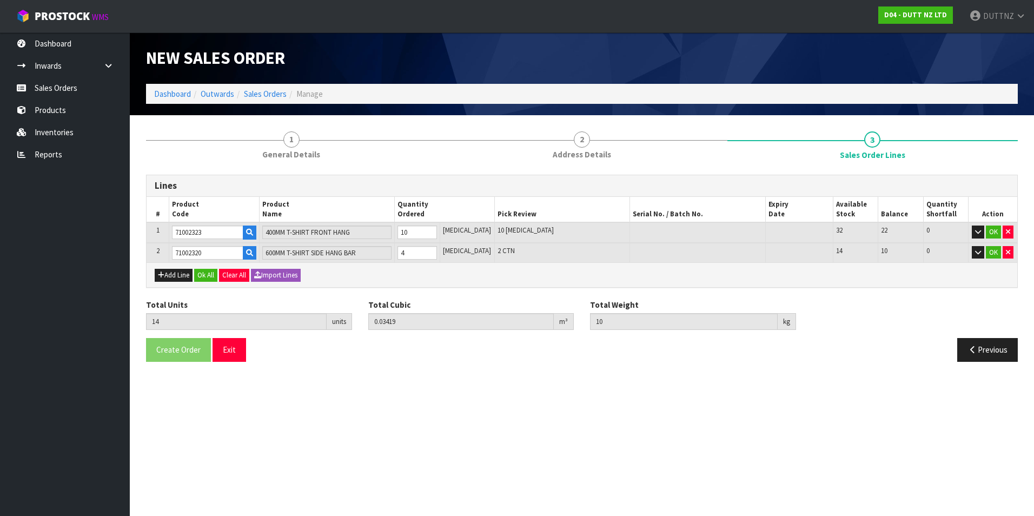
click at [373, 275] on div "Add Line Ok All Clear All Import Lines" at bounding box center [582, 274] width 871 height 24
click at [206, 275] on button "Ok All" at bounding box center [205, 275] width 23 height 13
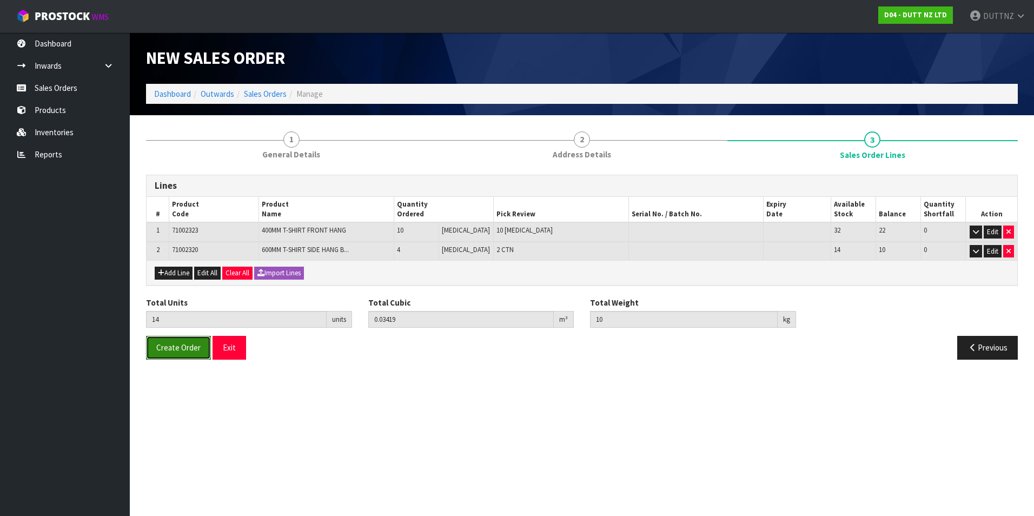
click at [181, 348] on span "Create Order" at bounding box center [178, 347] width 44 height 10
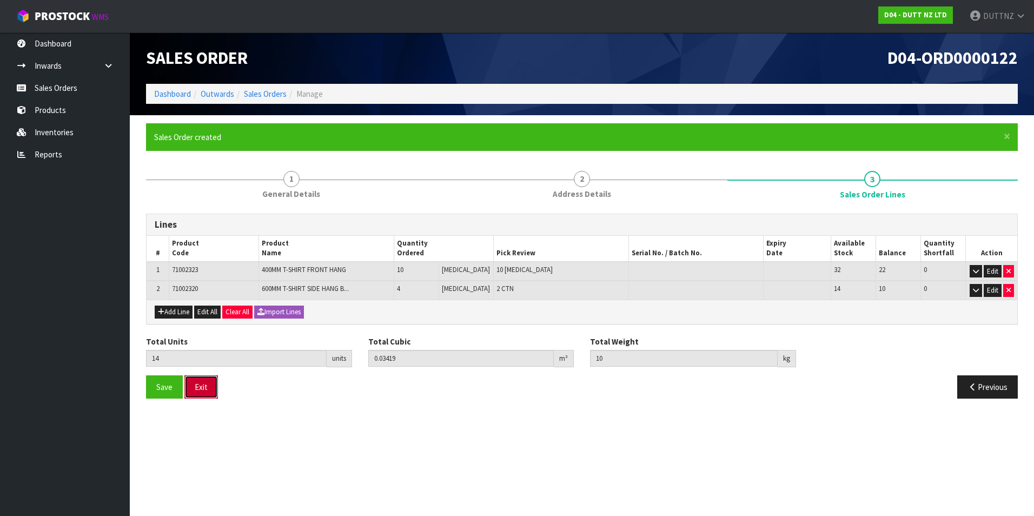
click at [203, 385] on button "Exit" at bounding box center [201, 386] width 34 height 23
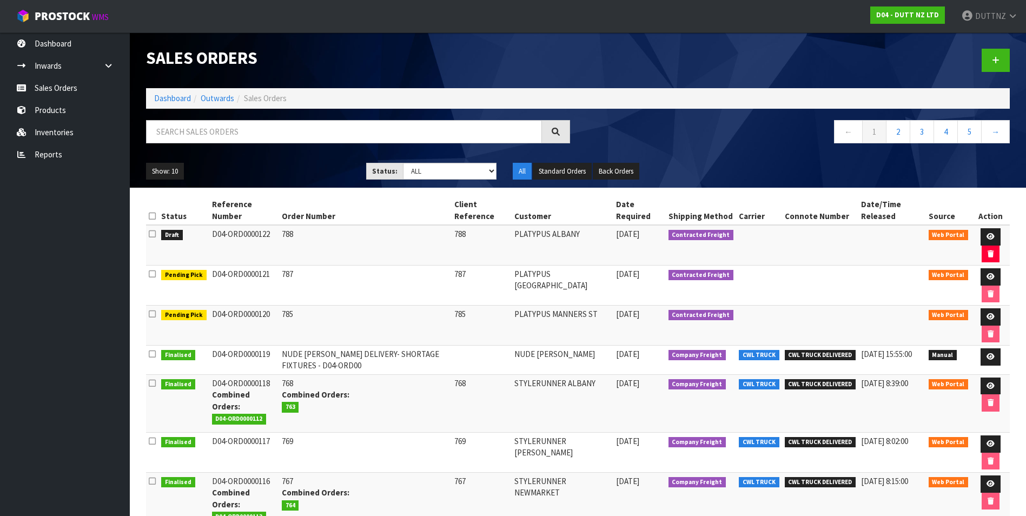
drag, startPoint x: 273, startPoint y: 237, endPoint x: 200, endPoint y: 237, distance: 73.0
click at [200, 237] on tr "Draft D04-ORD0000122 788 788 PLATYPUS [GEOGRAPHIC_DATA] [DATE] Contracted Freig…" at bounding box center [578, 245] width 864 height 41
copy tr "D04-ORD0000122"
click at [323, 275] on td "787" at bounding box center [365, 285] width 172 height 40
click at [1001, 54] on link at bounding box center [995, 60] width 28 height 23
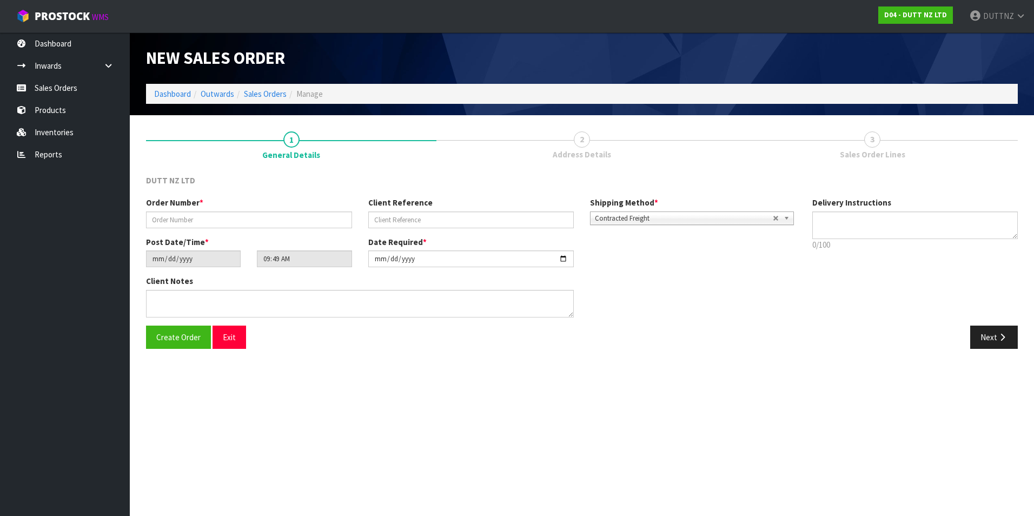
click at [195, 232] on div "Order Number * Client Reference Shipping Method * Pickup Contracted Freight Con…" at bounding box center [471, 216] width 666 height 39
click at [197, 221] on input "text" at bounding box center [249, 219] width 206 height 17
click at [910, 222] on textarea at bounding box center [915, 225] width 206 height 28
click at [846, 234] on textarea at bounding box center [915, 225] width 206 height 28
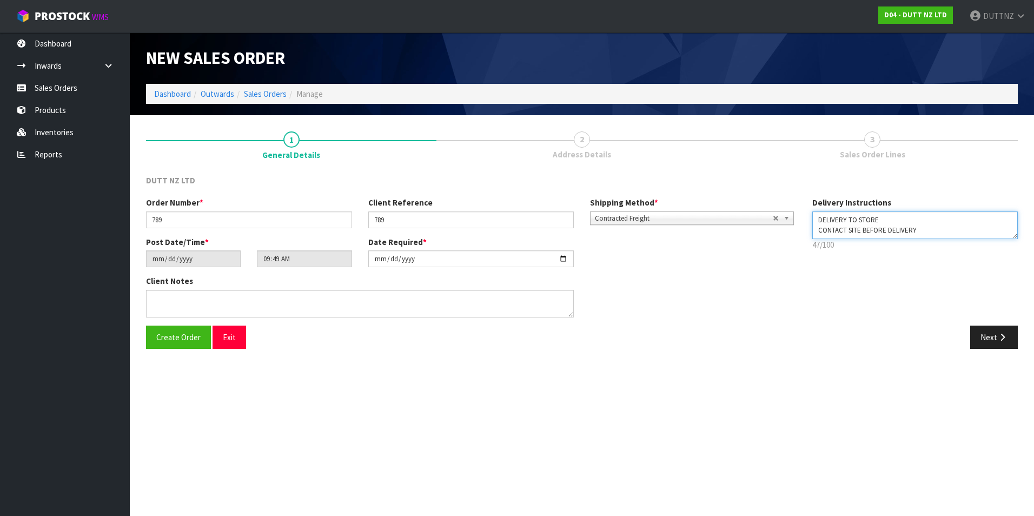
paste textarea "[PHONE_NUMBER]"
drag, startPoint x: 639, startPoint y: 87, endPoint x: 627, endPoint y: 69, distance: 21.4
click at [629, 72] on div "New Sales Order Dashboard Outwards Sales Orders Manage New Sales Order Dashboar…" at bounding box center [517, 182] width 1034 height 365
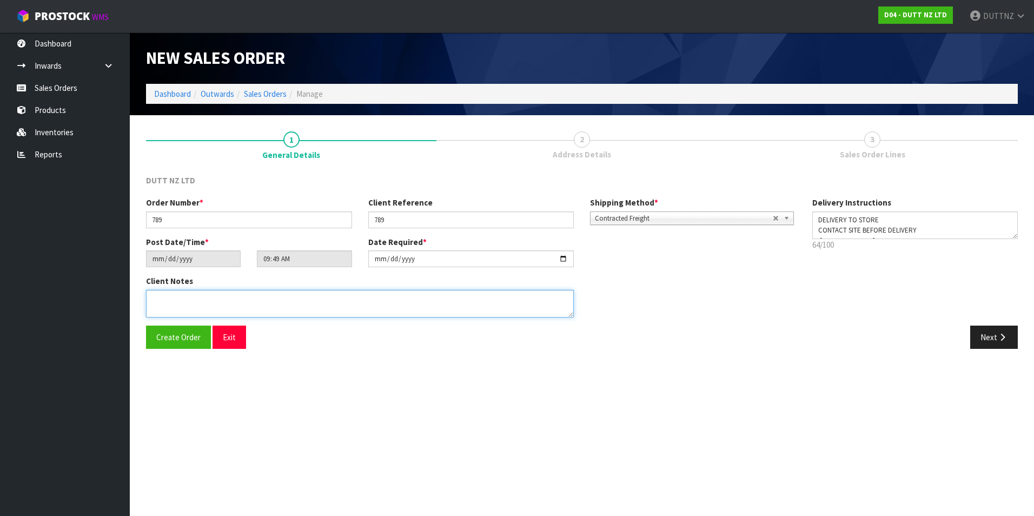
click at [360, 296] on textarea at bounding box center [360, 304] width 428 height 28
paste textarea "DELIVERY TO STORE CONTACT SITE BEFORE DELIVERY [PHONE_NUMBER]"
click at [987, 327] on button "Next" at bounding box center [994, 337] width 48 height 23
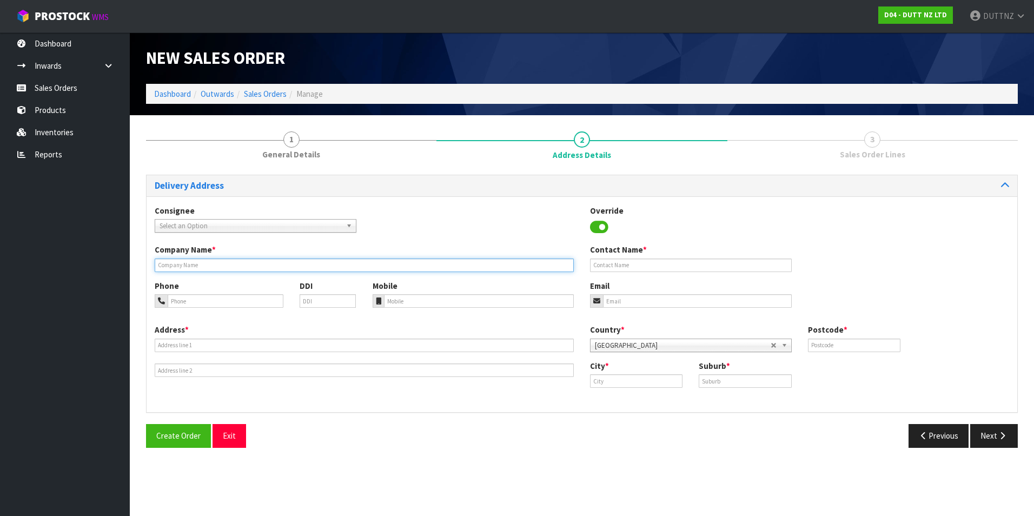
click at [239, 268] on input "text" at bounding box center [364, 265] width 419 height 14
paste input "PLATYPUS NEWMARKET"
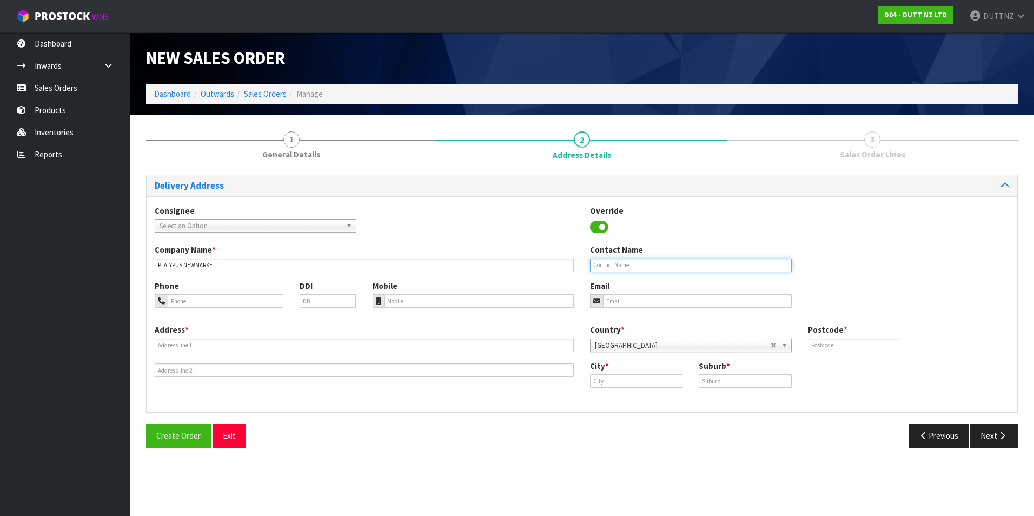
click at [668, 273] on div "Company Name * PLATYPUS NEWMARKET Contact Name" at bounding box center [582, 262] width 871 height 36
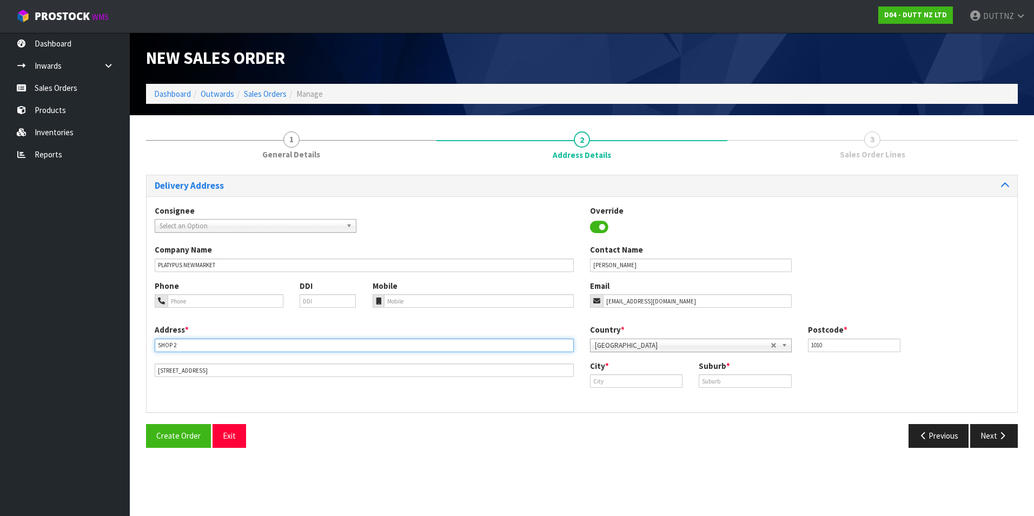
click at [185, 349] on input "SHOP 2" at bounding box center [364, 345] width 419 height 14
drag, startPoint x: 184, startPoint y: 346, endPoint x: 64, endPoint y: 344, distance: 120.6
click at [64, 344] on body "Toggle navigation ProStock WMS D04 - DUTT NZ LTD DUTTNZ Logout Dashboard Inward…" at bounding box center [517, 258] width 1034 height 516
paste input "[STREET_ADDRESS]. [GEOGRAPHIC_DATA], [GEOGRAPHIC_DATA], 202"
drag, startPoint x: 246, startPoint y: 344, endPoint x: 428, endPoint y: 328, distance: 182.4
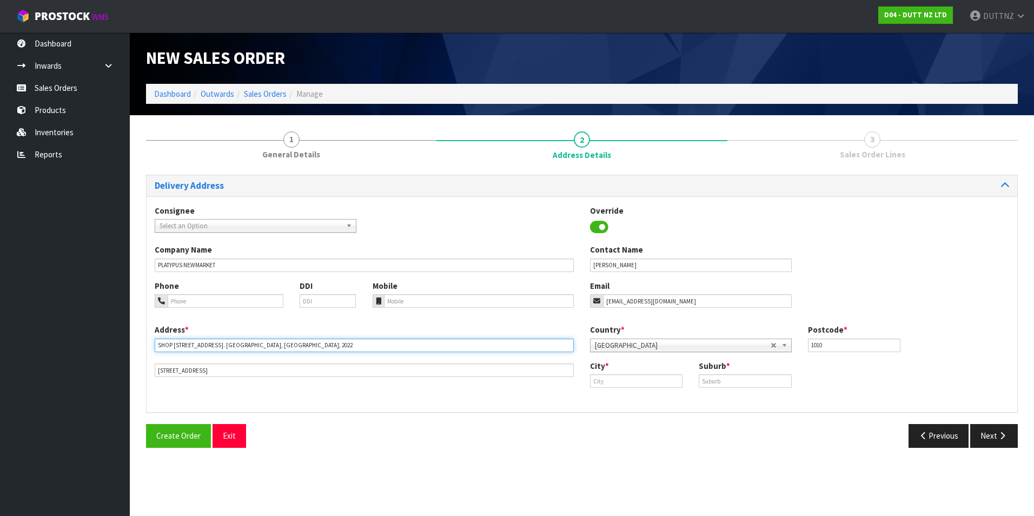
click at [428, 328] on div "Address * SHOP [STREET_ADDRESS]. [GEOGRAPHIC_DATA], [GEOGRAPHIC_DATA], [STREET_…" at bounding box center [364, 350] width 435 height 53
click at [375, 362] on div "Address * SHOP [STREET_ADDRESS]" at bounding box center [364, 350] width 435 height 53
drag, startPoint x: 303, startPoint y: 373, endPoint x: -55, endPoint y: 355, distance: 358.4
click at [0, 355] on html "Toggle navigation ProStock WMS D04 - DUTT NZ LTD DUTTNZ Logout Dashboard Inward…" at bounding box center [517, 258] width 1034 height 516
paste input "277 BROADWAY. [GEOGRAPHIC_DATA], [GEOGRAPHIC_DATA], 2022"
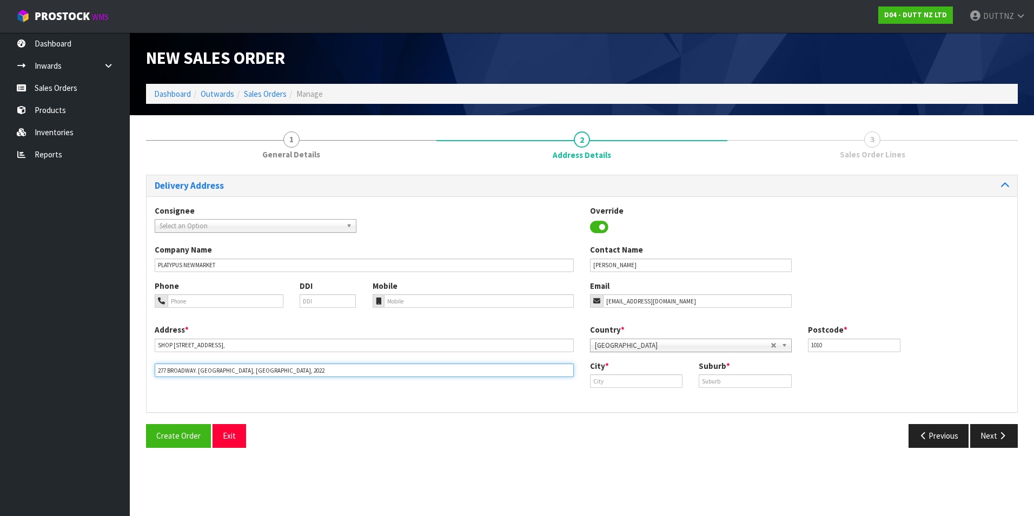
click at [217, 372] on input "277 BROADWAY. [GEOGRAPHIC_DATA], [GEOGRAPHIC_DATA], 2022" at bounding box center [364, 370] width 419 height 14
click at [660, 376] on input "text" at bounding box center [636, 381] width 92 height 14
paste input "NEWMARKET"
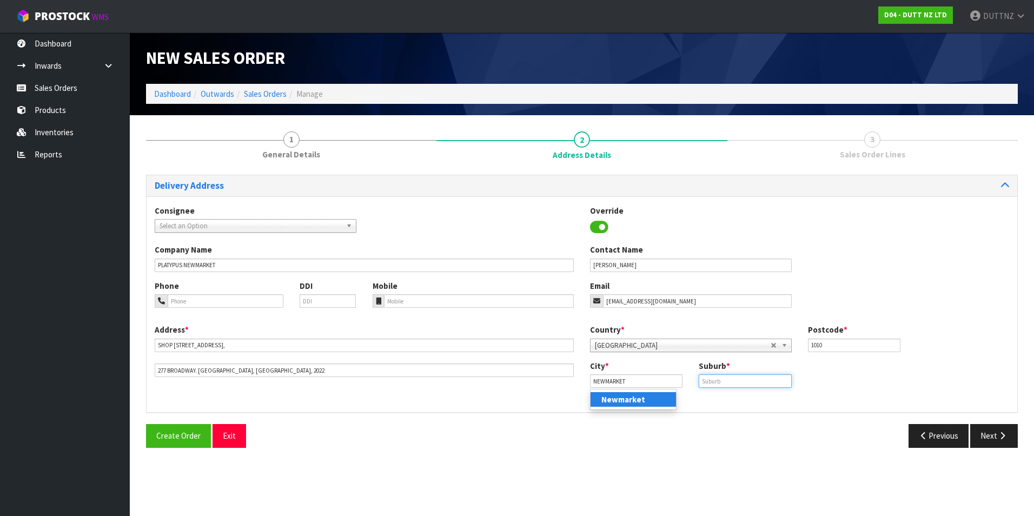
click at [725, 380] on input "text" at bounding box center [745, 381] width 92 height 14
paste input "NEWMARKET"
drag, startPoint x: 874, startPoint y: 344, endPoint x: 672, endPoint y: 343, distance: 202.2
click at [672, 343] on div "Country * [GEOGRAPHIC_DATA] [GEOGRAPHIC_DATA] [GEOGRAPHIC_DATA] [GEOGRAPHIC_DAT…" at bounding box center [799, 342] width 435 height 36
click at [999, 437] on icon "button" at bounding box center [1002, 435] width 10 height 8
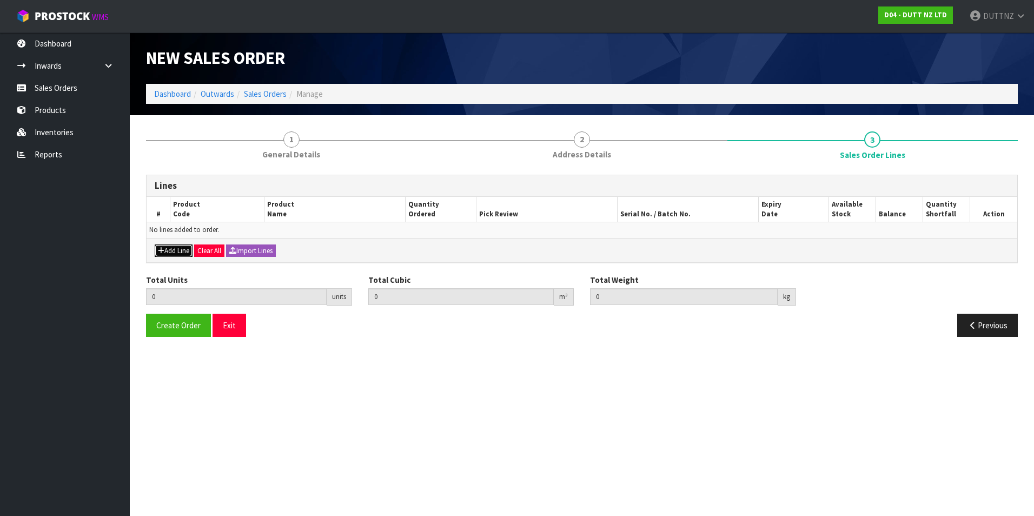
click at [175, 251] on button "Add Line" at bounding box center [174, 250] width 38 height 13
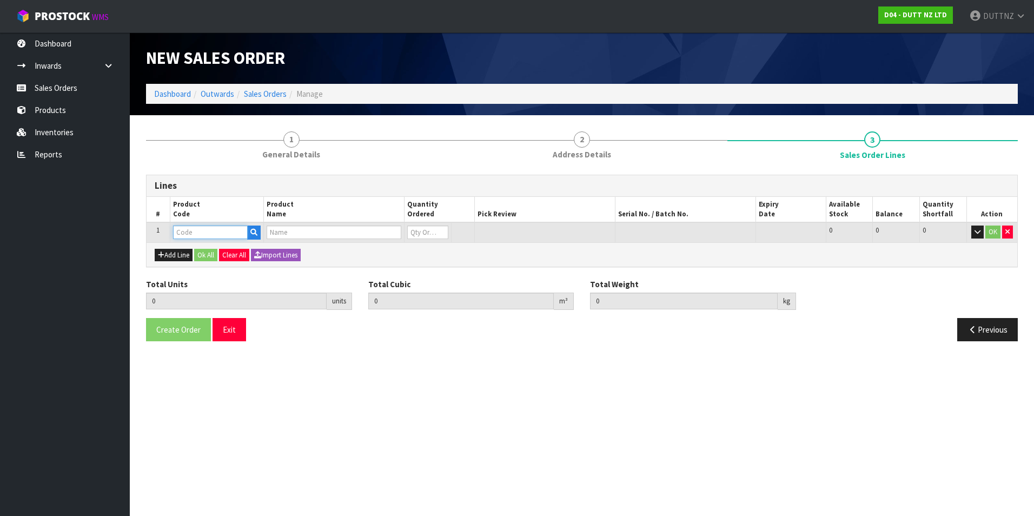
click at [206, 234] on input "text" at bounding box center [210, 232] width 75 height 14
paste input "71002323"
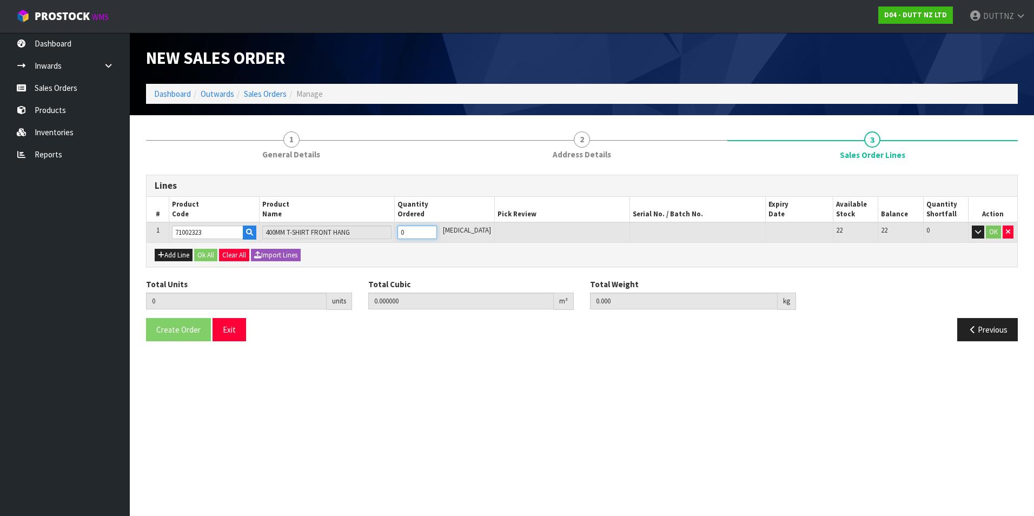
click at [391, 231] on tr "1 71002323 400MM T-SHIRT FRONT HANG 0 [MEDICAL_DATA] 22 22 0 OK" at bounding box center [582, 232] width 871 height 20
click at [181, 258] on button "Add Line" at bounding box center [174, 255] width 38 height 13
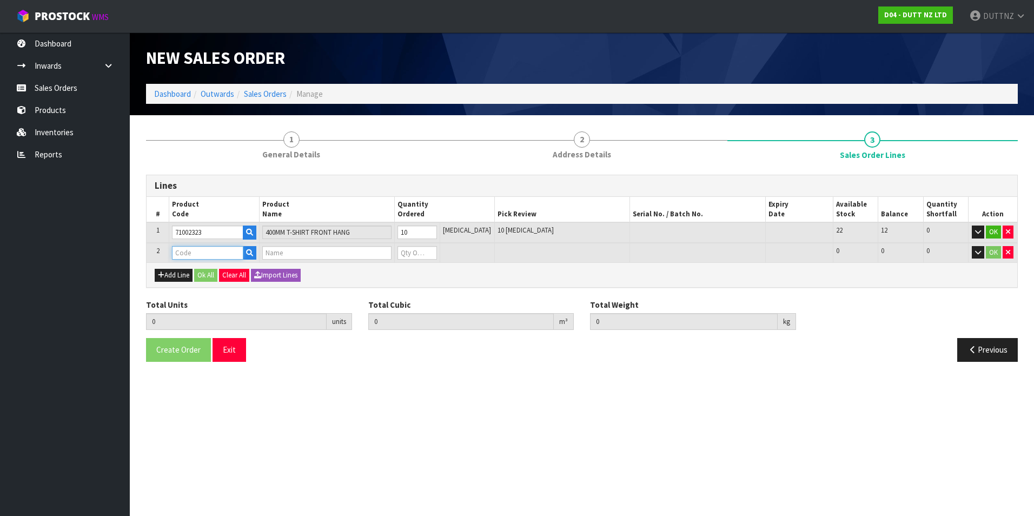
click at [200, 253] on input "text" at bounding box center [207, 253] width 71 height 14
paste input "71002320"
click at [374, 253] on tr "2 71002320 600MM T-SHIRT SIDE HANG BAR 0 [MEDICAL_DATA] 10 10 0 OK" at bounding box center [582, 253] width 871 height 20
click at [210, 274] on button "Ok All" at bounding box center [205, 275] width 23 height 13
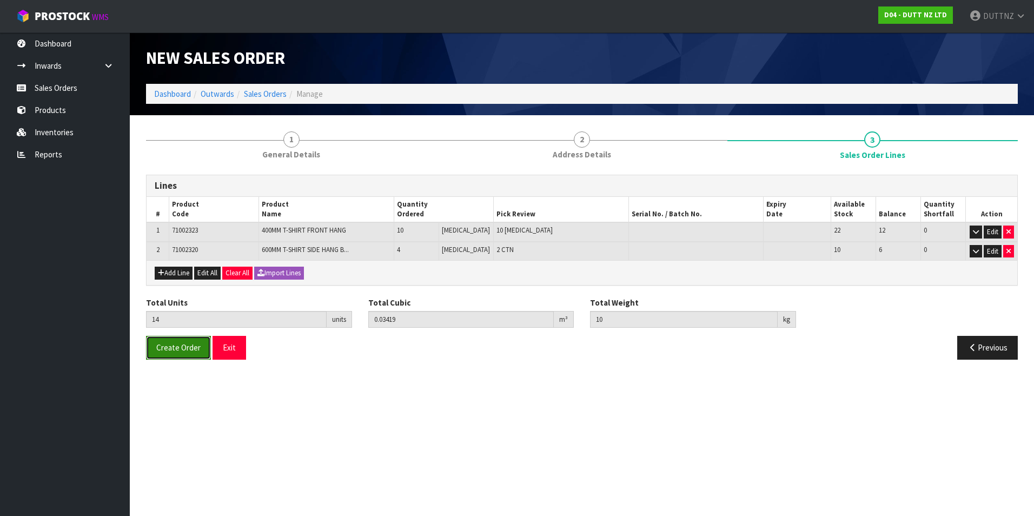
click at [195, 349] on span "Create Order" at bounding box center [178, 347] width 44 height 10
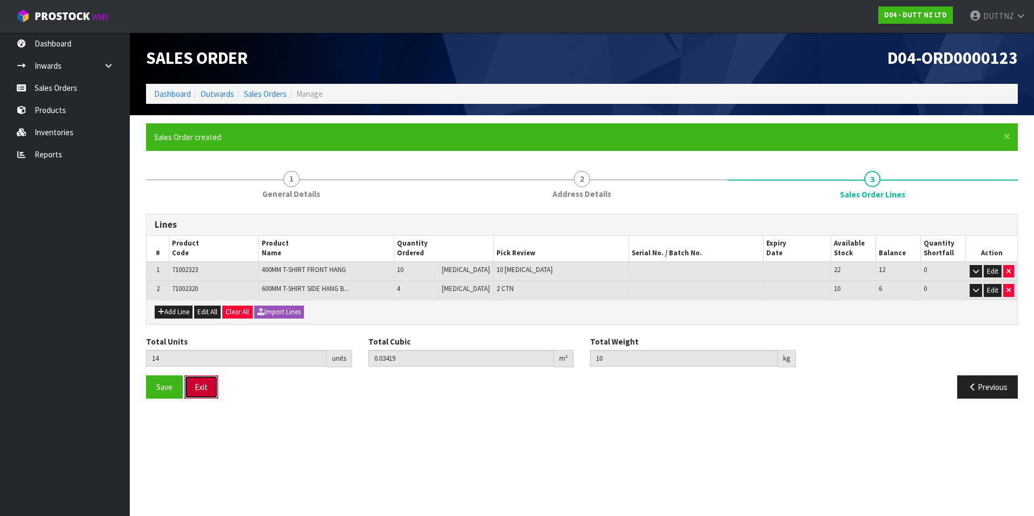
click at [194, 390] on button "Exit" at bounding box center [201, 386] width 34 height 23
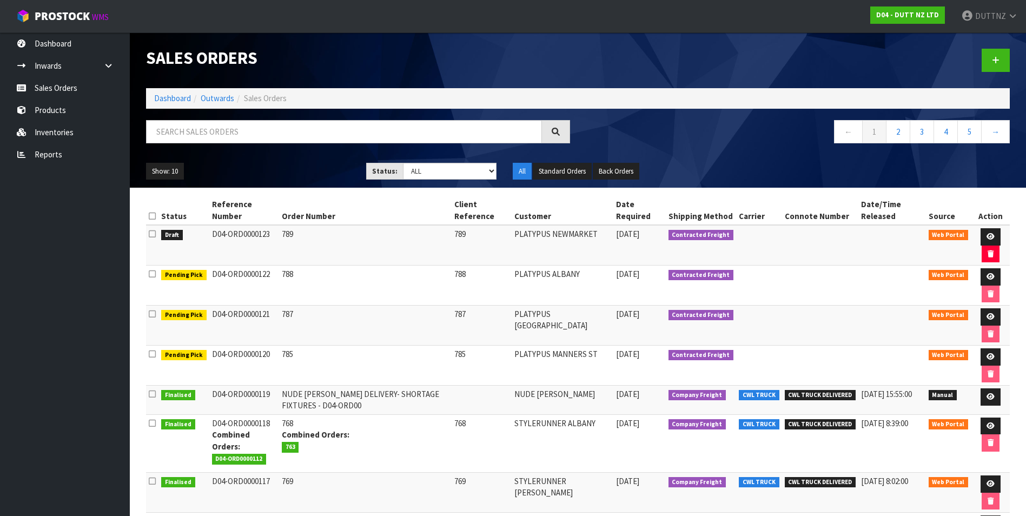
drag, startPoint x: 268, startPoint y: 237, endPoint x: 194, endPoint y: 234, distance: 74.7
click at [194, 234] on tr "Draft D04-ORD0000123 789 789 PLATYPUS [GEOGRAPHIC_DATA] [DATE] Contracted Freig…" at bounding box center [578, 245] width 864 height 41
copy tr "D04-ORD0000123"
click at [1001, 55] on link at bounding box center [995, 60] width 28 height 23
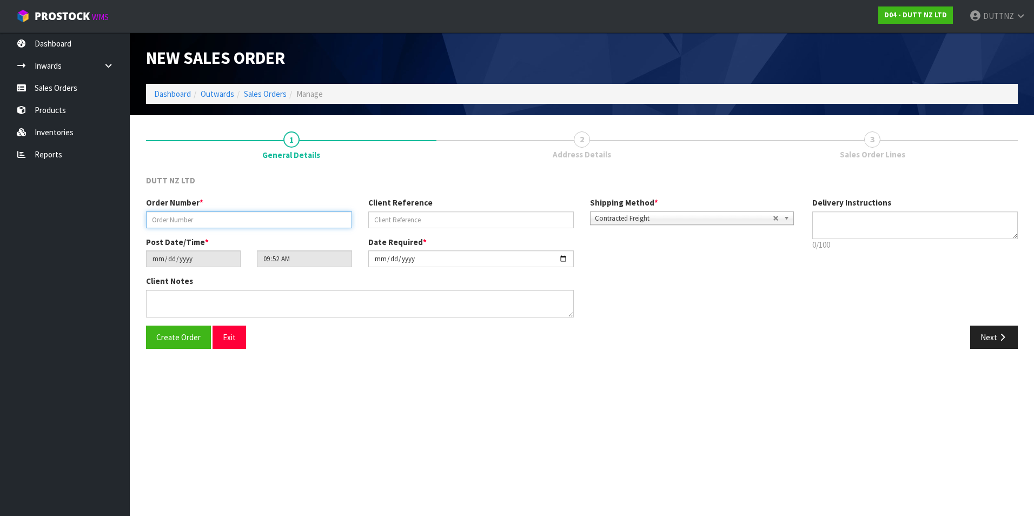
click at [212, 220] on input "text" at bounding box center [249, 219] width 206 height 17
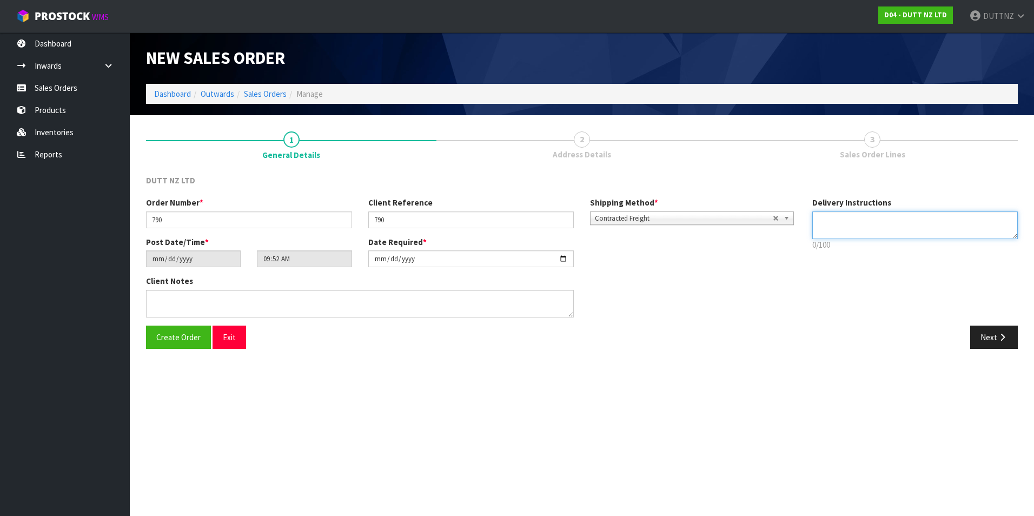
click at [873, 238] on textarea at bounding box center [915, 225] width 206 height 28
click at [845, 235] on textarea at bounding box center [915, 225] width 206 height 28
paste textarea "[PHONE_NUMBER]"
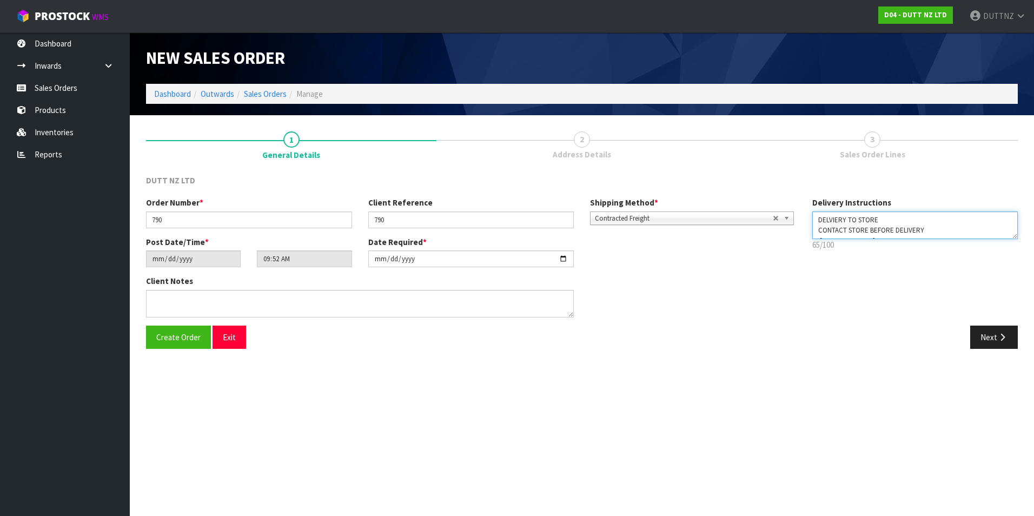
drag, startPoint x: 893, startPoint y: 228, endPoint x: 682, endPoint y: 138, distance: 229.2
click at [685, 141] on div "1 General Details 2 Address Details 3 Sales Order Lines DUTT NZ LTD Order Numbe…" at bounding box center [582, 240] width 872 height 234
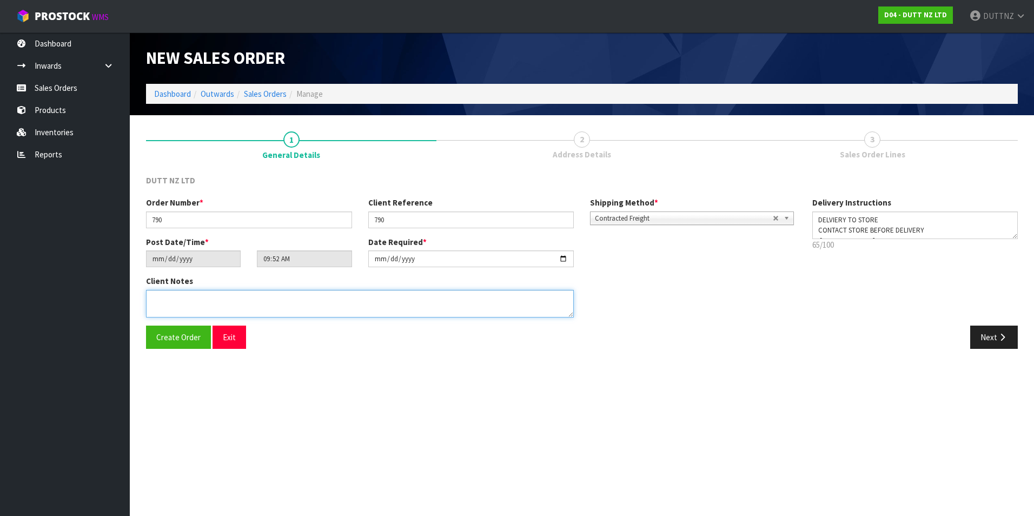
drag, startPoint x: 442, startPoint y: 313, endPoint x: 448, endPoint y: 311, distance: 6.3
click at [442, 313] on textarea at bounding box center [360, 304] width 428 height 28
paste textarea "DELVIERY TO STORE CONTACT STORE BEFORE DELIVERY [PHONE_NUMBER]"
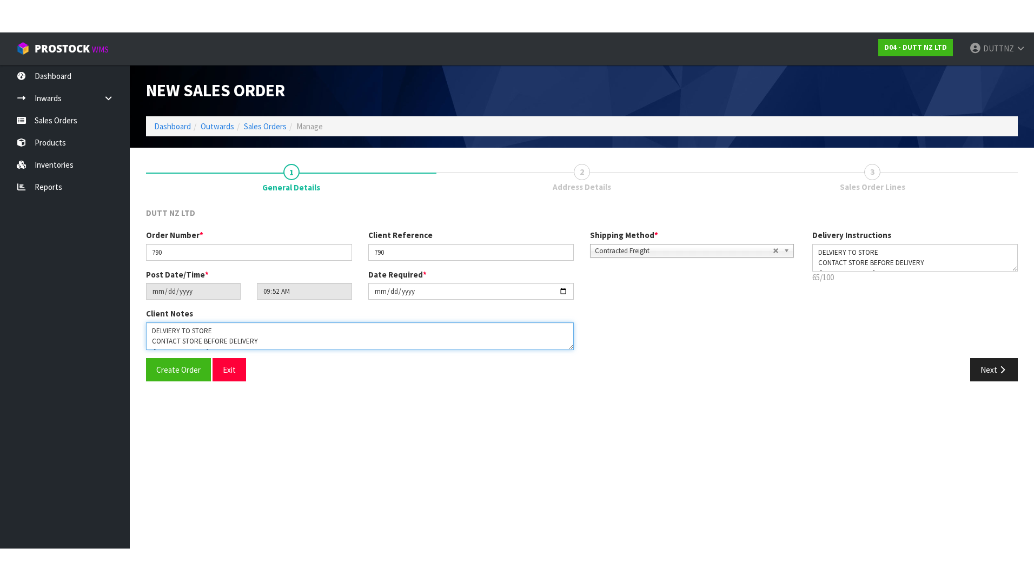
scroll to position [7, 0]
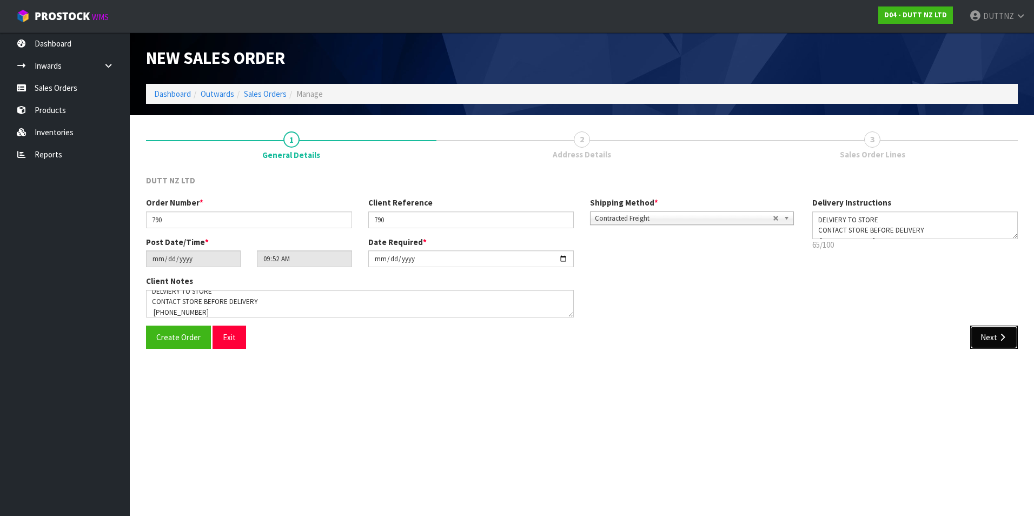
drag, startPoint x: 1003, startPoint y: 337, endPoint x: 983, endPoint y: 338, distance: 20.0
click at [1005, 337] on icon "button" at bounding box center [1002, 337] width 10 height 8
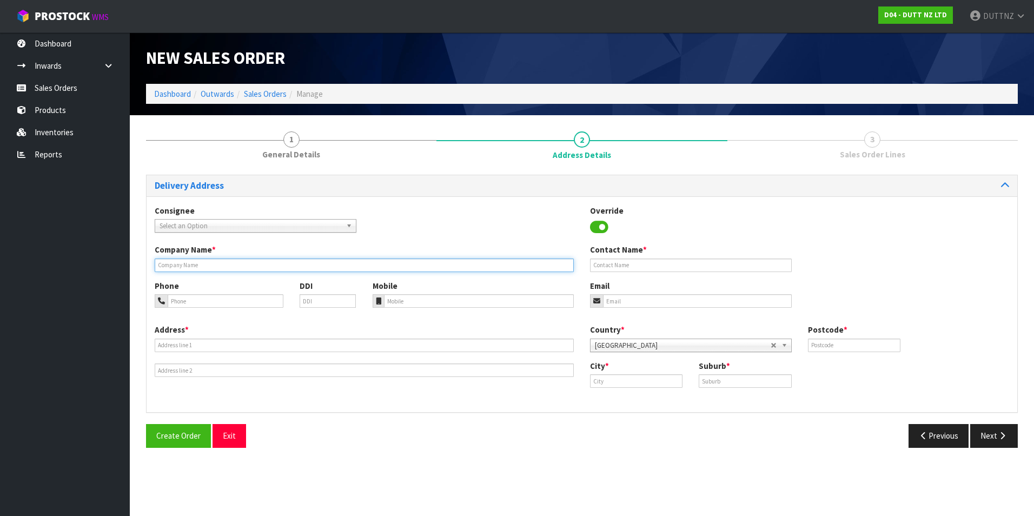
click at [214, 267] on input "text" at bounding box center [364, 265] width 419 height 14
click at [194, 262] on input "text" at bounding box center [364, 265] width 419 height 14
paste input "PLATYPUS [GEOGRAPHIC_DATA]"
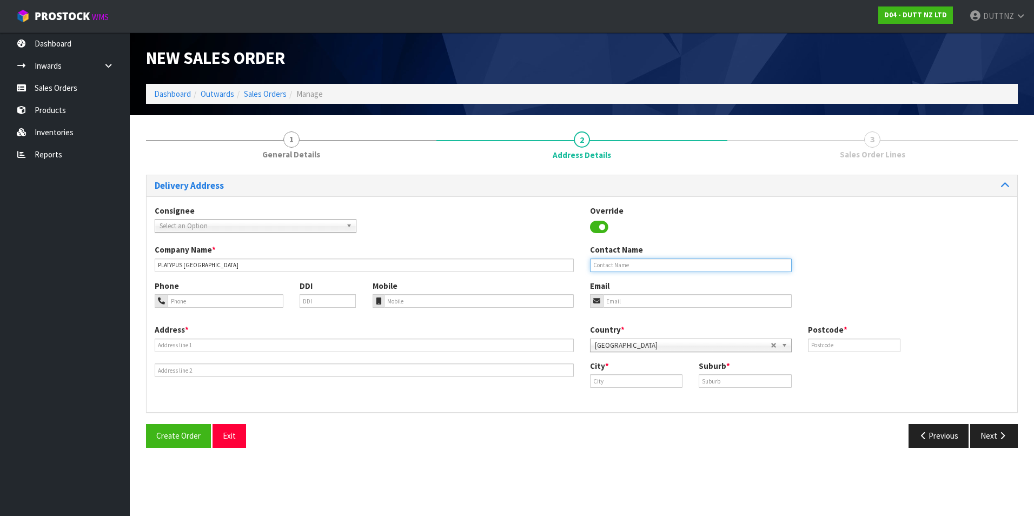
click at [653, 270] on input "text" at bounding box center [691, 265] width 202 height 14
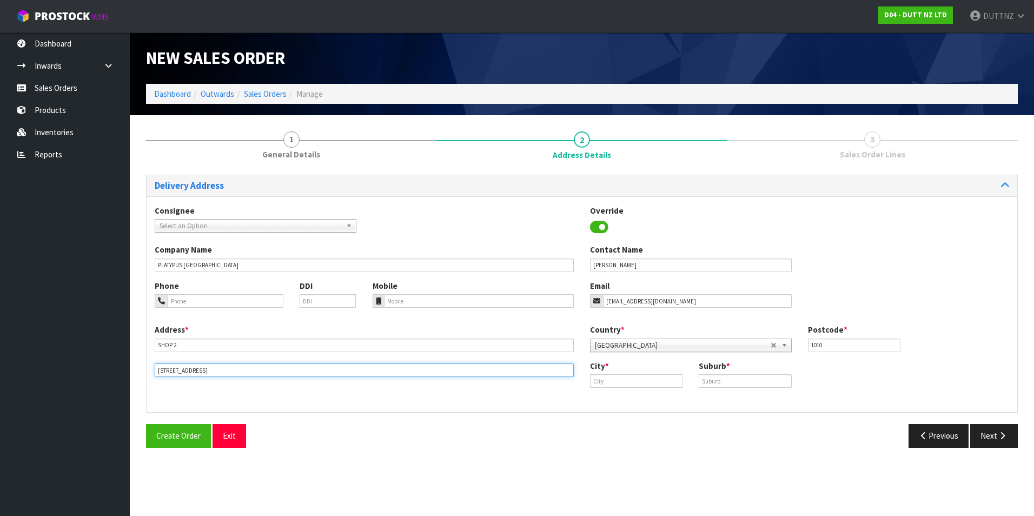
drag, startPoint x: 248, startPoint y: 371, endPoint x: 6, endPoint y: 368, distance: 241.7
click at [6, 368] on body "Toggle navigation ProStock WMS D04 - DUTT NZ LTD DUTTNZ Logout Dashboard Inward…" at bounding box center [517, 258] width 1034 height 516
paste input "[STREET_ADDRESS]"
drag, startPoint x: 197, startPoint y: 345, endPoint x: 88, endPoint y: 338, distance: 108.9
click at [88, 338] on body "Toggle navigation ProStock WMS D04 - DUTT NZ LTD DUTTNZ Logout Dashboard Inward…" at bounding box center [517, 258] width 1034 height 516
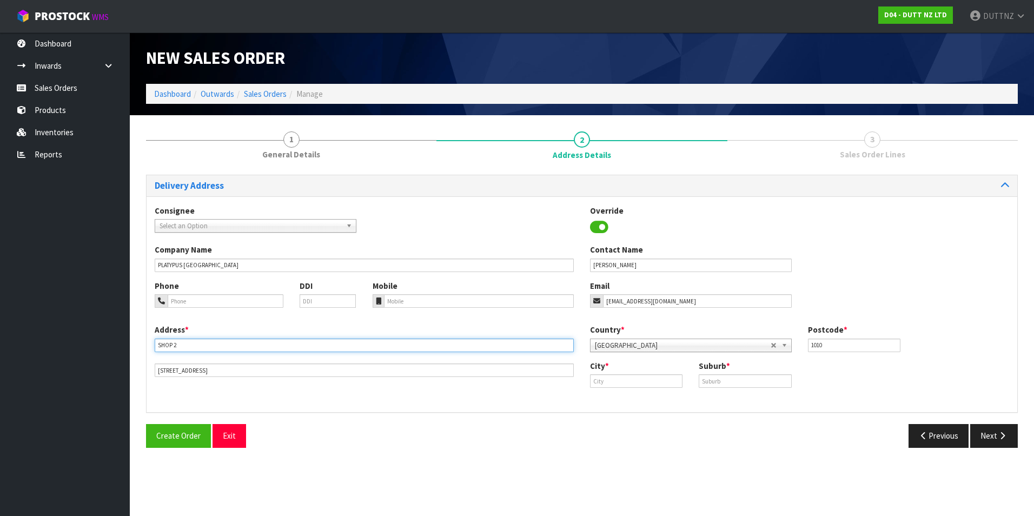
paste input "[STREET_ADDRESS]"
click at [215, 370] on input "[STREET_ADDRESS]" at bounding box center [364, 370] width 419 height 14
drag, startPoint x: 248, startPoint y: 371, endPoint x: -28, endPoint y: 362, distance: 275.4
click at [0, 362] on html "Toggle navigation ProStock WMS D04 - DUTT NZ LTD DUTTNZ Logout Dashboard Inward…" at bounding box center [517, 258] width 1034 height 516
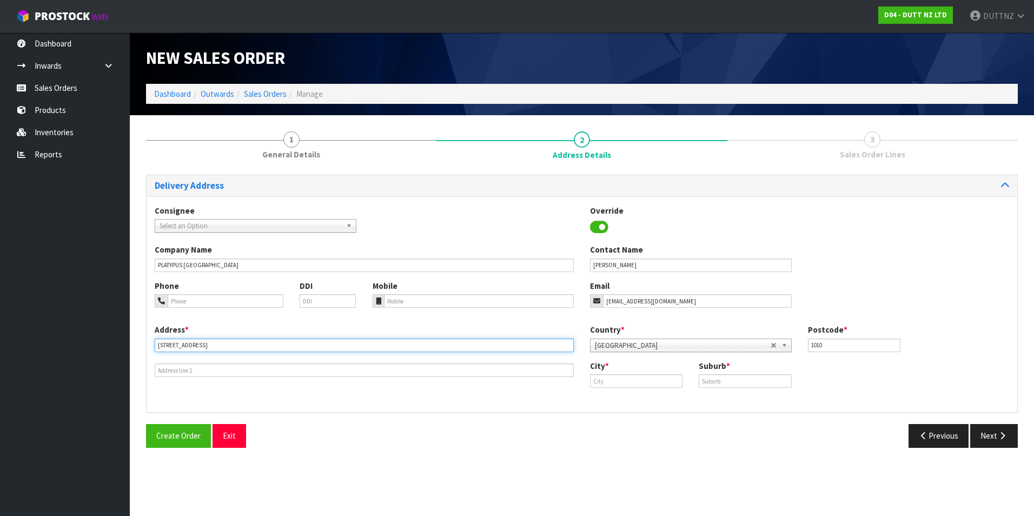
click at [227, 346] on input "[STREET_ADDRESS]" at bounding box center [364, 345] width 419 height 14
click at [596, 384] on input "text" at bounding box center [636, 381] width 92 height 14
paste input "[GEOGRAPHIC_DATA]"
drag, startPoint x: 727, startPoint y: 382, endPoint x: 733, endPoint y: 380, distance: 5.6
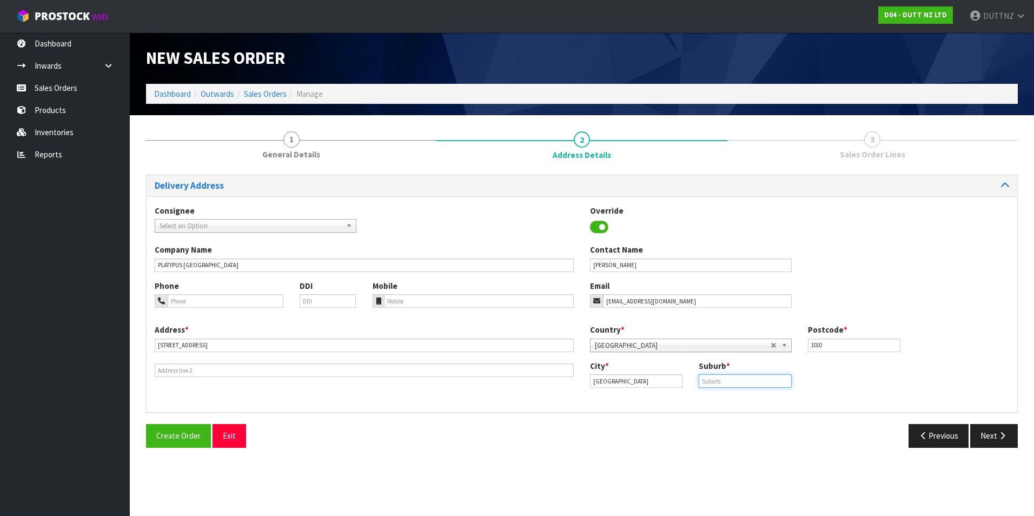
click at [728, 381] on input "text" at bounding box center [745, 381] width 92 height 14
paste input "[GEOGRAPHIC_DATA]"
drag, startPoint x: 840, startPoint y: 342, endPoint x: 646, endPoint y: 340, distance: 193.6
click at [646, 340] on div "Country * [GEOGRAPHIC_DATA] [GEOGRAPHIC_DATA] [GEOGRAPHIC_DATA] [GEOGRAPHIC_DAT…" at bounding box center [799, 342] width 435 height 36
drag, startPoint x: 839, startPoint y: 449, endPoint x: 859, endPoint y: 444, distance: 20.7
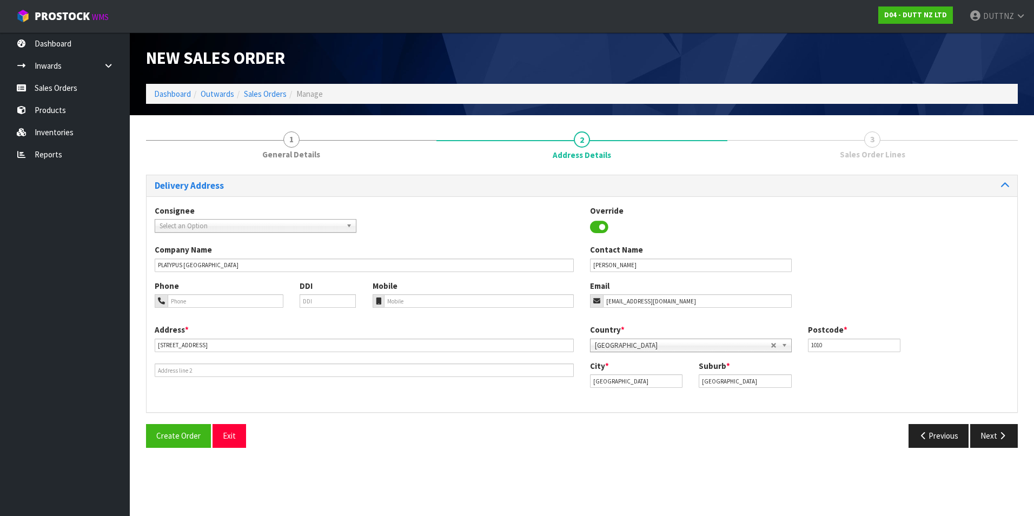
click at [840, 449] on div "Create Order Exit Previous Next" at bounding box center [582, 439] width 888 height 31
click at [999, 436] on icon "button" at bounding box center [1002, 435] width 10 height 8
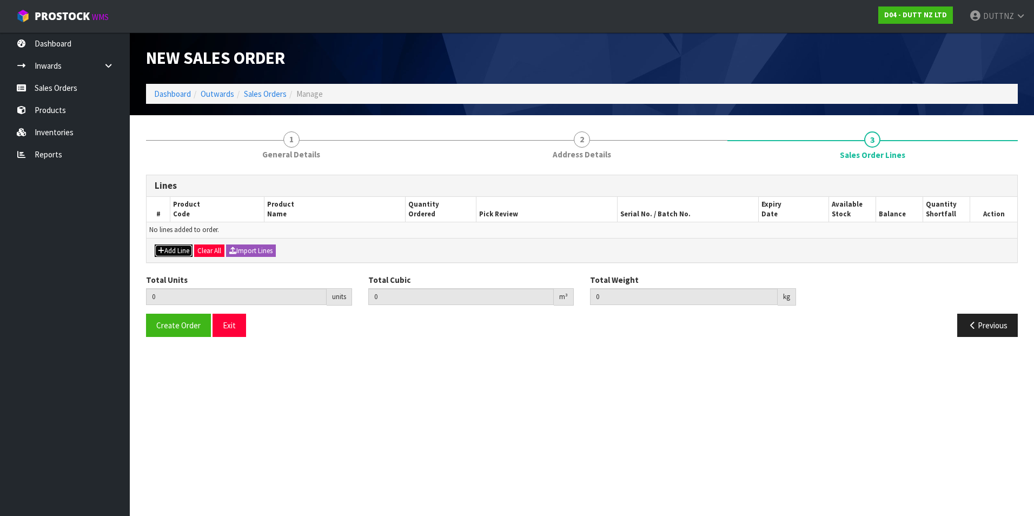
click at [175, 254] on button "Add Line" at bounding box center [174, 250] width 38 height 13
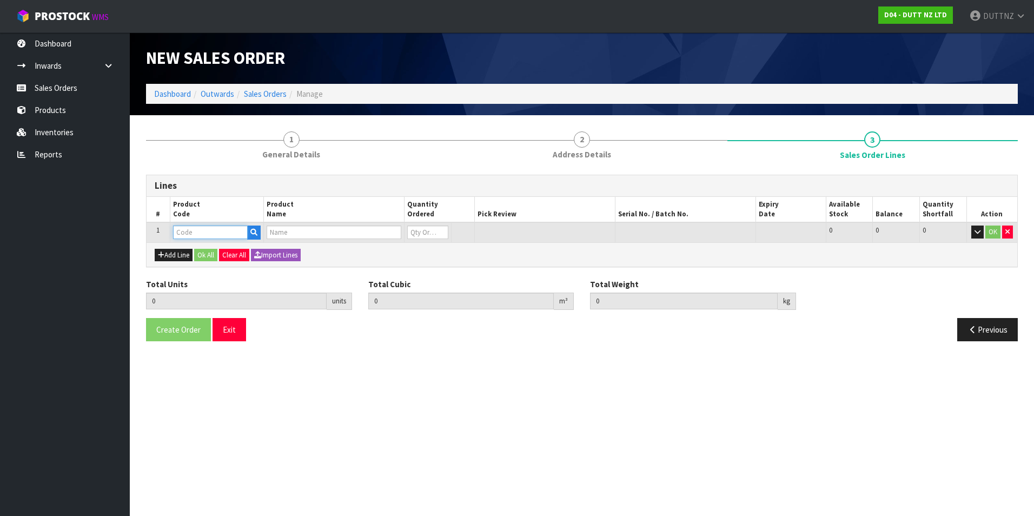
click at [209, 228] on input "text" at bounding box center [210, 232] width 75 height 14
paste input "71002323"
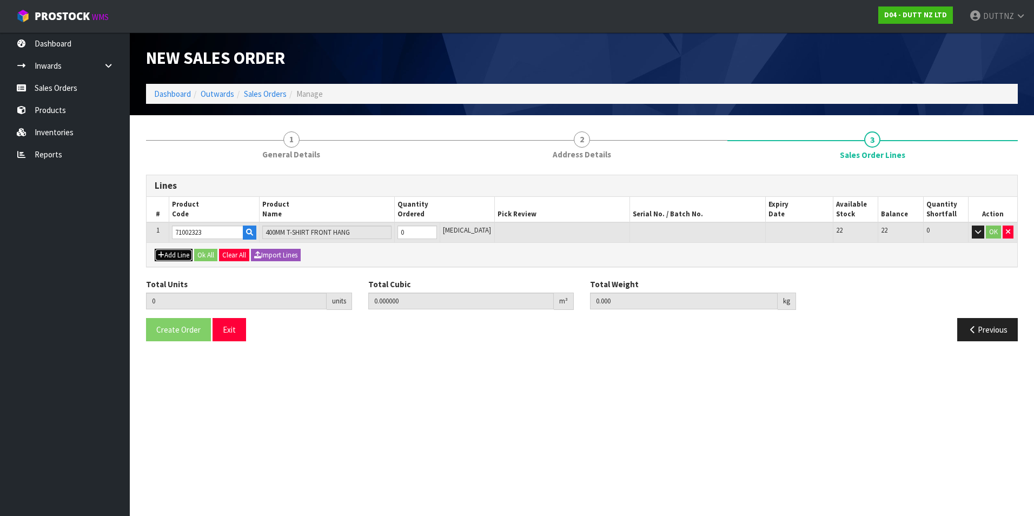
click at [182, 253] on button "Add Line" at bounding box center [174, 255] width 38 height 13
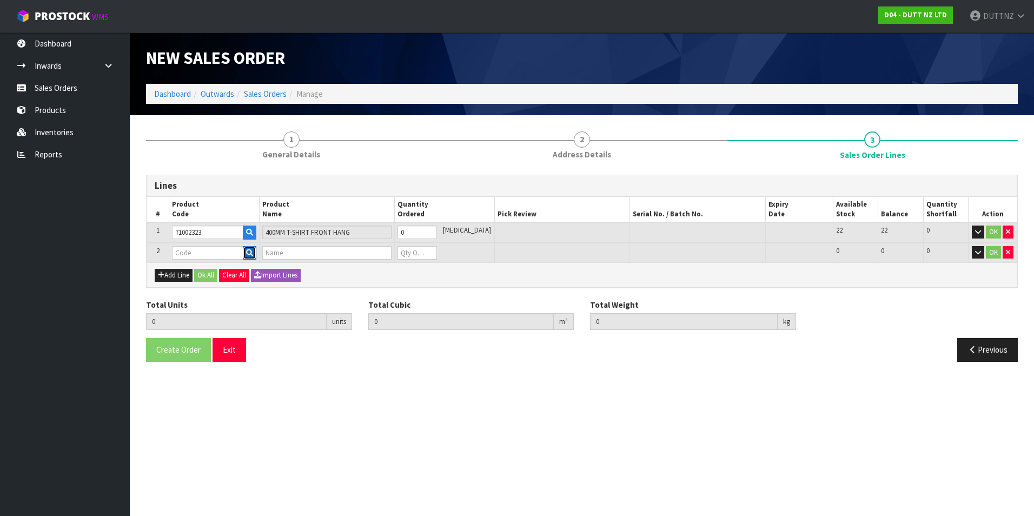
click at [251, 255] on icon "button" at bounding box center [249, 252] width 7 height 7
click at [209, 256] on input "text" at bounding box center [207, 253] width 71 height 14
paste input "71002320"
click at [354, 233] on tr "1 71002323 400MM T-SHIRT FRONT HANG 0 [MEDICAL_DATA] 22 22 0 OK" at bounding box center [582, 232] width 871 height 21
click at [330, 253] on tr "2 71002320 600MM T-SHIRT SIDE HANG BAR 0 [MEDICAL_DATA] 10 10 0 OK" at bounding box center [582, 253] width 871 height 20
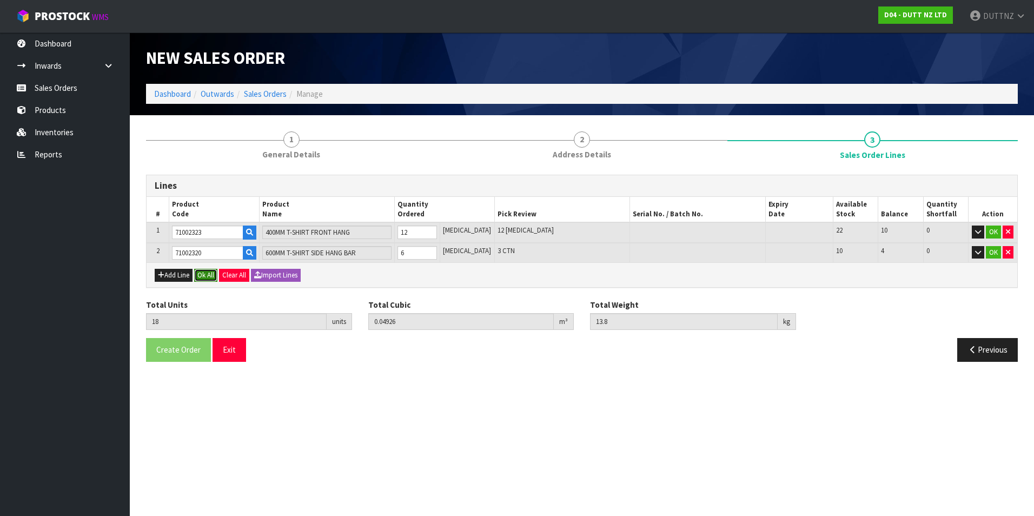
click at [202, 274] on button "Ok All" at bounding box center [205, 275] width 23 height 13
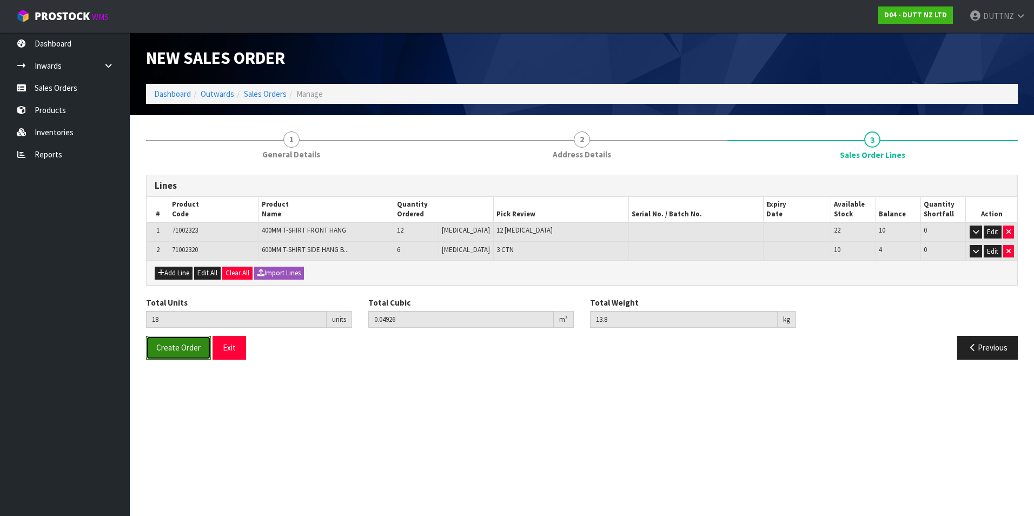
click at [184, 358] on button "Create Order" at bounding box center [178, 347] width 65 height 23
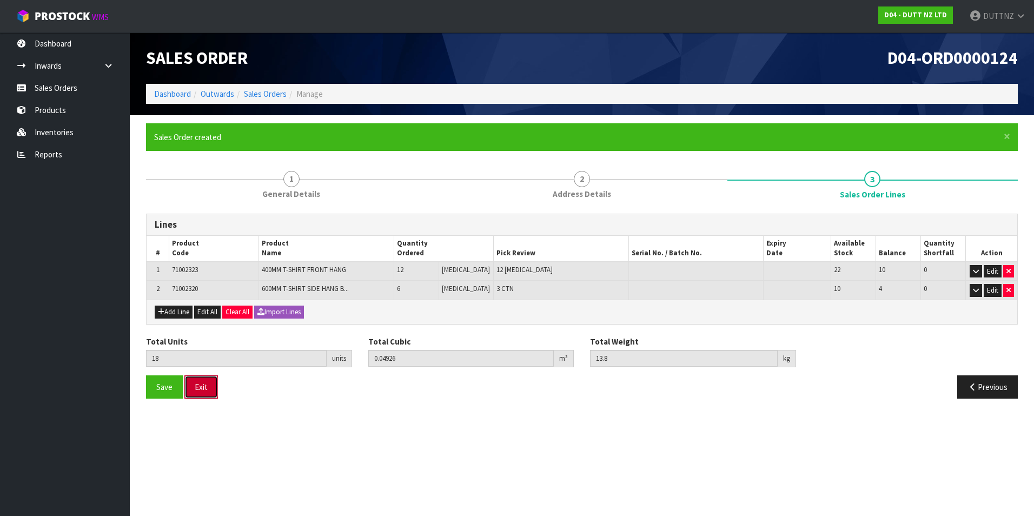
click at [208, 387] on button "Exit" at bounding box center [201, 386] width 34 height 23
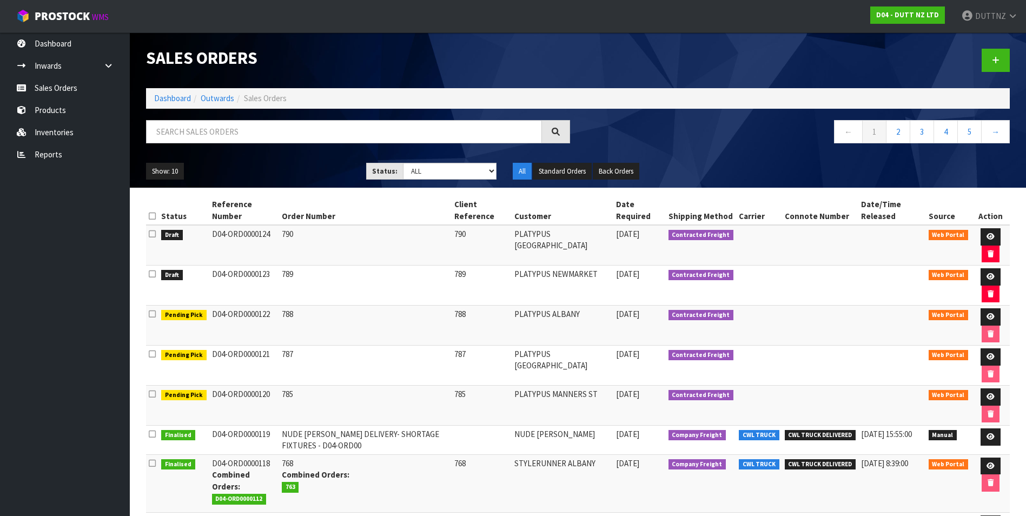
drag, startPoint x: 269, startPoint y: 236, endPoint x: 204, endPoint y: 237, distance: 64.4
click at [204, 237] on tr "Draft D04-ORD0000124 790 [STREET_ADDRESS] [DATE] Contracted Freight Web Portal" at bounding box center [578, 245] width 864 height 41
copy tr "D04-ORD0000124"
click at [46, 129] on link "Inventories" at bounding box center [65, 132] width 130 height 22
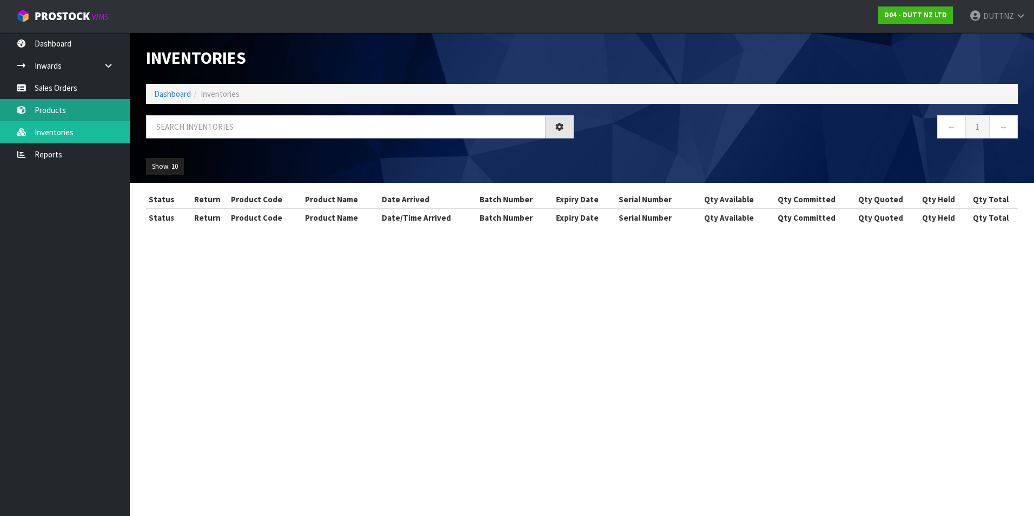
click at [55, 112] on div "Inventories Dashboard Inventories ← 1 → Show: 10 5 10 25 50 All Show Stock Stat…" at bounding box center [517, 122] width 1034 height 245
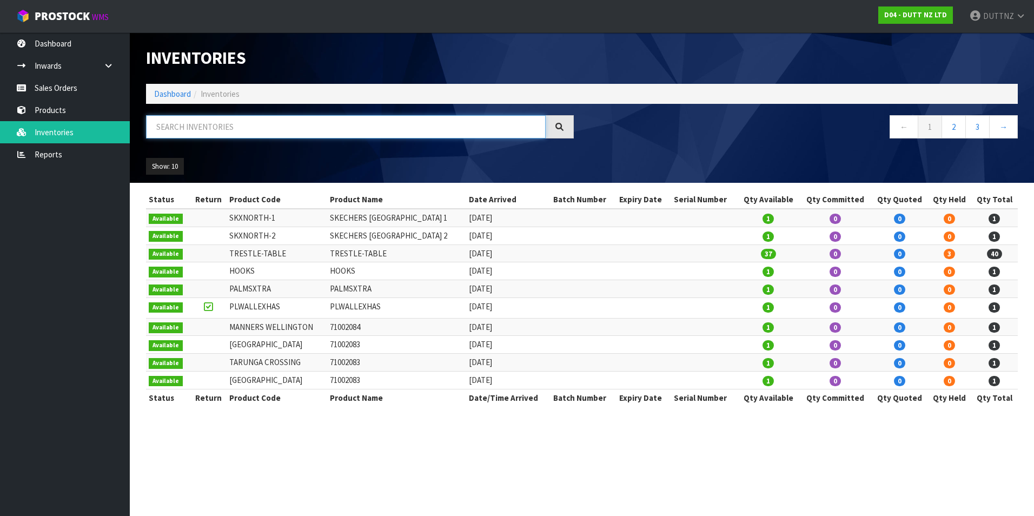
click at [212, 128] on input "text" at bounding box center [346, 126] width 400 height 23
paste input "71001393"
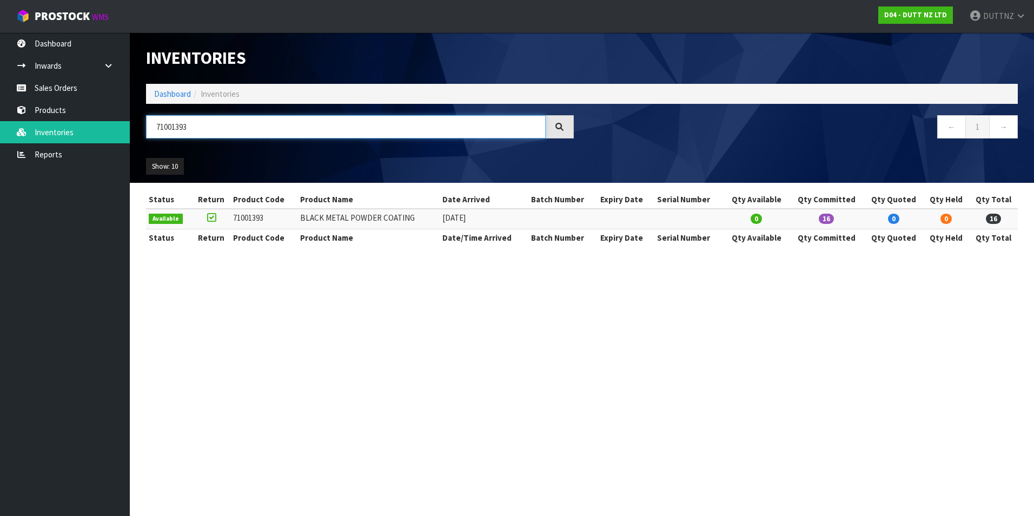
click at [211, 123] on input "71001393" at bounding box center [346, 126] width 400 height 23
drag, startPoint x: 211, startPoint y: 123, endPoint x: -4, endPoint y: 118, distance: 215.3
click at [0, 118] on html "Toggle navigation ProStock WMS D04 - DUTT NZ LTD DUTTNZ Logout Dashboard Inward…" at bounding box center [517, 258] width 1034 height 516
paste input "954"
drag, startPoint x: 385, startPoint y: 127, endPoint x: -181, endPoint y: 129, distance: 566.1
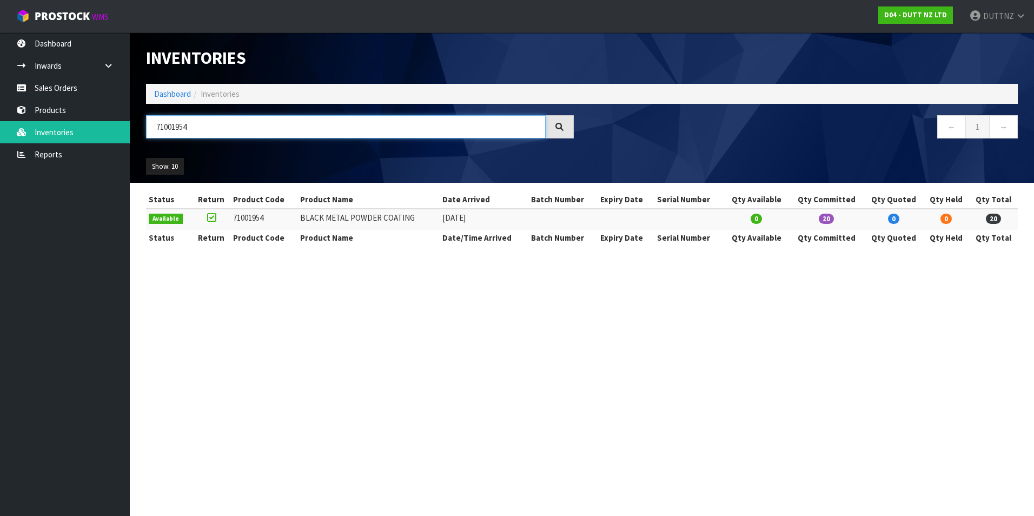
click at [0, 129] on html "Toggle navigation ProStock WMS D04 - DUTT NZ LTD DUTTNZ Logout Dashboard Inward…" at bounding box center [517, 258] width 1034 height 516
paste input "201"
drag, startPoint x: 248, startPoint y: 119, endPoint x: -92, endPoint y: 119, distance: 340.1
click at [0, 119] on html "Toggle navigation ProStock WMS D04 - DUTT NZ LTD DUTTNZ Logout Dashboard Inward…" at bounding box center [517, 258] width 1034 height 516
paste input "1956"
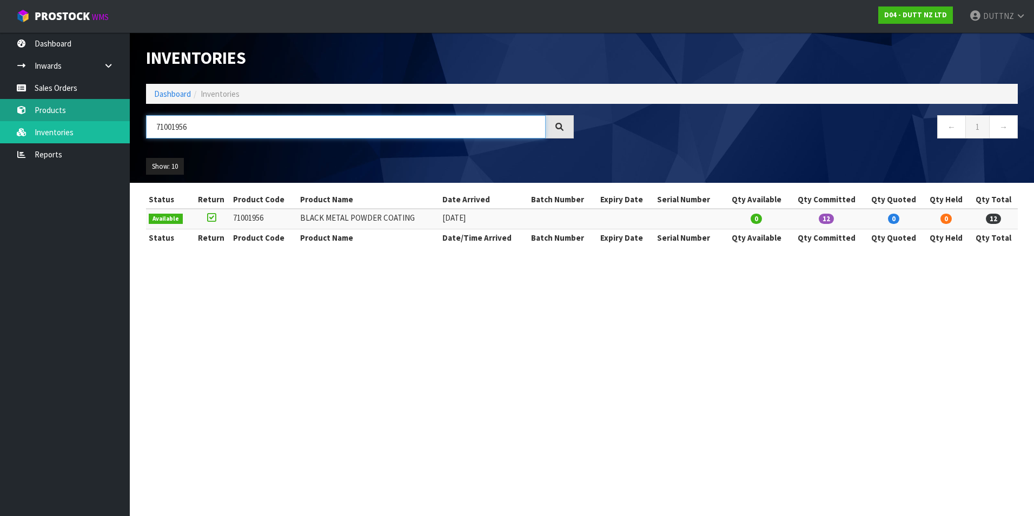
drag, startPoint x: 204, startPoint y: 127, endPoint x: 57, endPoint y: 117, distance: 147.9
click at [57, 117] on body "Toggle navigation ProStock WMS D04 - DUTT NZ LTD DUTTNZ Logout Dashboard Inward…" at bounding box center [517, 258] width 1034 height 516
paste input "393"
drag, startPoint x: 150, startPoint y: 121, endPoint x: -70, endPoint y: 121, distance: 219.5
click at [0, 121] on html "Toggle navigation ProStock WMS D04 - DUTT NZ LTD DUTTNZ Logout Dashboard Inward…" at bounding box center [517, 258] width 1034 height 516
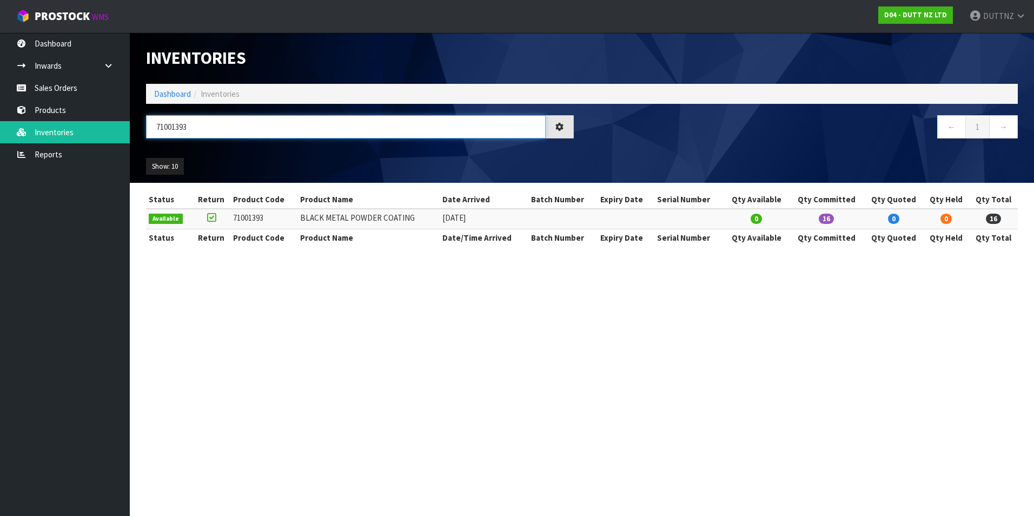
paste input "954"
drag, startPoint x: 109, startPoint y: 118, endPoint x: 31, endPoint y: 111, distance: 77.6
click at [56, 118] on body "Toggle navigation ProStock WMS D04 - DUTT NZ LTD DUTTNZ Logout Dashboard Inward…" at bounding box center [517, 258] width 1034 height 516
paste input "201"
drag, startPoint x: 213, startPoint y: 123, endPoint x: -11, endPoint y: 125, distance: 224.4
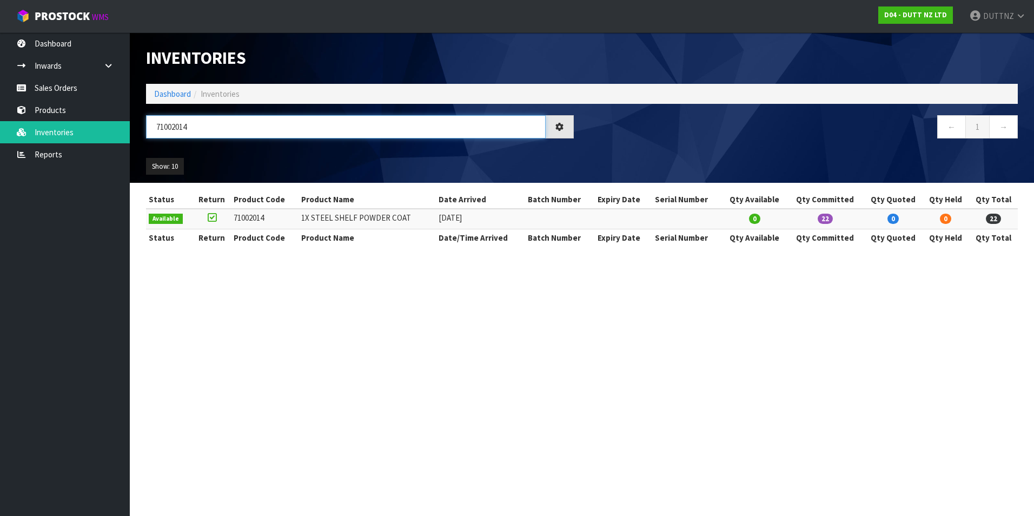
click at [0, 125] on html "Toggle navigation ProStock WMS D04 - DUTT NZ LTD DUTTNZ Logout Dashboard Inward…" at bounding box center [517, 258] width 1034 height 516
paste input "1956"
drag, startPoint x: 210, startPoint y: 130, endPoint x: -40, endPoint y: 125, distance: 250.4
click at [0, 125] on html "Toggle navigation ProStock WMS D04 - DUTT NZ LTD DUTTNZ Logout Dashboard Inward…" at bounding box center [517, 258] width 1034 height 516
paste input "2323"
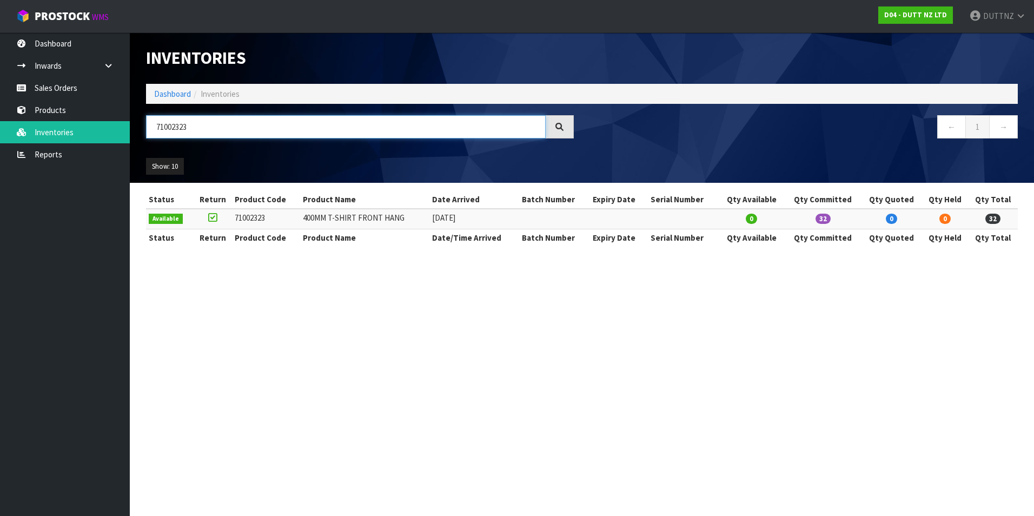
drag, startPoint x: 337, startPoint y: 123, endPoint x: -56, endPoint y: 126, distance: 393.6
click at [0, 126] on html "Toggle navigation ProStock WMS D04 - DUTT NZ LTD DUTTNZ Logout Dashboard Inward…" at bounding box center [517, 258] width 1034 height 516
paste input "0"
drag, startPoint x: 270, startPoint y: 128, endPoint x: -256, endPoint y: 118, distance: 526.2
click at [0, 118] on html "Toggle navigation ProStock WMS D04 - DUTT NZ LTD DUTTNZ Logout Dashboard Inward…" at bounding box center [517, 258] width 1034 height 516
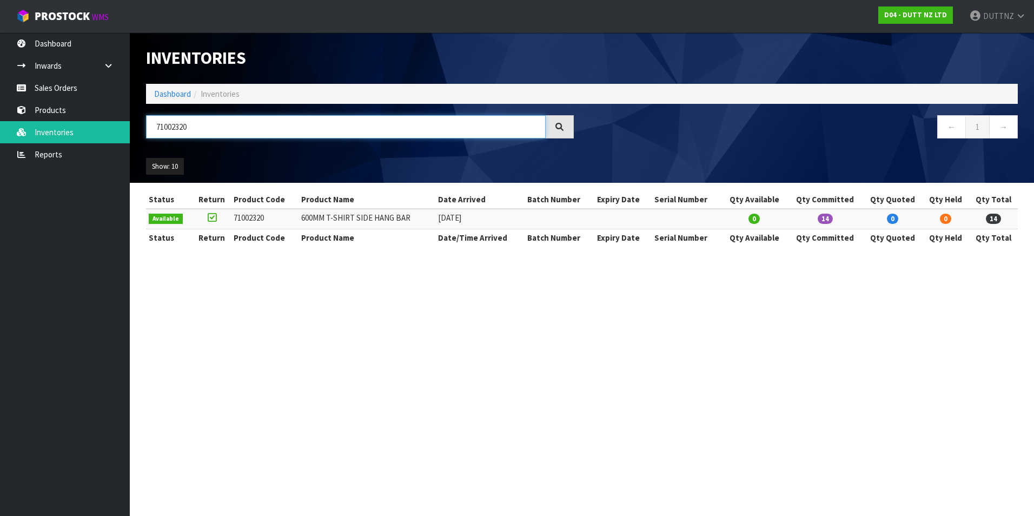
paste input "3"
drag, startPoint x: 256, startPoint y: 131, endPoint x: -53, endPoint y: 125, distance: 309.3
click at [0, 125] on html "Toggle navigation ProStock WMS D04 - DUTT NZ LTD DUTTNZ Logout Dashboard Inward…" at bounding box center [517, 258] width 1034 height 516
paste input "0"
drag, startPoint x: 258, startPoint y: 126, endPoint x: -16, endPoint y: 100, distance: 275.4
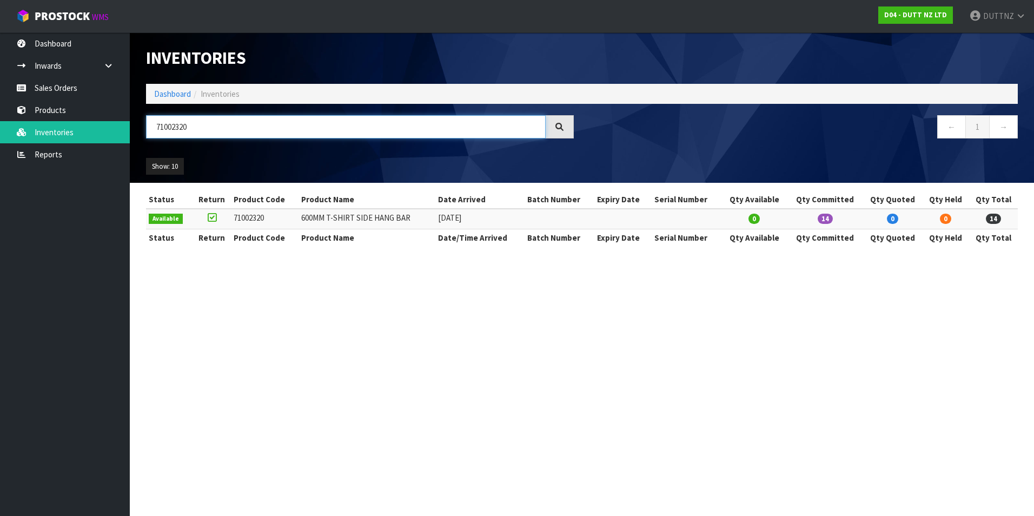
click at [0, 100] on html "Toggle navigation ProStock WMS D04 - DUTT NZ LTD DUTTNZ Logout Dashboard Inward…" at bounding box center [517, 258] width 1034 height 516
paste input "3"
drag, startPoint x: 250, startPoint y: 138, endPoint x: -129, endPoint y: 116, distance: 380.2
click at [0, 116] on html "Toggle navigation ProStock WMS D04 - DUTT NZ LTD DUTTNZ Logout Dashboard Inward…" at bounding box center [517, 258] width 1034 height 516
paste input "0"
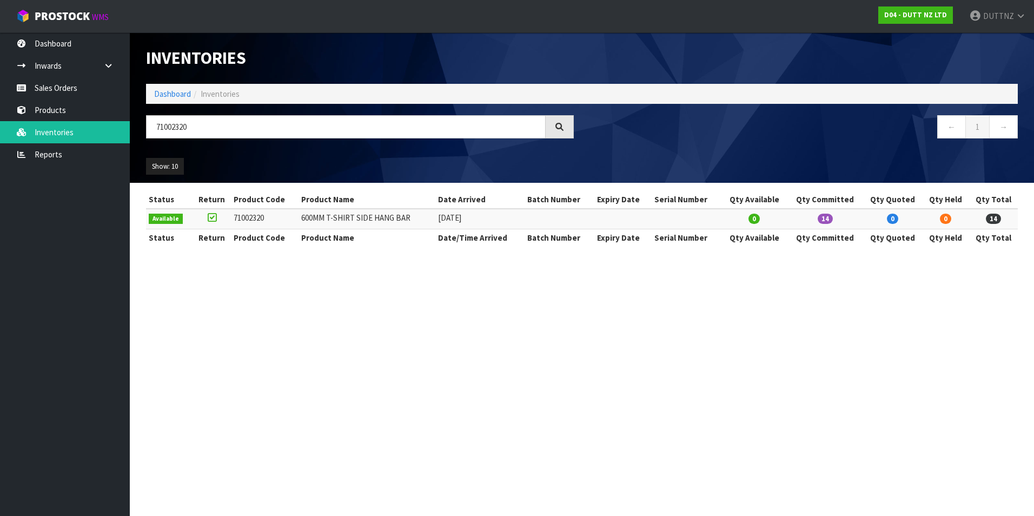
click at [499, 337] on section "Inventories Dashboard Inventories 71002320 ← 1 → Show: 10 5 10 25 50 All Show S…" at bounding box center [517, 258] width 1034 height 516
